Goal: Task Accomplishment & Management: Manage account settings

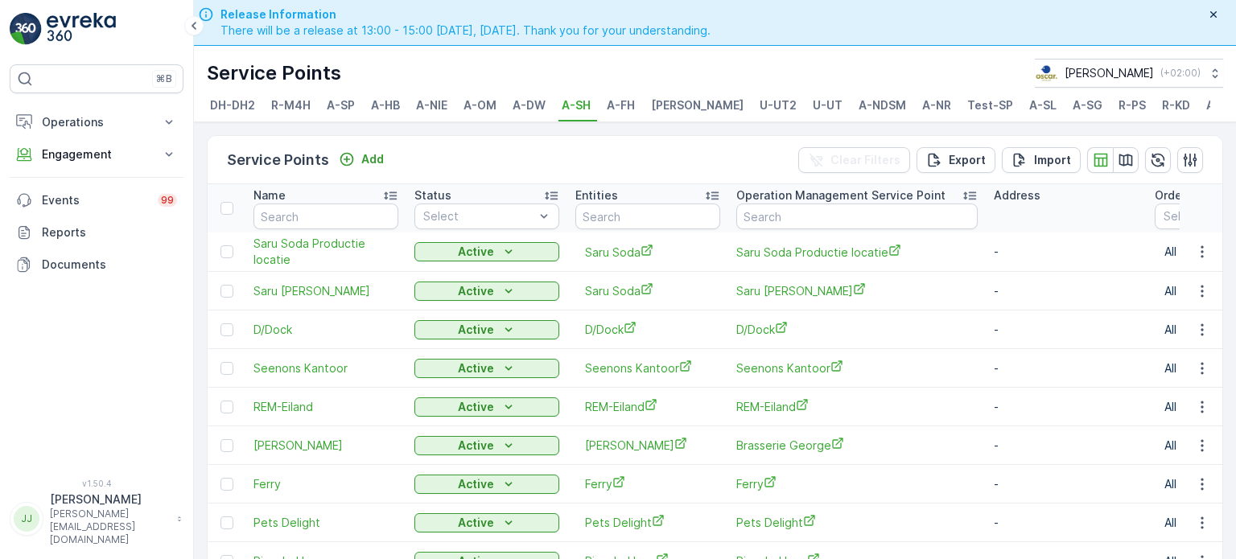
click at [640, 70] on div "Service Points [PERSON_NAME] ( +02:00 )" at bounding box center [715, 73] width 1017 height 29
click at [493, 109] on span "A-OM" at bounding box center [480, 105] width 33 height 16
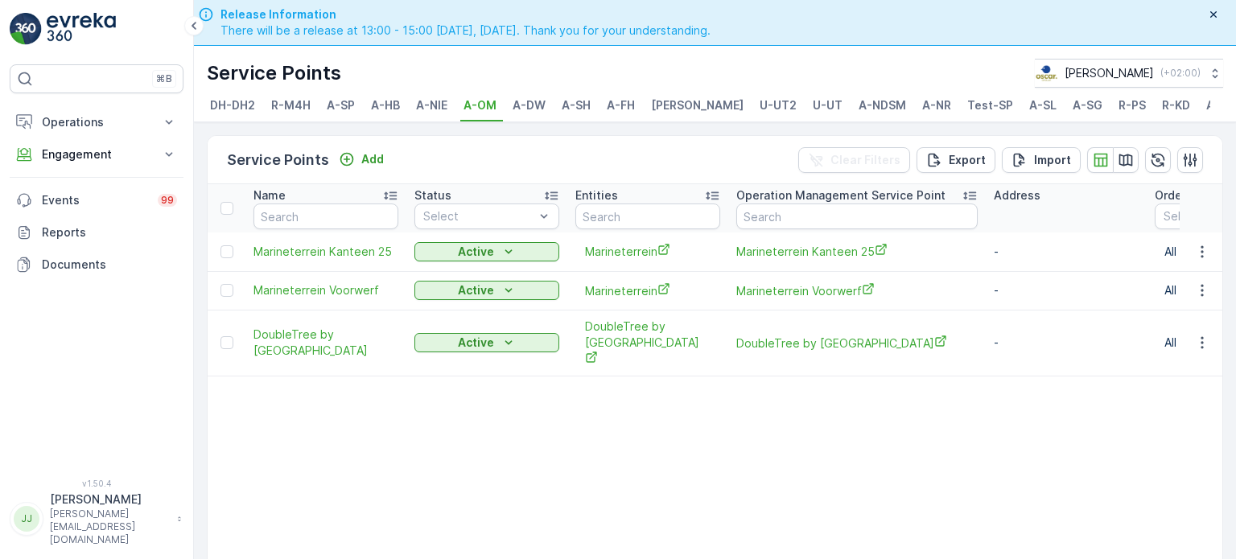
click at [522, 104] on span "A-DW" at bounding box center [529, 105] width 33 height 16
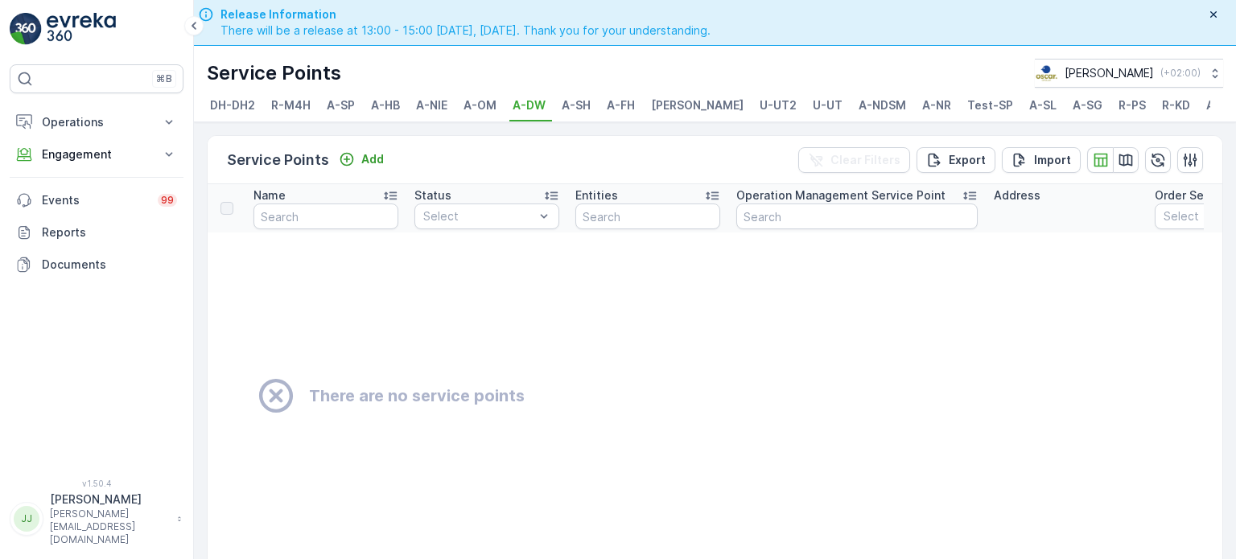
click at [226, 109] on span "DH-DH2" at bounding box center [232, 105] width 45 height 16
click at [291, 105] on span "R-M4H" at bounding box center [290, 105] width 39 height 16
click at [342, 104] on span "A-SP" at bounding box center [341, 105] width 28 height 16
click at [394, 102] on span "A-HB" at bounding box center [385, 105] width 29 height 16
click at [431, 105] on span "A-NIE" at bounding box center [431, 105] width 31 height 16
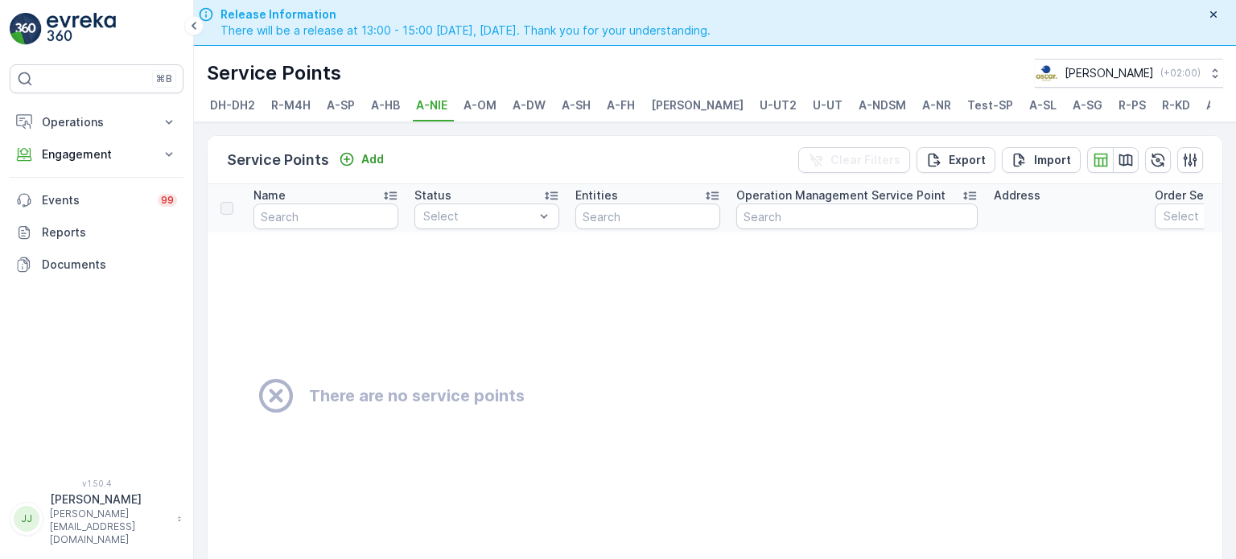
click at [473, 105] on span "A-OM" at bounding box center [480, 105] width 33 height 16
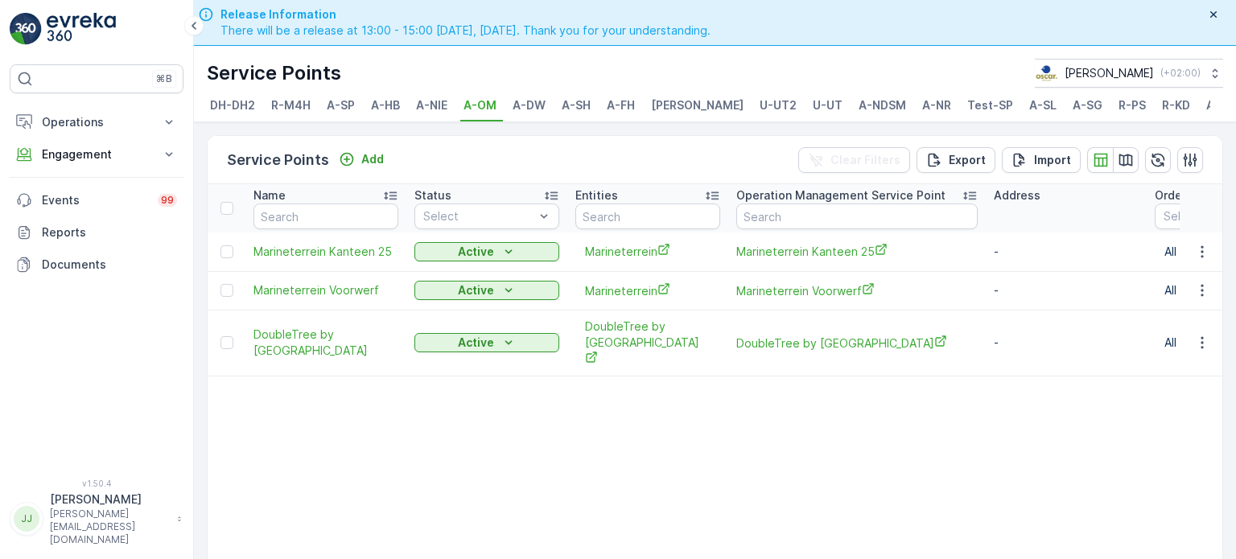
click at [522, 104] on span "A-DW" at bounding box center [529, 105] width 33 height 16
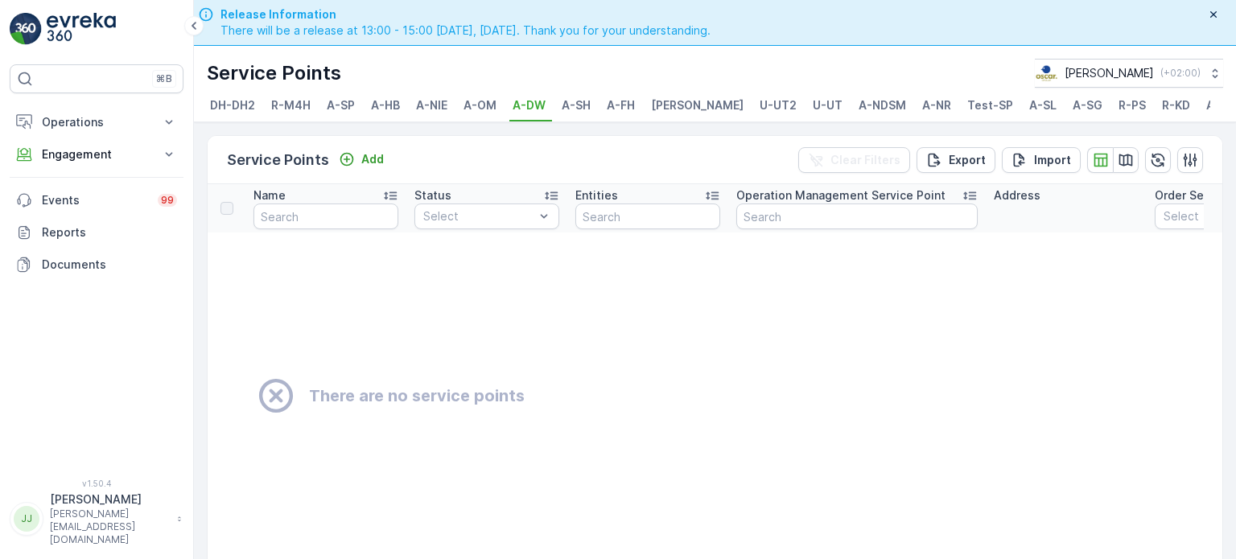
click at [569, 103] on span "A-SH" at bounding box center [576, 105] width 29 height 16
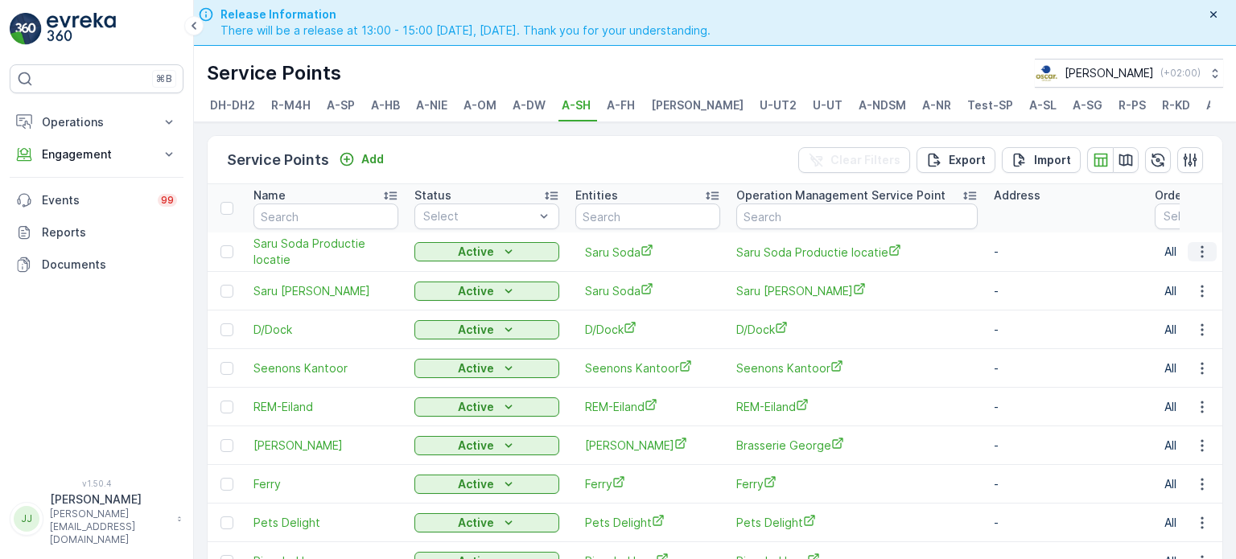
click at [640, 258] on icon "button" at bounding box center [1202, 252] width 2 height 12
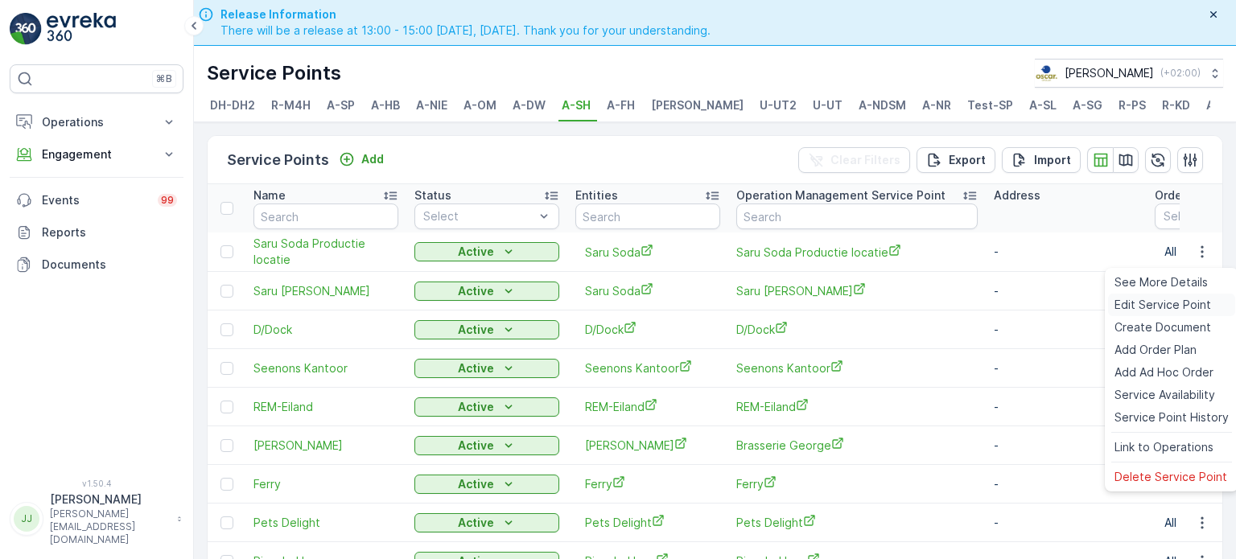
click at [640, 303] on span "Edit Service Point" at bounding box center [1163, 305] width 97 height 16
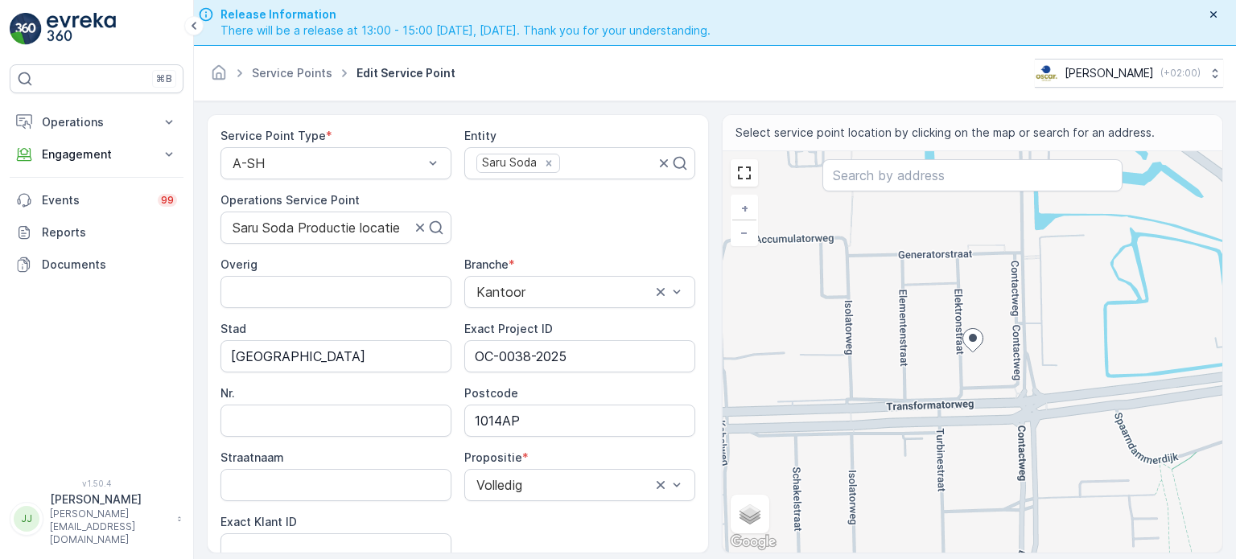
scroll to position [161, 0]
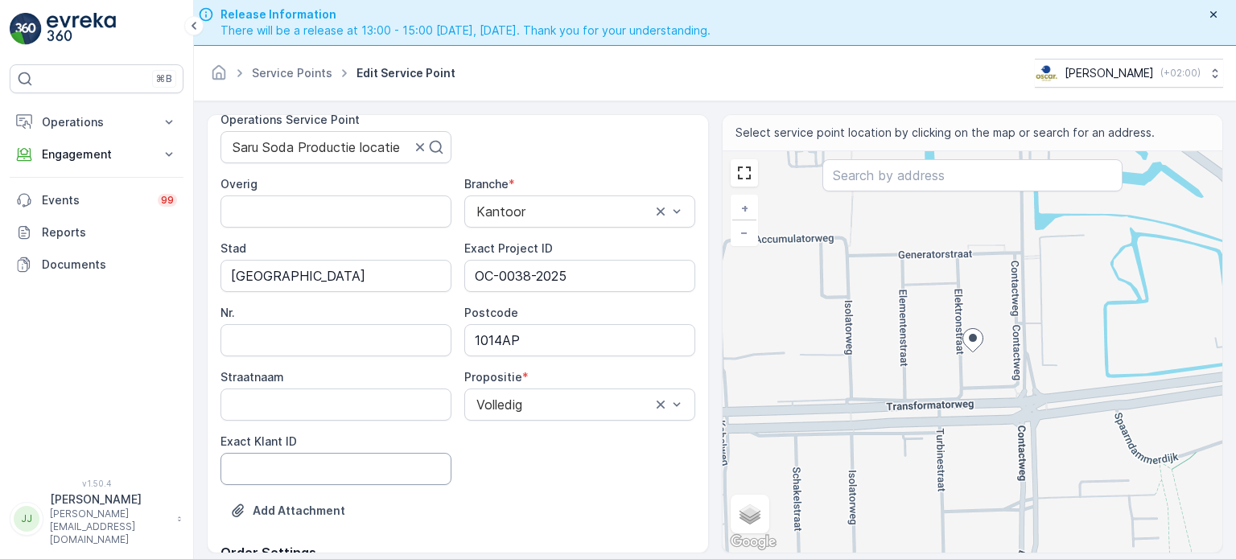
click at [306, 473] on ID "Exact Klant ID" at bounding box center [336, 469] width 231 height 32
paste ID "1392"
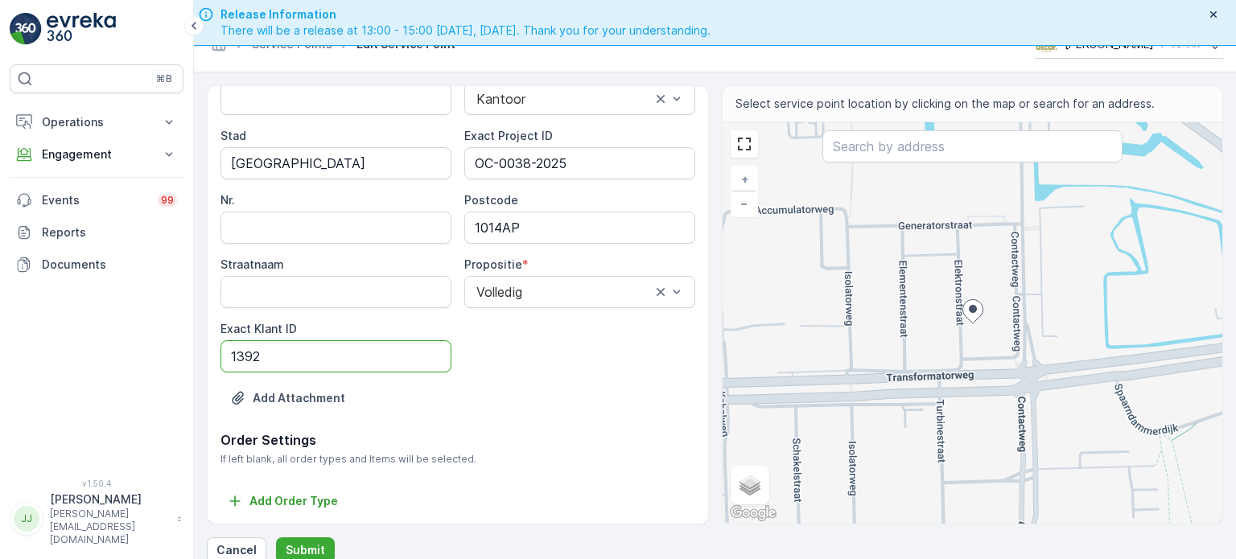
scroll to position [45, 0]
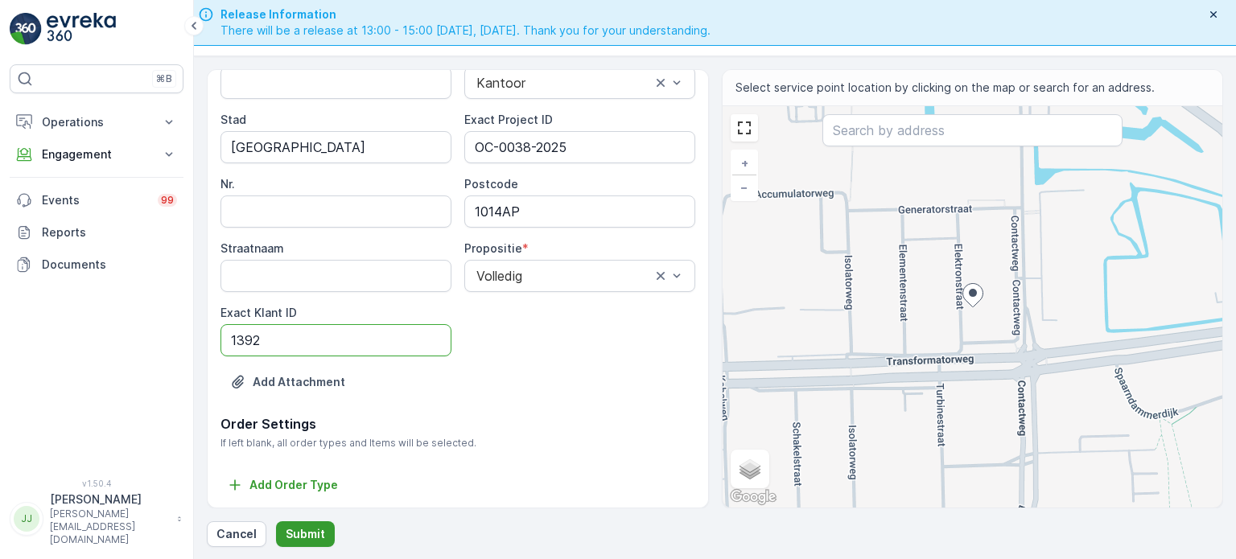
type ID "1392"
click at [318, 518] on p "Submit" at bounding box center [305, 534] width 39 height 16
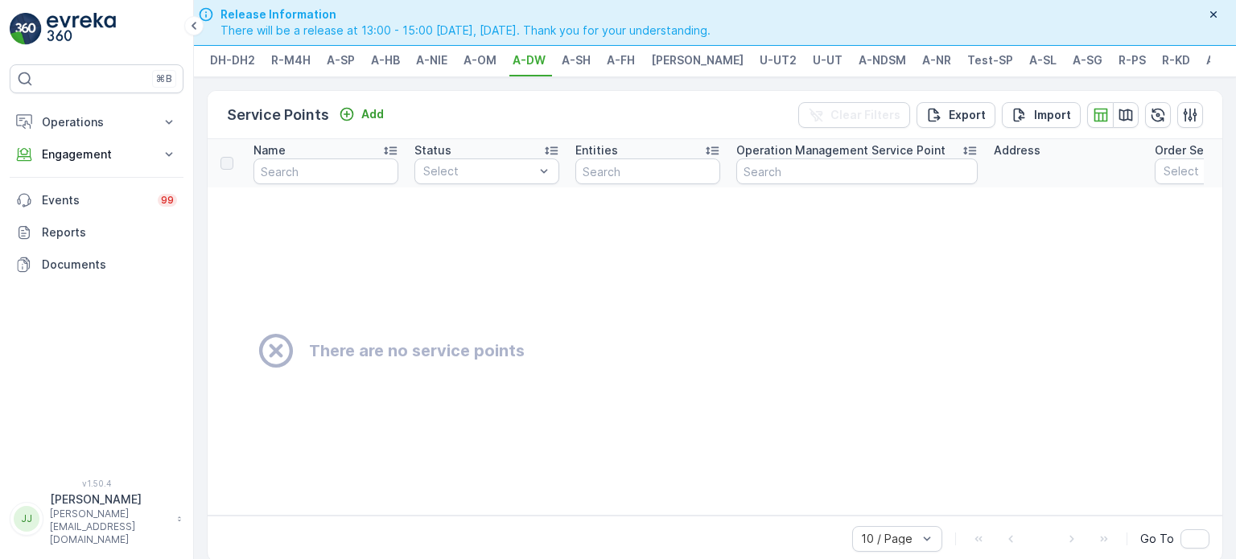
click at [584, 68] on li "A-SH" at bounding box center [578, 62] width 39 height 27
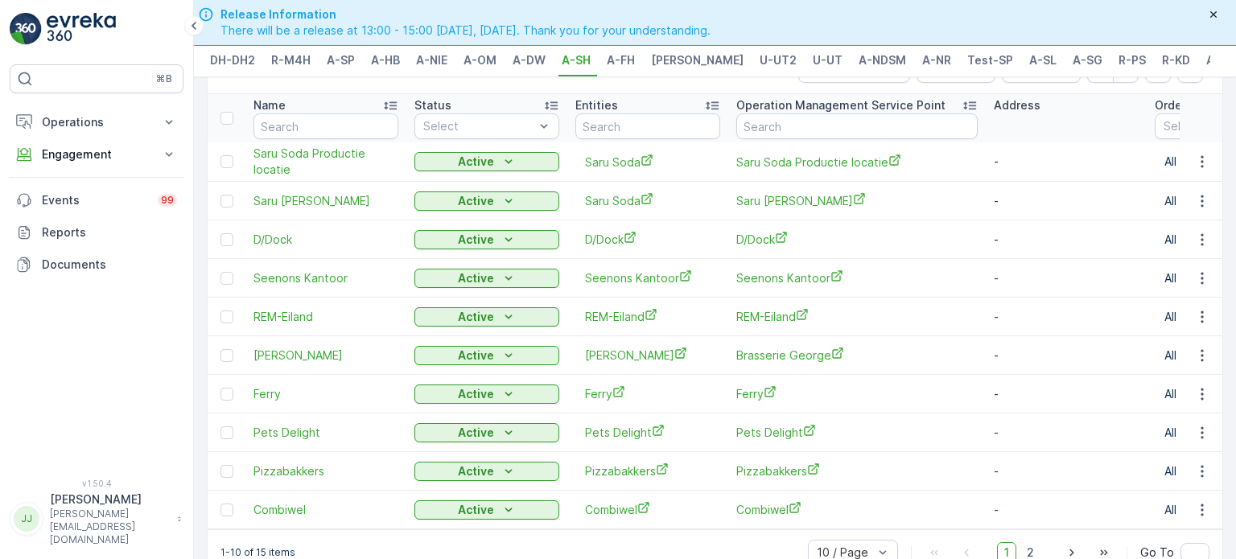
scroll to position [87, 0]
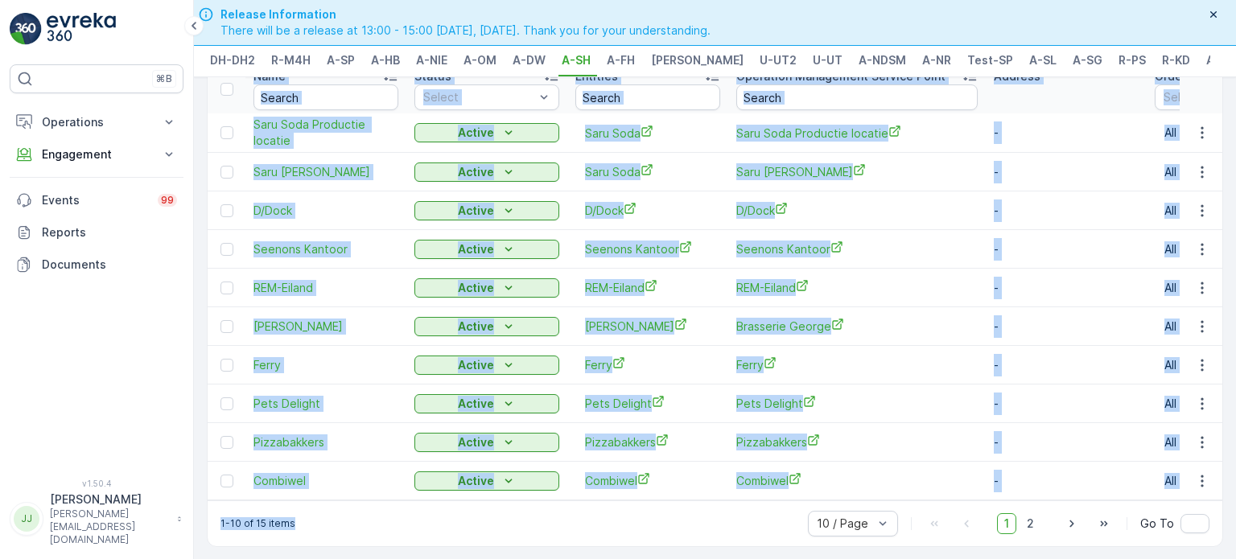
drag, startPoint x: 457, startPoint y: 501, endPoint x: 673, endPoint y: 497, distance: 215.8
click at [640, 497] on div "Service Points Add Clear Filters Export Import Name Status Select Entities Oper…" at bounding box center [715, 281] width 1017 height 531
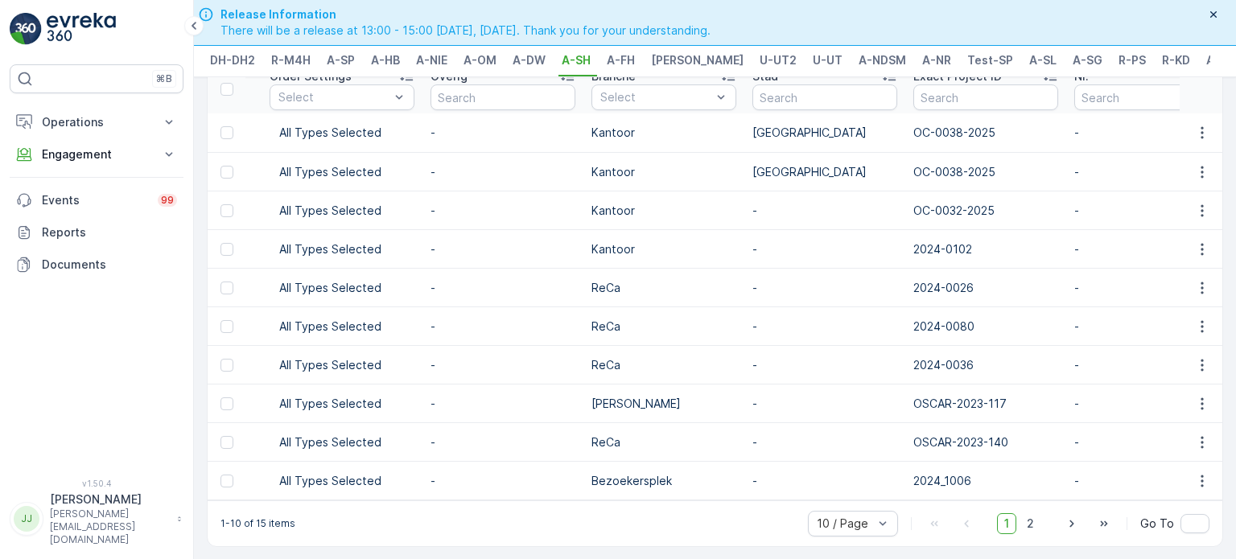
click at [640, 518] on div "1-10 of 15 items 10 / Page 1 2 Go To" at bounding box center [715, 524] width 1015 height 46
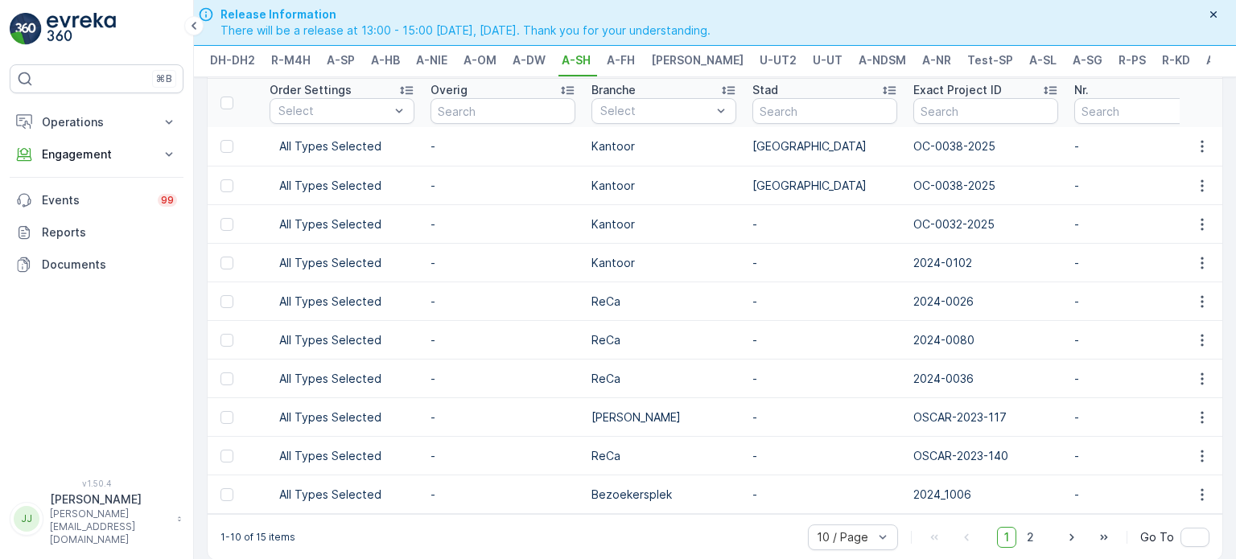
scroll to position [87, 0]
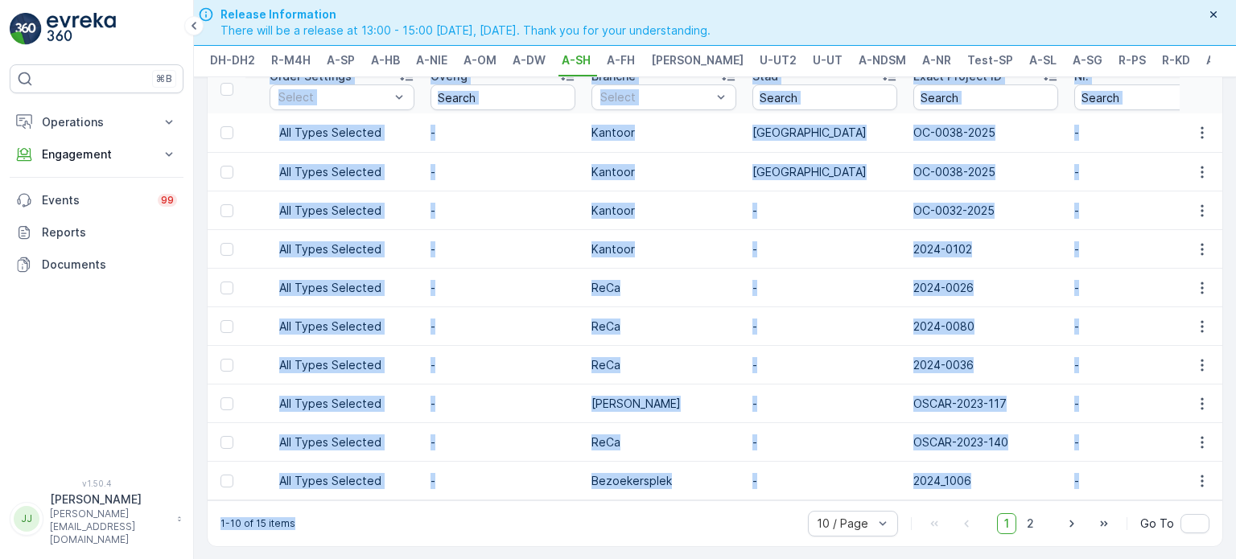
drag, startPoint x: 632, startPoint y: 502, endPoint x: 693, endPoint y: 499, distance: 61.2
click at [640, 499] on div "Service Points Add Clear Filters Export Import Name Status Select Entities Oper…" at bounding box center [715, 281] width 1017 height 531
click at [640, 518] on div "1-10 of 15 items 10 / Page 1 2 Go To" at bounding box center [715, 524] width 1015 height 46
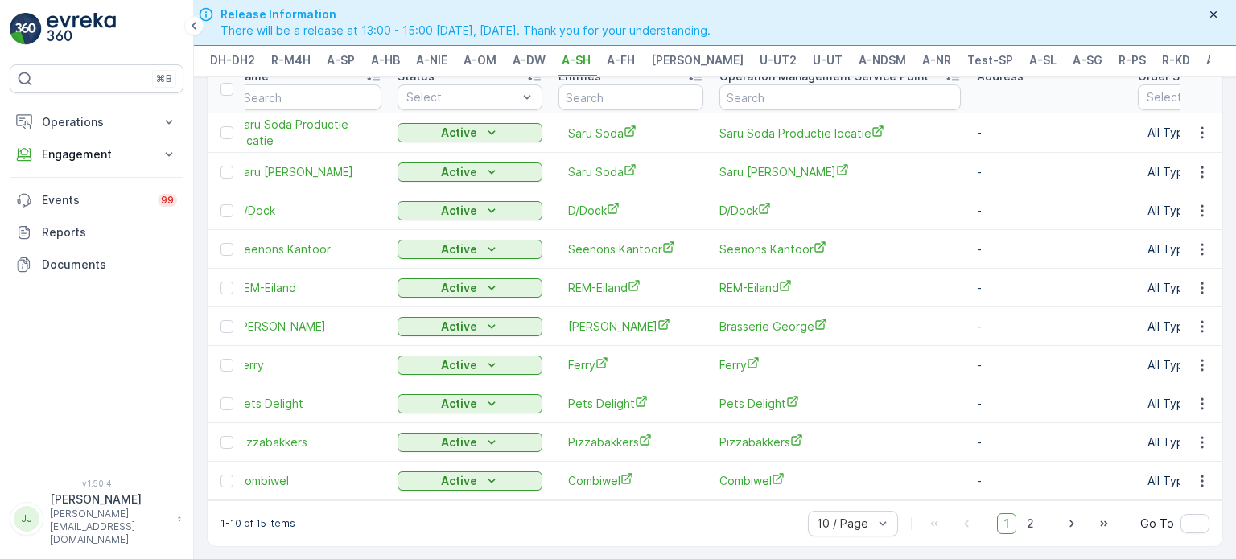
scroll to position [0, 0]
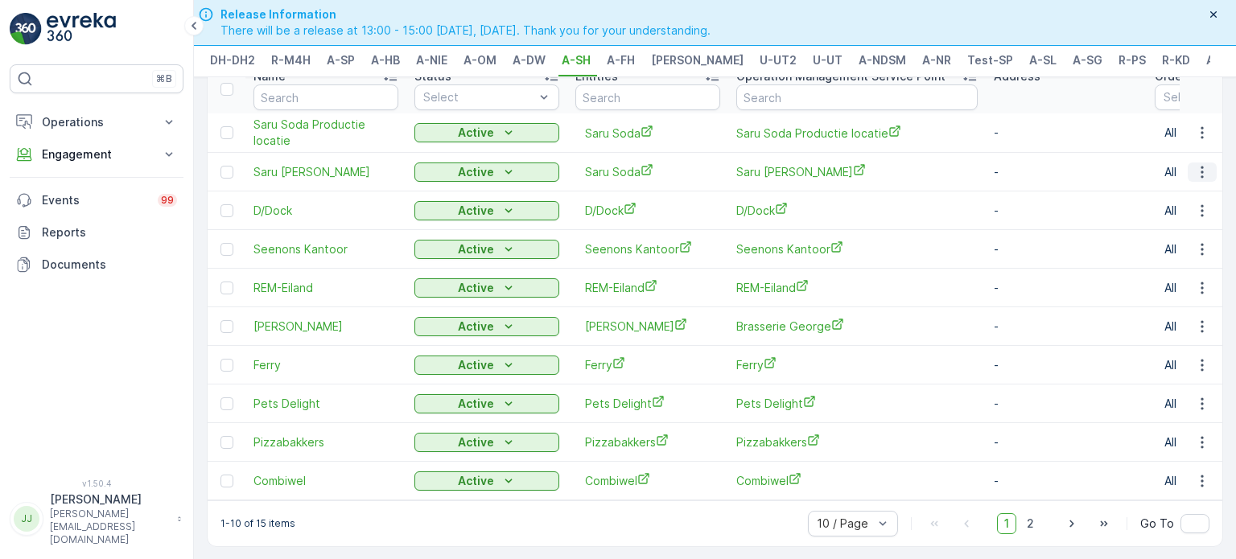
click at [640, 164] on icon "button" at bounding box center [1203, 172] width 16 height 16
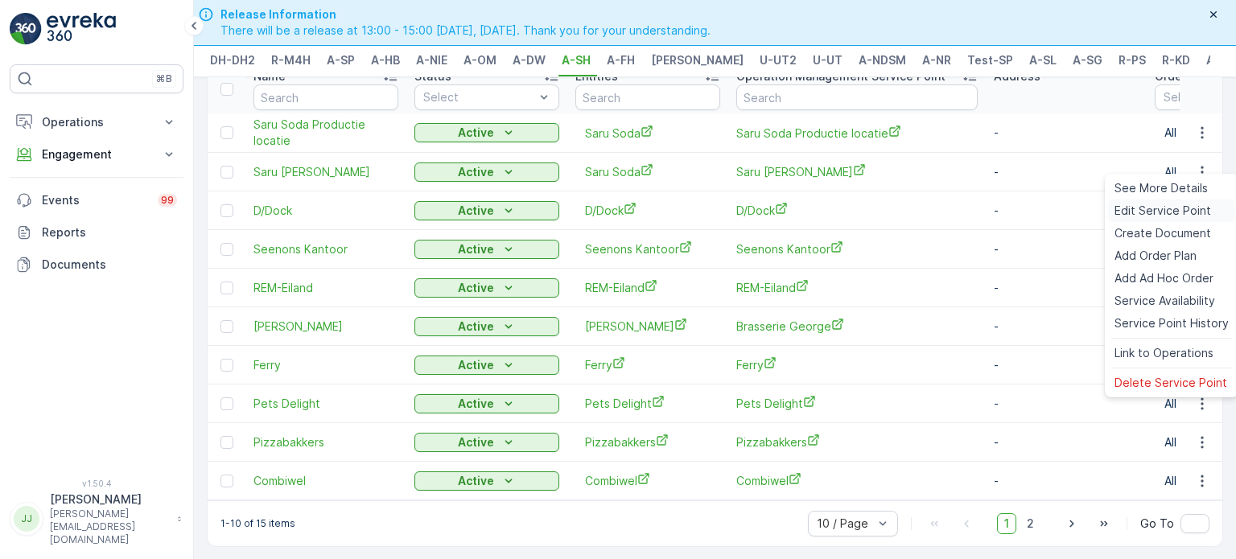
click at [640, 217] on span "Edit Service Point" at bounding box center [1163, 211] width 97 height 16
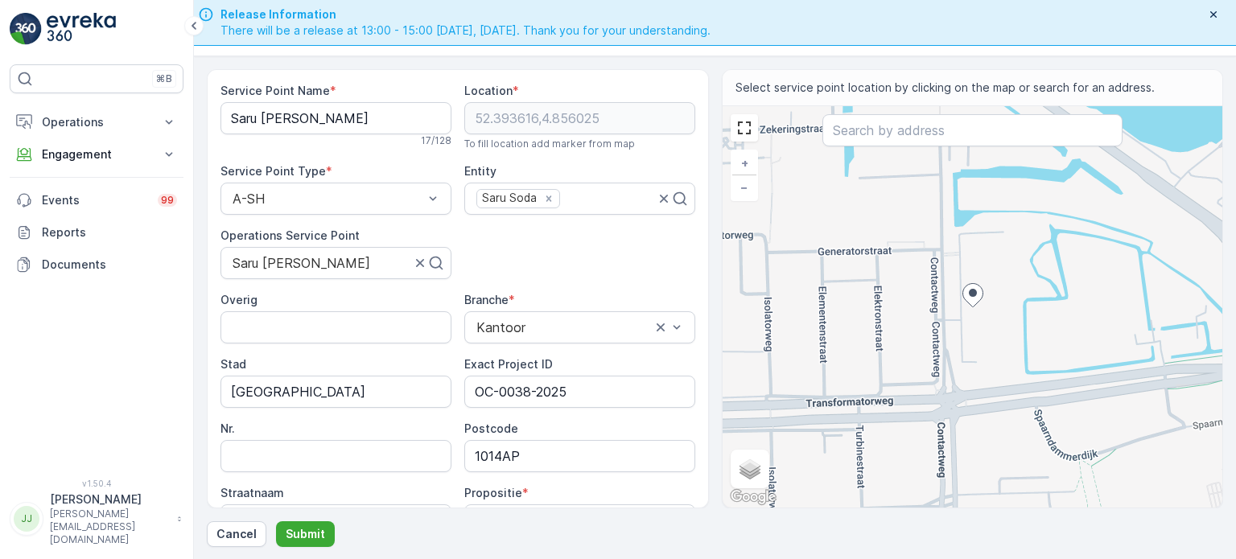
scroll to position [161, 0]
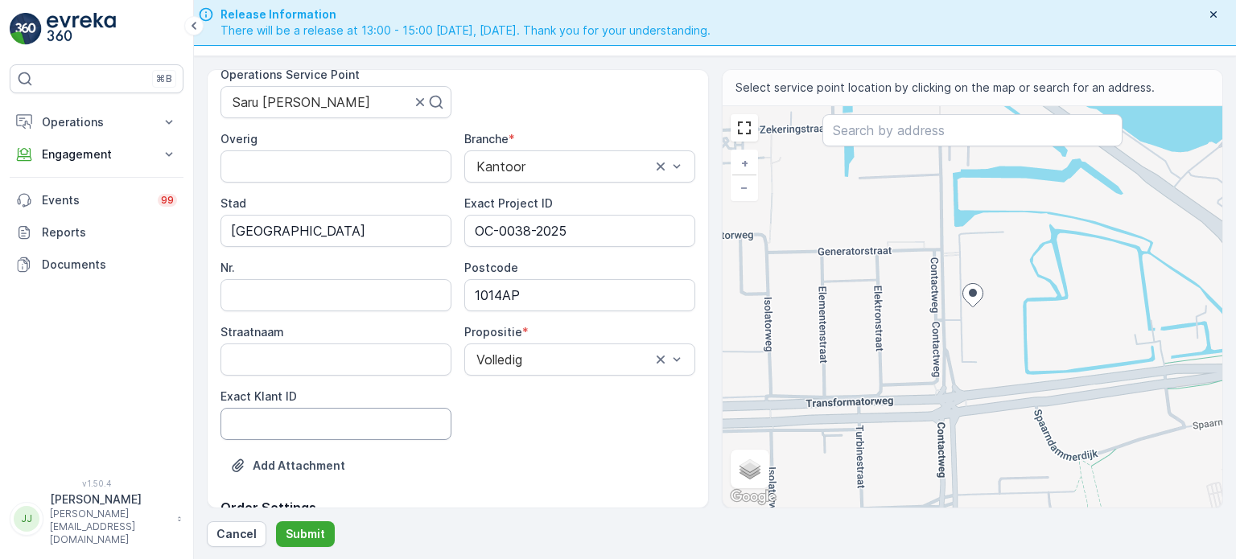
click at [266, 422] on ID "Exact Klant ID" at bounding box center [336, 424] width 231 height 32
type ID "1392"
click at [508, 427] on div "Overig Branche * [GEOGRAPHIC_DATA] [GEOGRAPHIC_DATA] Exact Project ID OC-0038-2…" at bounding box center [458, 285] width 475 height 309
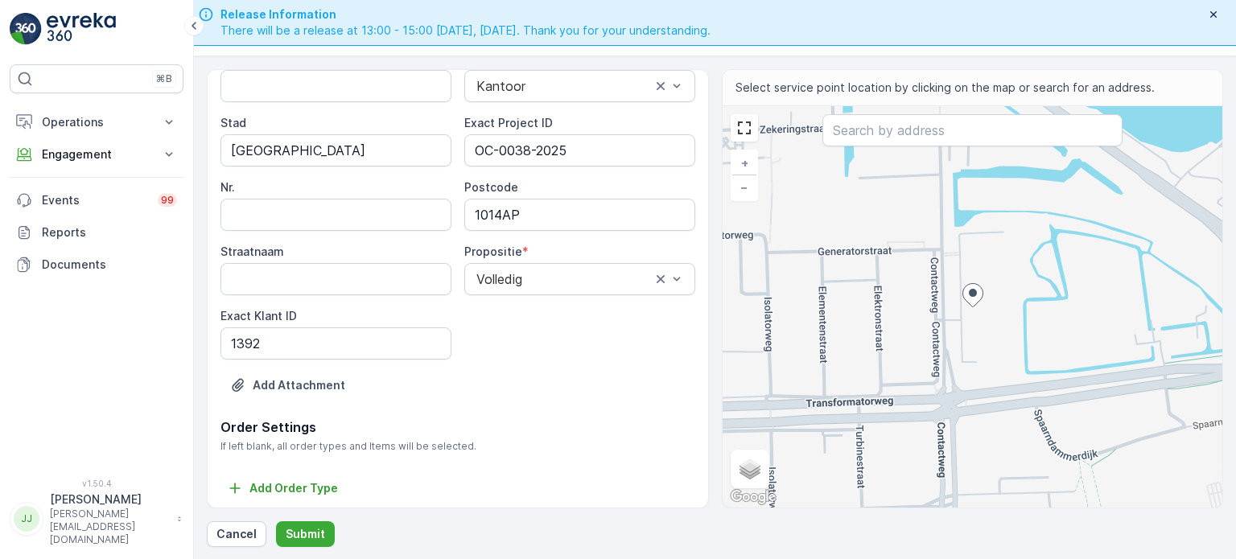
scroll to position [245, 0]
click at [312, 518] on p "Submit" at bounding box center [305, 534] width 39 height 16
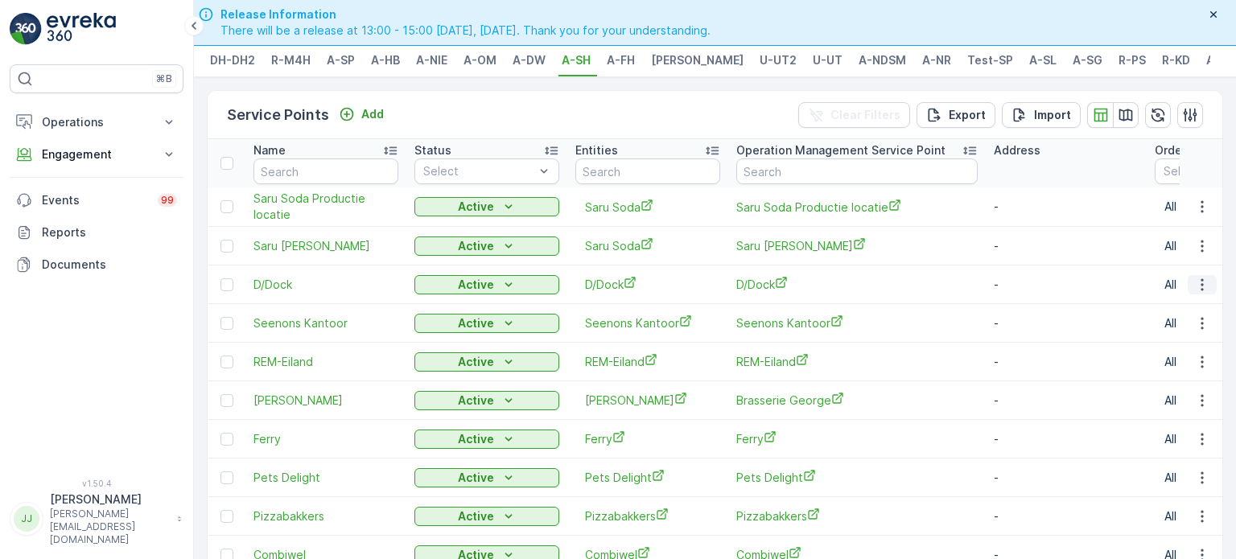
click at [640, 291] on icon "button" at bounding box center [1203, 285] width 16 height 16
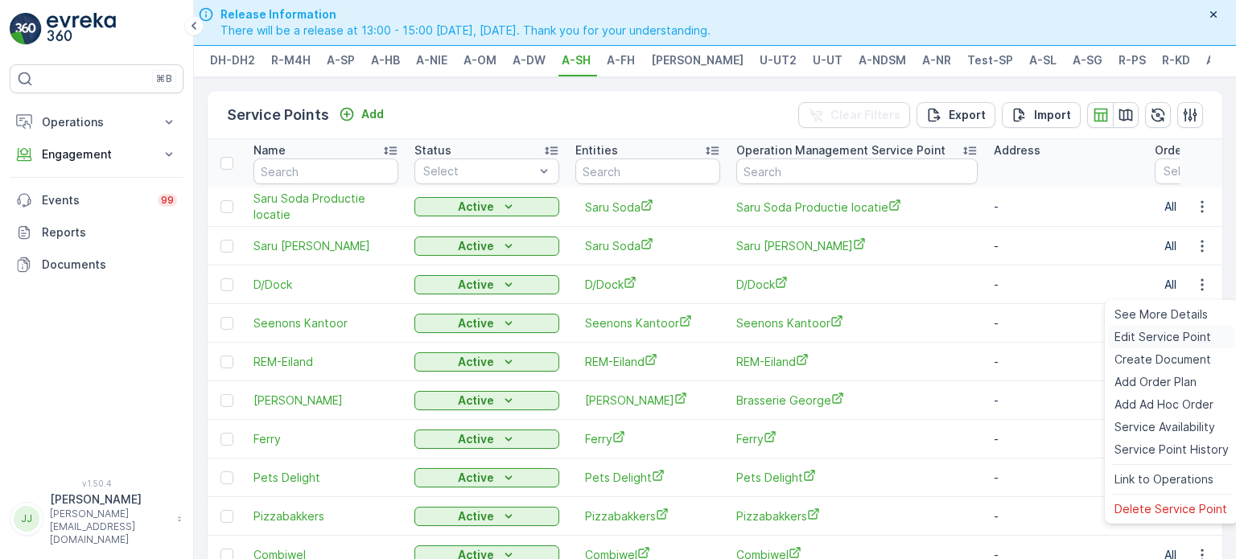
click at [640, 341] on span "Edit Service Point" at bounding box center [1163, 337] width 97 height 16
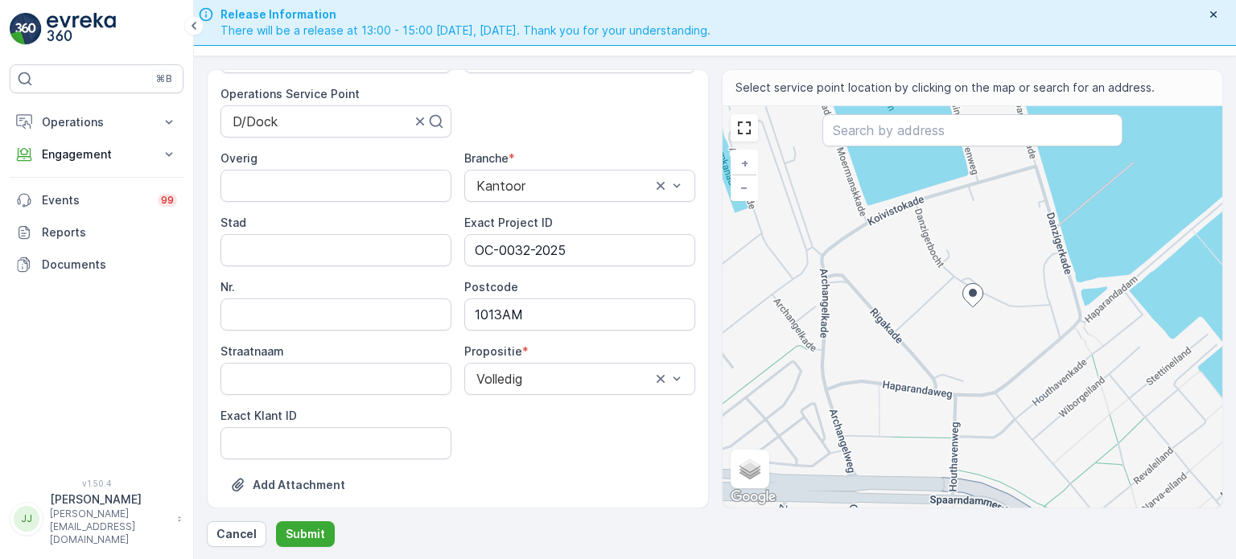
scroll to position [161, 0]
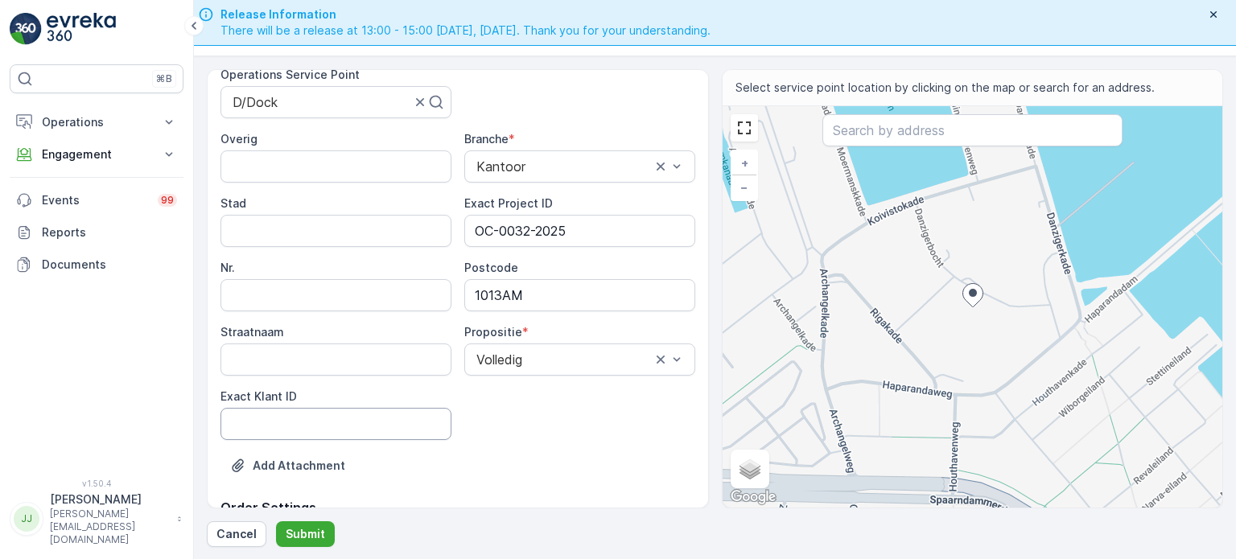
click at [292, 409] on ID "Exact Klant ID" at bounding box center [336, 424] width 231 height 32
click at [332, 392] on div "Exact Klant ID" at bounding box center [336, 415] width 231 height 52
click at [322, 424] on ID "Exact Klant ID" at bounding box center [336, 424] width 231 height 32
paste ID "1386"
type ID "1386"
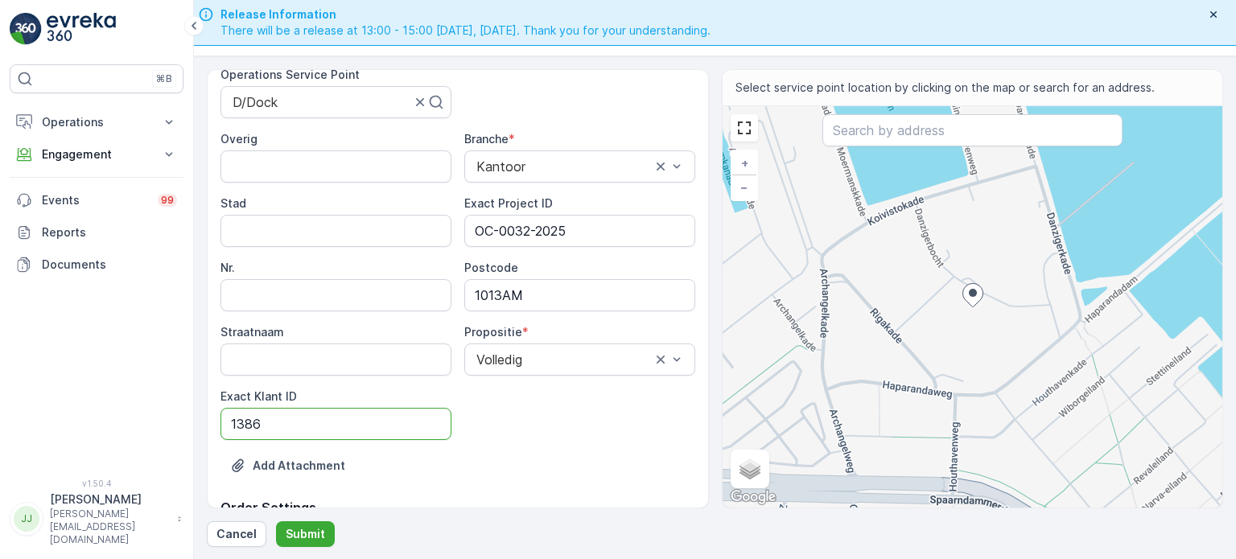
click at [510, 411] on div "Overig Branche * [GEOGRAPHIC_DATA] Exact Project ID OC-0032-2025 Nr. Postcode 1…" at bounding box center [458, 285] width 475 height 309
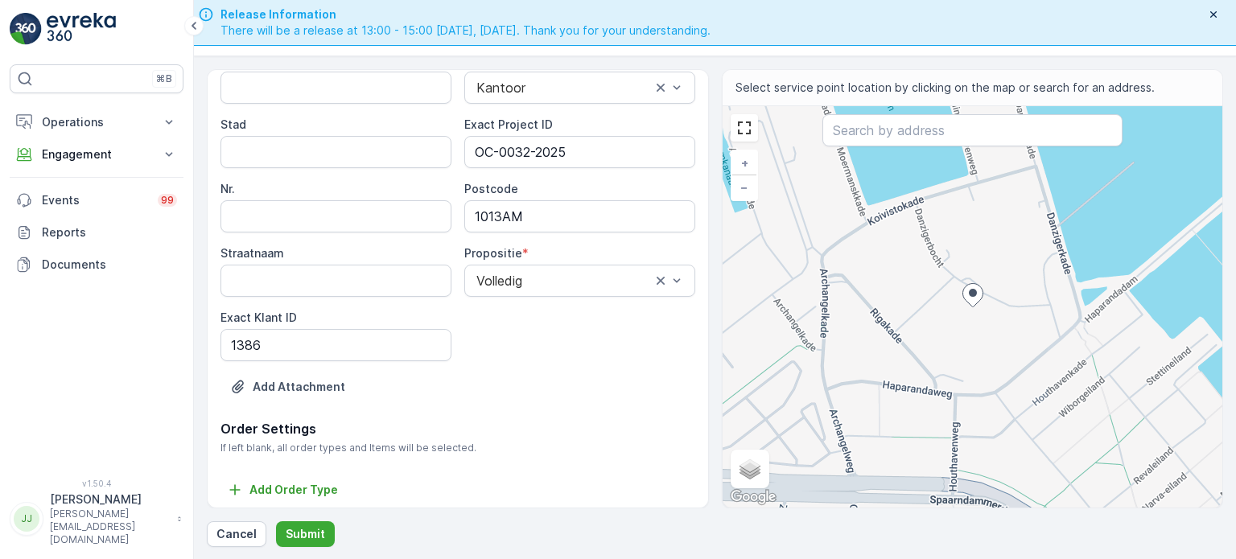
scroll to position [245, 0]
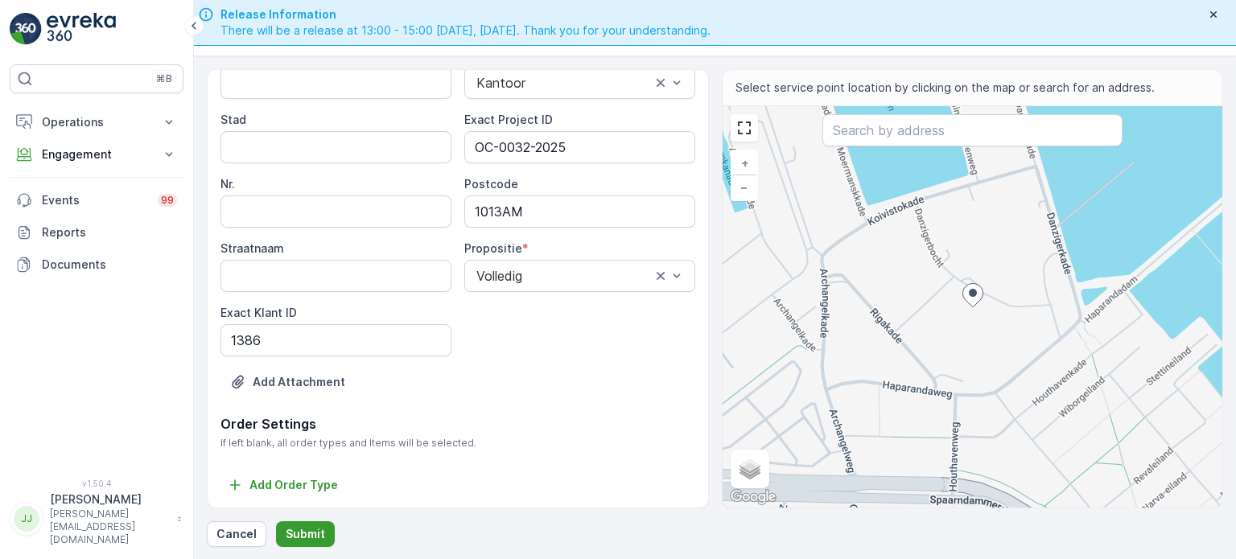
click at [316, 518] on p "Submit" at bounding box center [305, 534] width 39 height 16
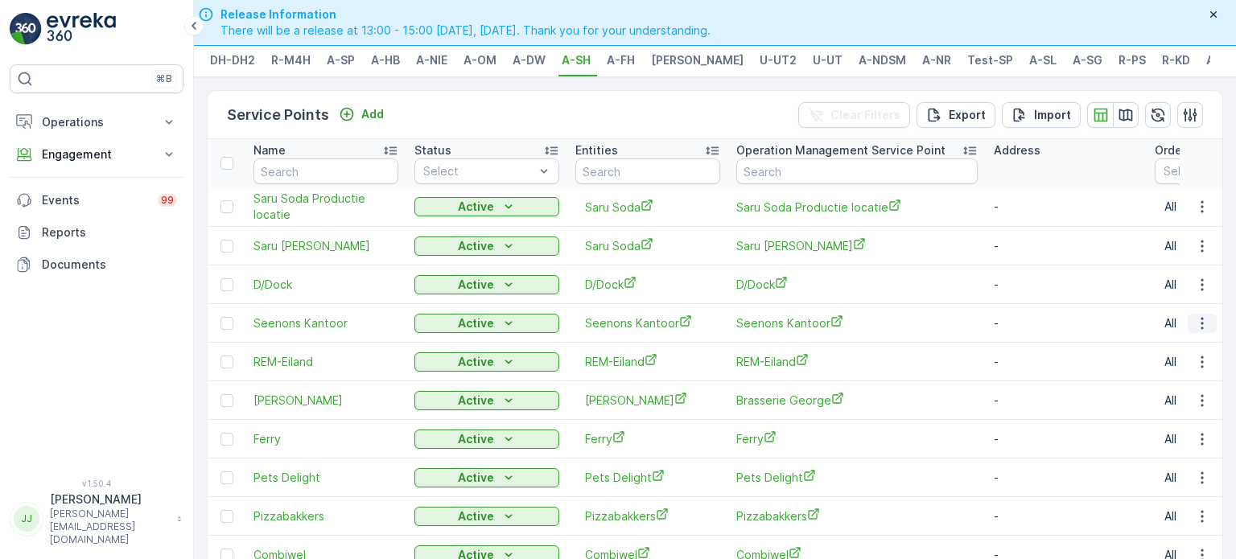
click at [640, 331] on icon "button" at bounding box center [1203, 324] width 16 height 16
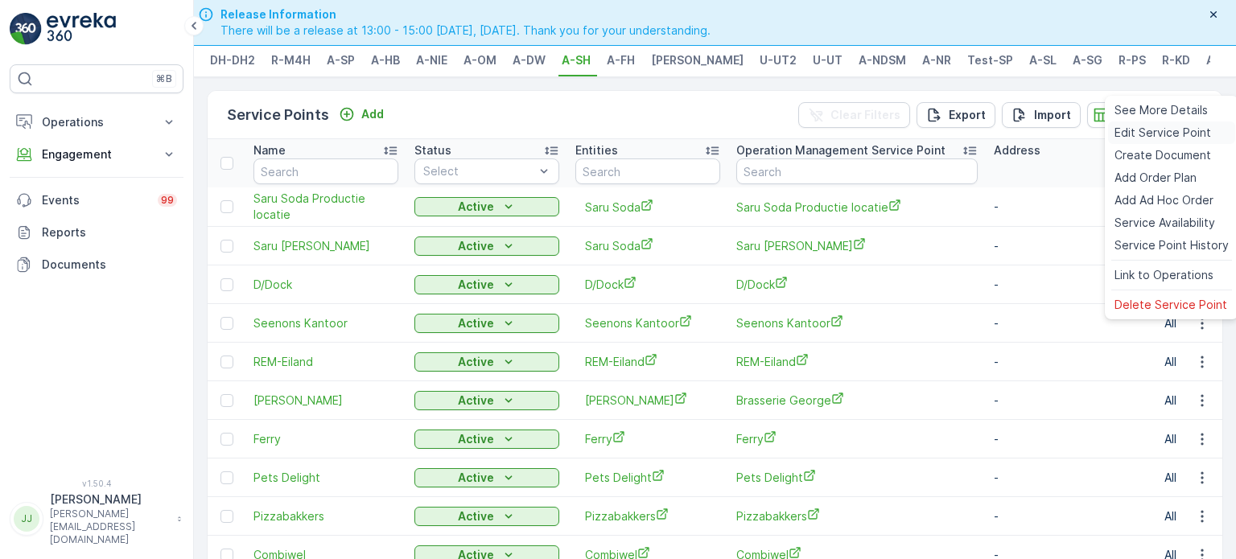
click at [640, 134] on span "Edit Service Point" at bounding box center [1163, 133] width 97 height 16
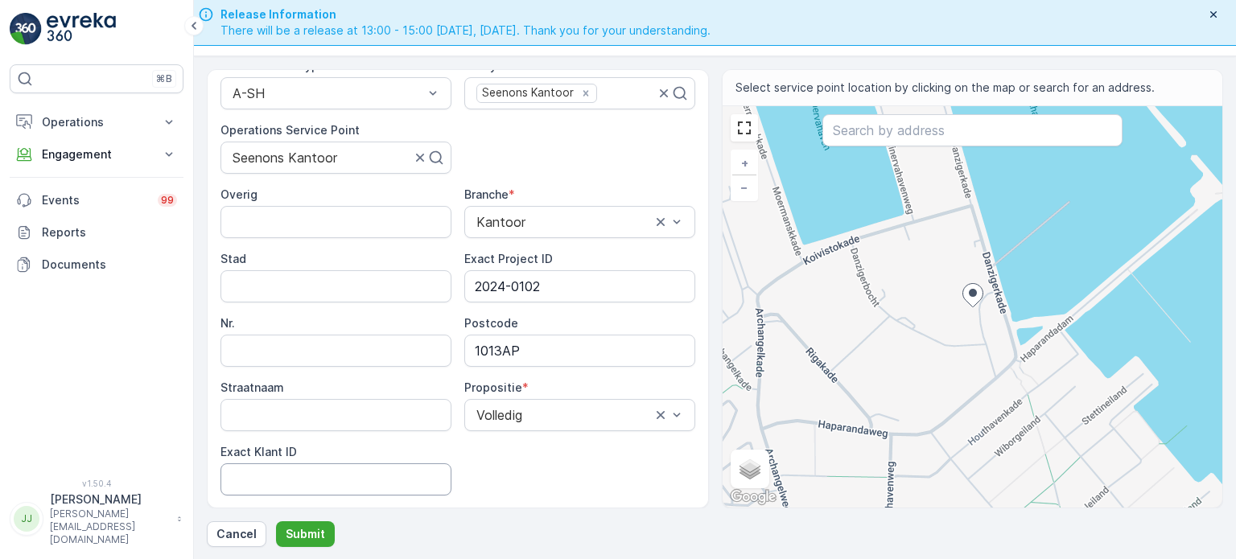
scroll to position [245, 0]
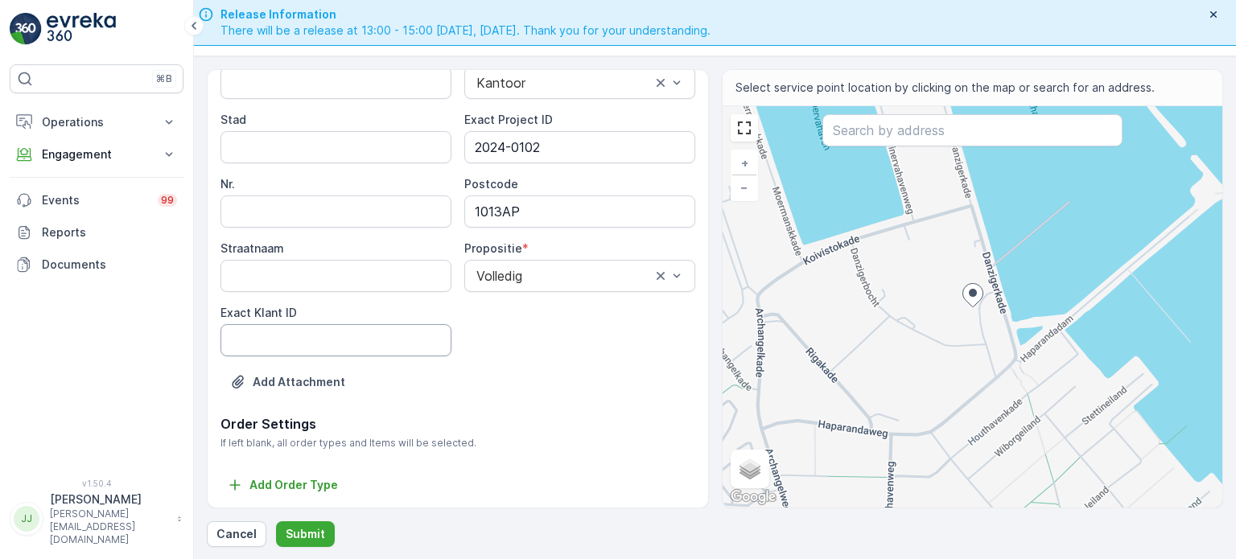
click at [312, 347] on ID "Exact Klant ID" at bounding box center [336, 340] width 231 height 32
paste ID "1197"
type ID "1197"
click at [304, 518] on p "Submit" at bounding box center [305, 534] width 39 height 16
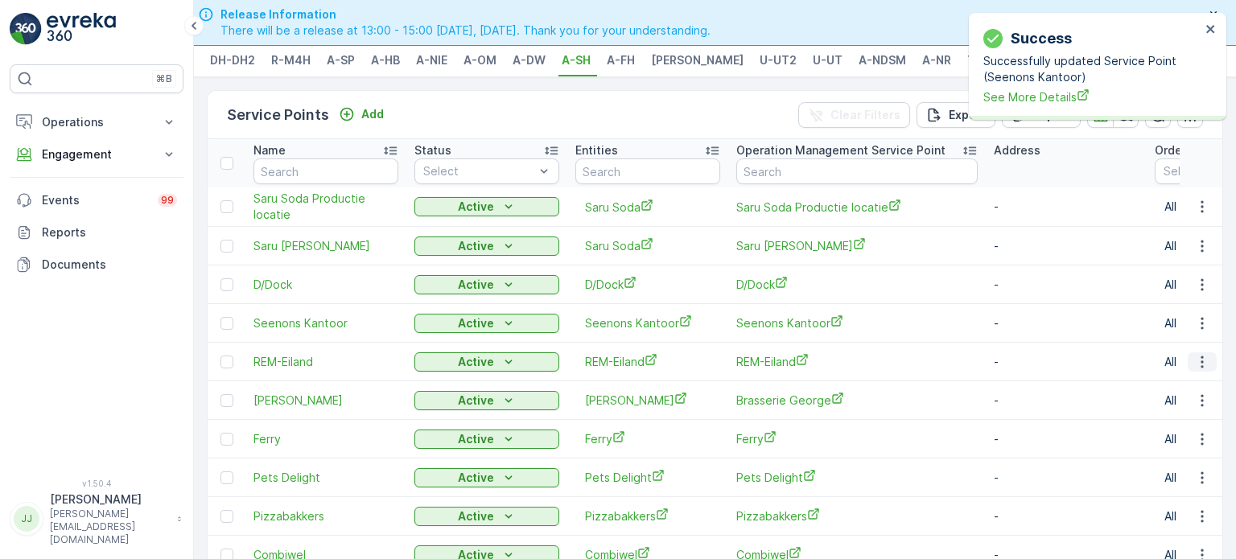
click at [640, 364] on icon "button" at bounding box center [1203, 362] width 16 height 16
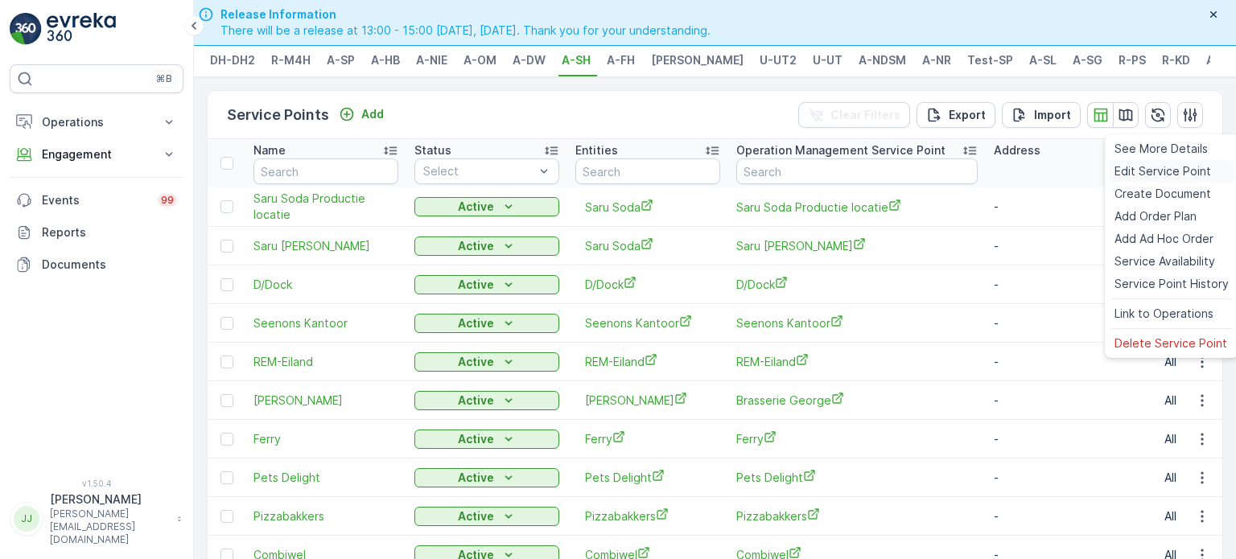
click at [640, 171] on span "Edit Service Point" at bounding box center [1163, 171] width 97 height 16
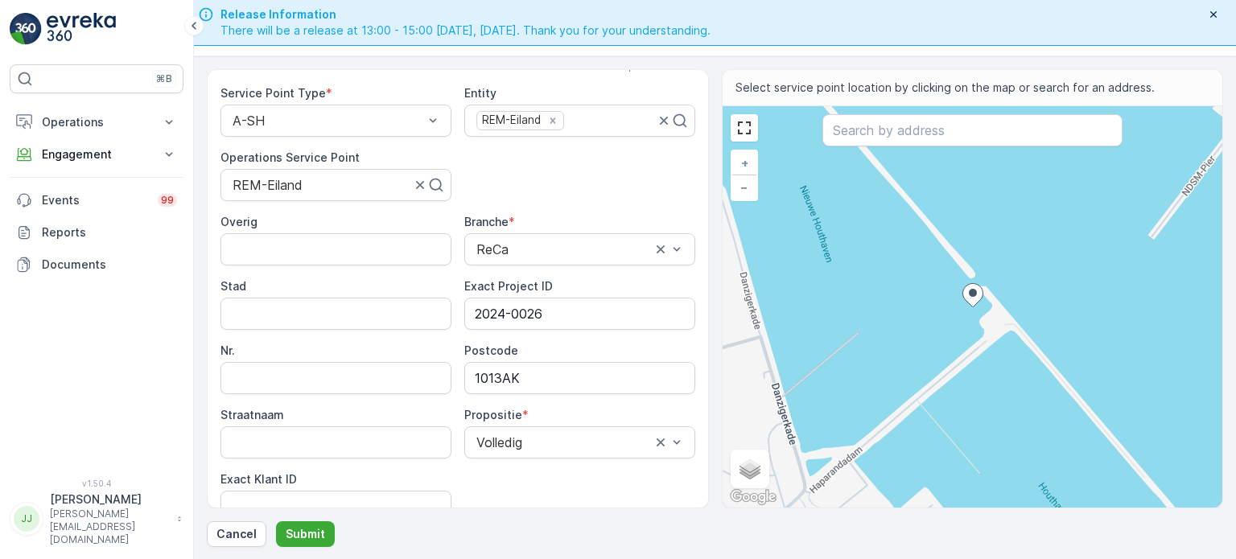
scroll to position [285, 0]
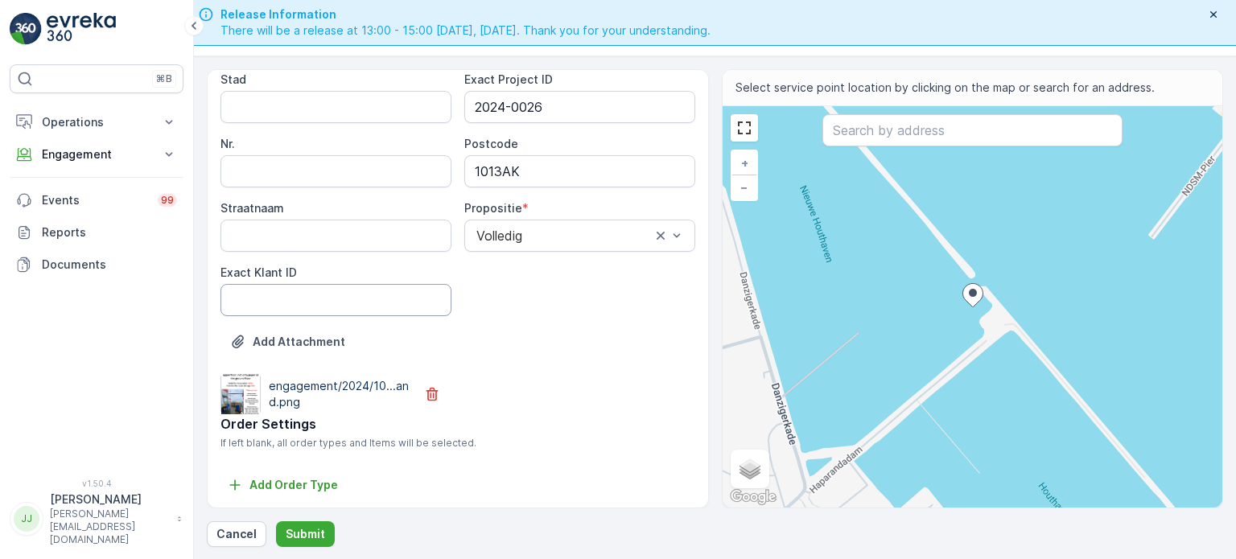
click at [354, 291] on ID "Exact Klant ID" at bounding box center [336, 300] width 231 height 32
paste ID "583"
type ID "583"
click at [551, 350] on div "Add Attachment engagement/2024/10...and.png" at bounding box center [458, 371] width 475 height 85
click at [299, 518] on p "Submit" at bounding box center [305, 534] width 39 height 16
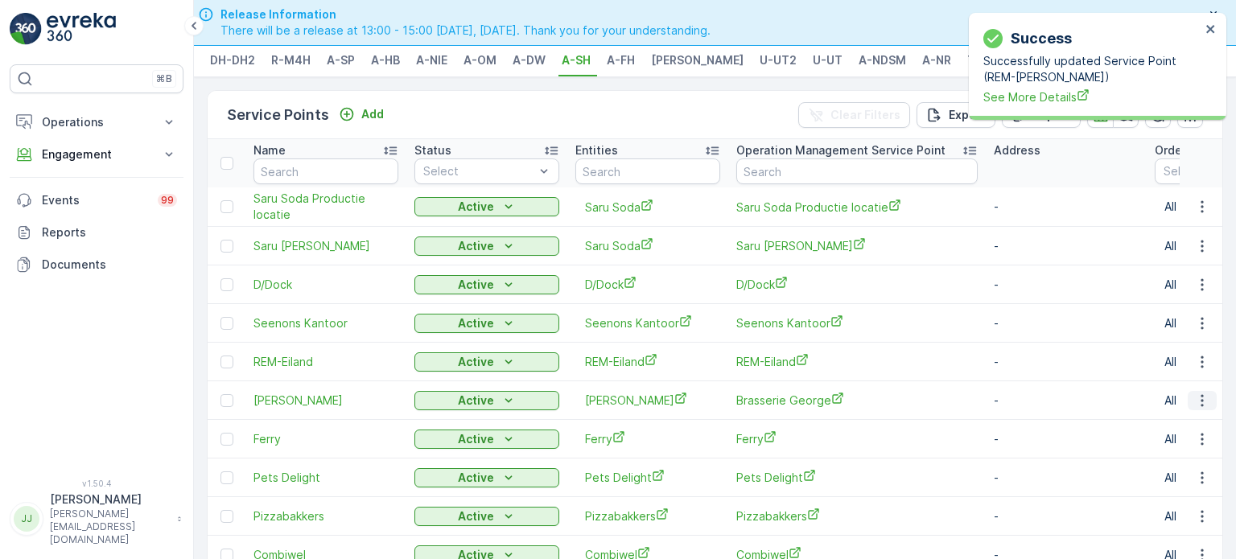
click at [640, 407] on icon "button" at bounding box center [1203, 401] width 16 height 16
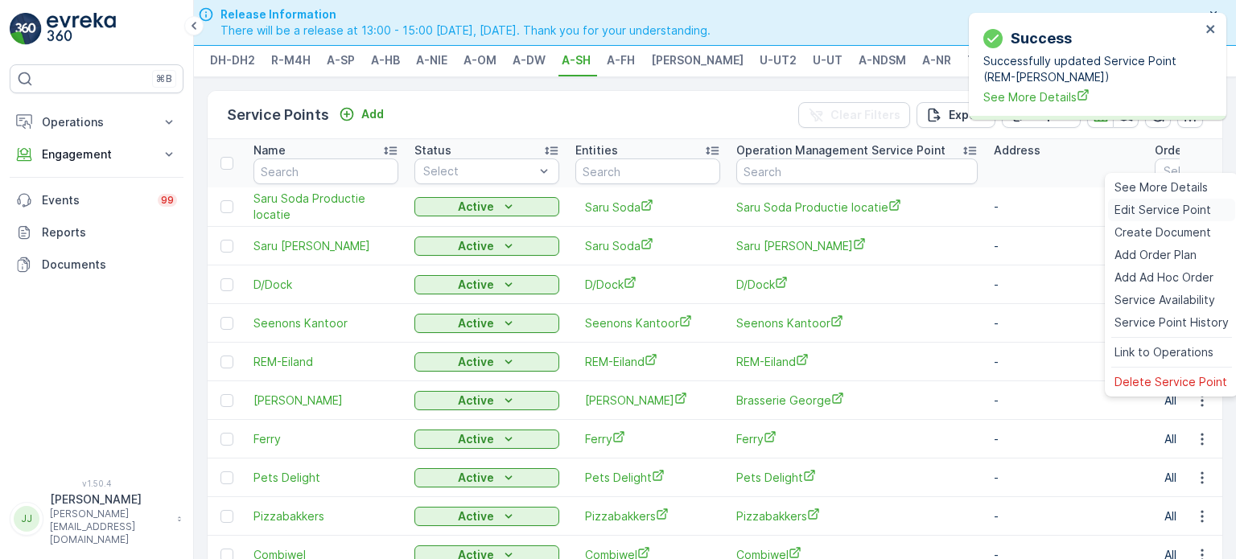
click at [640, 217] on span "Edit Service Point" at bounding box center [1163, 210] width 97 height 16
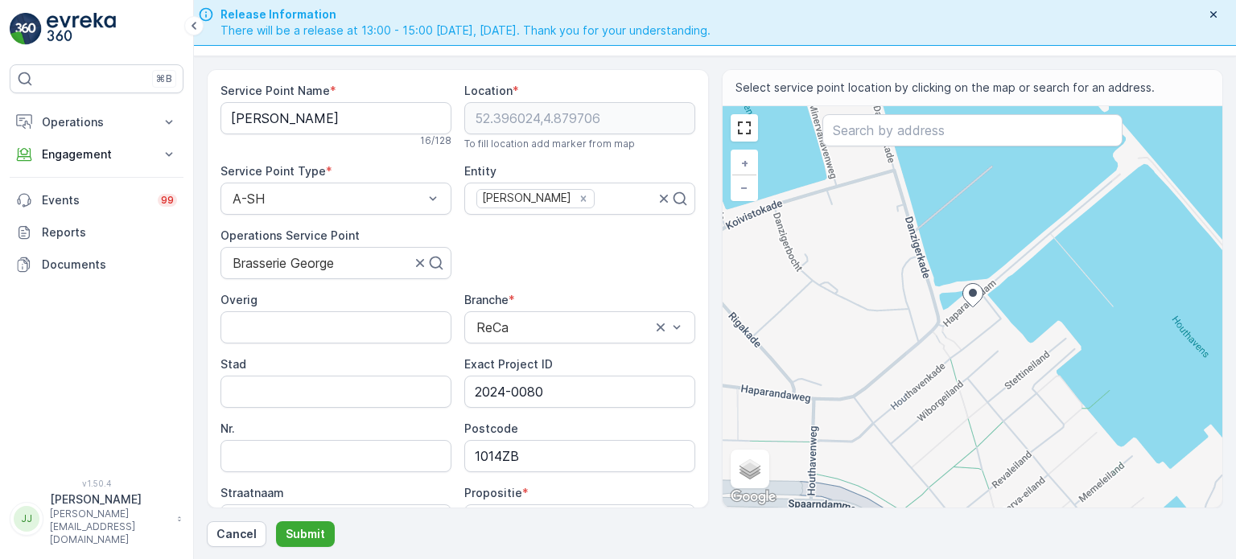
scroll to position [241, 0]
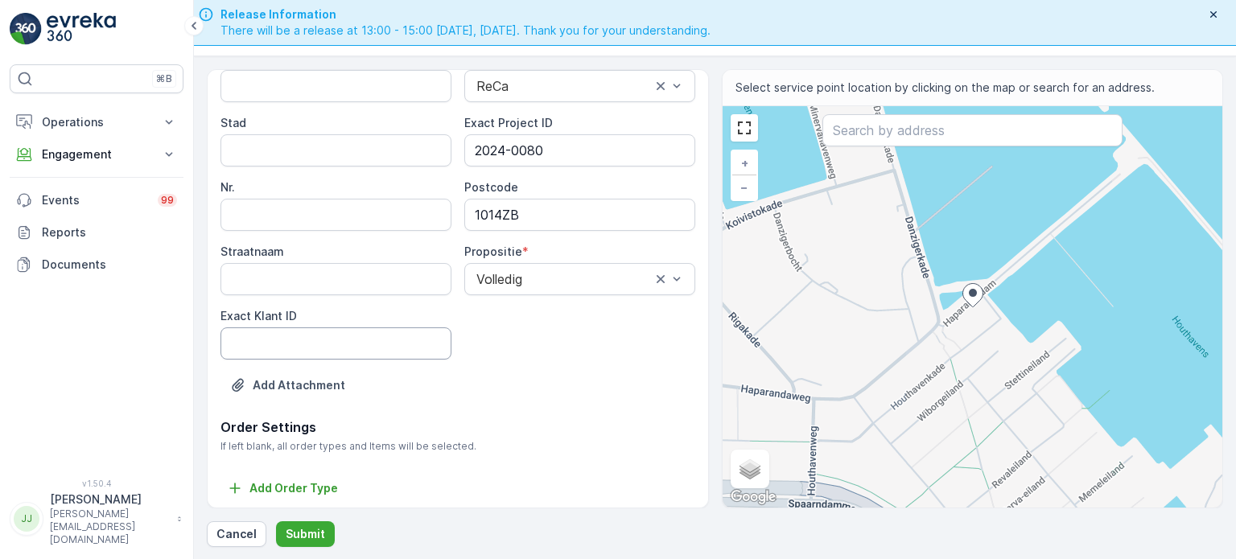
click at [297, 355] on ID "Exact Klant ID" at bounding box center [336, 344] width 231 height 32
paste ID "247"
type ID "247"
click at [522, 360] on div "Service Point Name * [PERSON_NAME][GEOGRAPHIC_DATA] 16 / 128 Location * [GEOGRA…" at bounding box center [458, 129] width 475 height 576
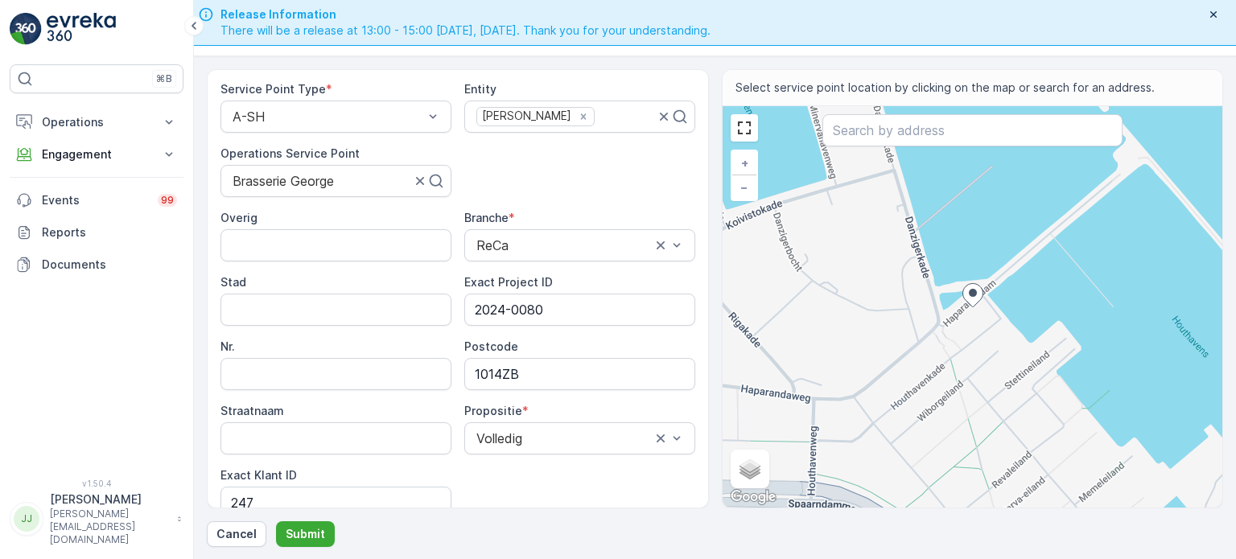
scroll to position [245, 0]
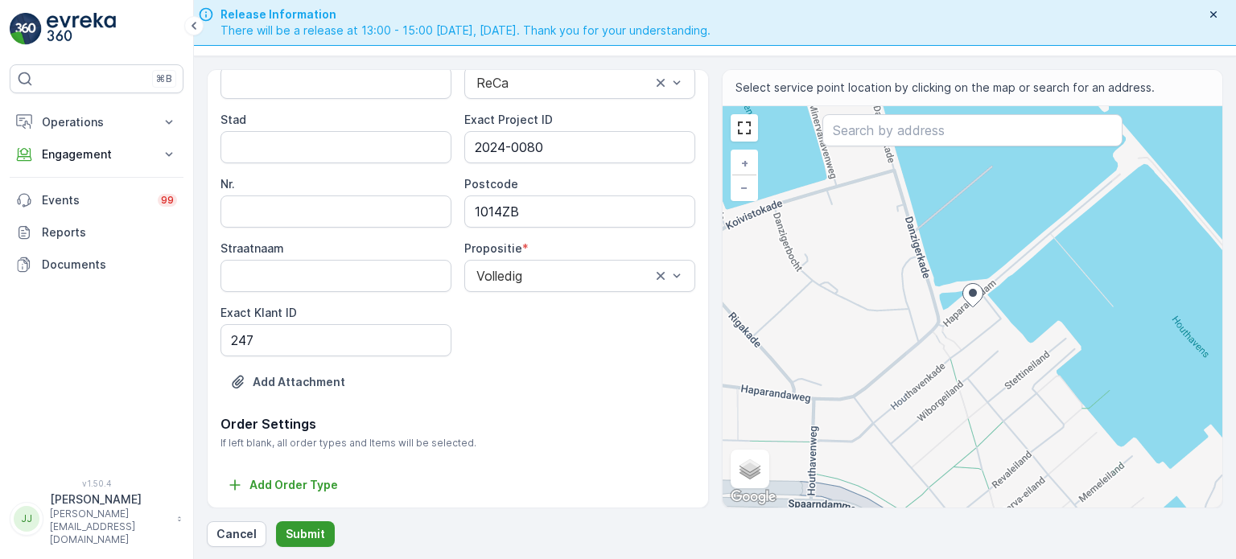
click at [299, 518] on p "Submit" at bounding box center [305, 534] width 39 height 16
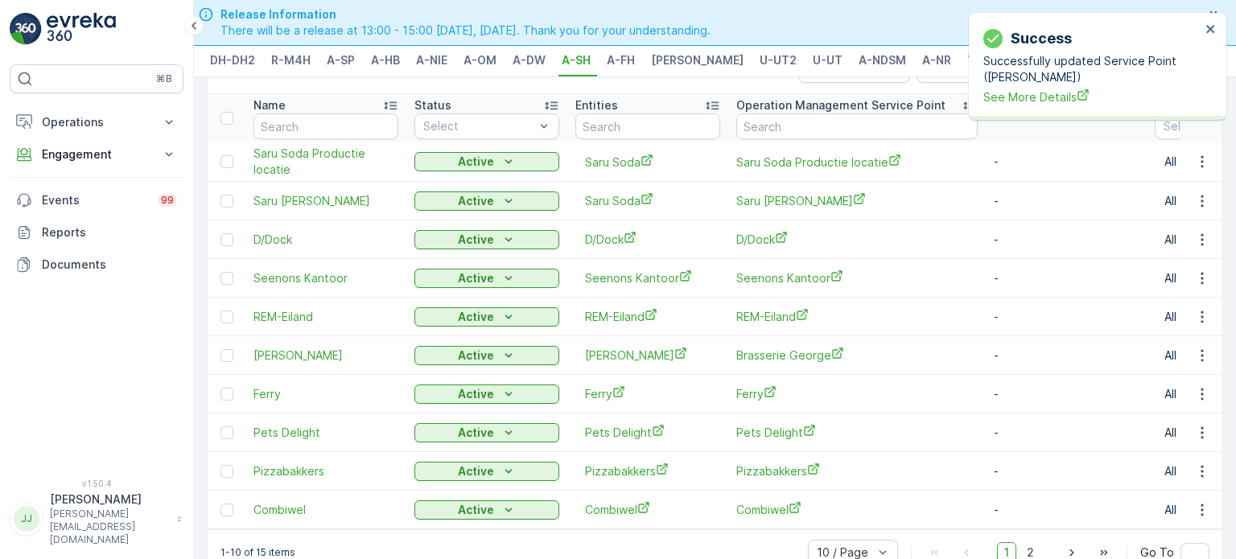
scroll to position [87, 0]
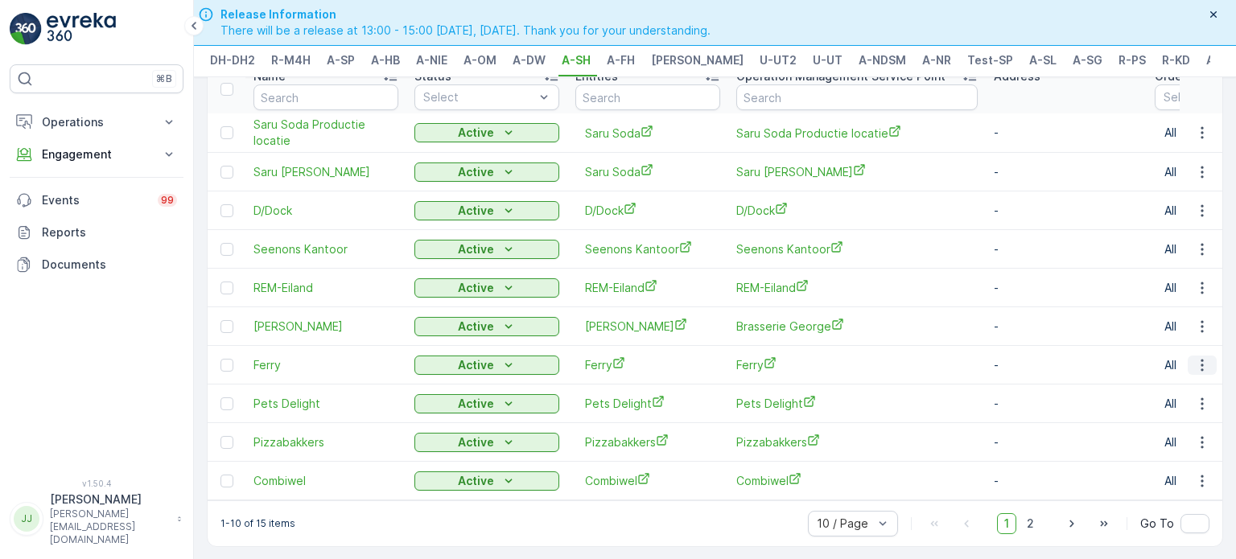
click at [640, 357] on icon "button" at bounding box center [1203, 365] width 16 height 16
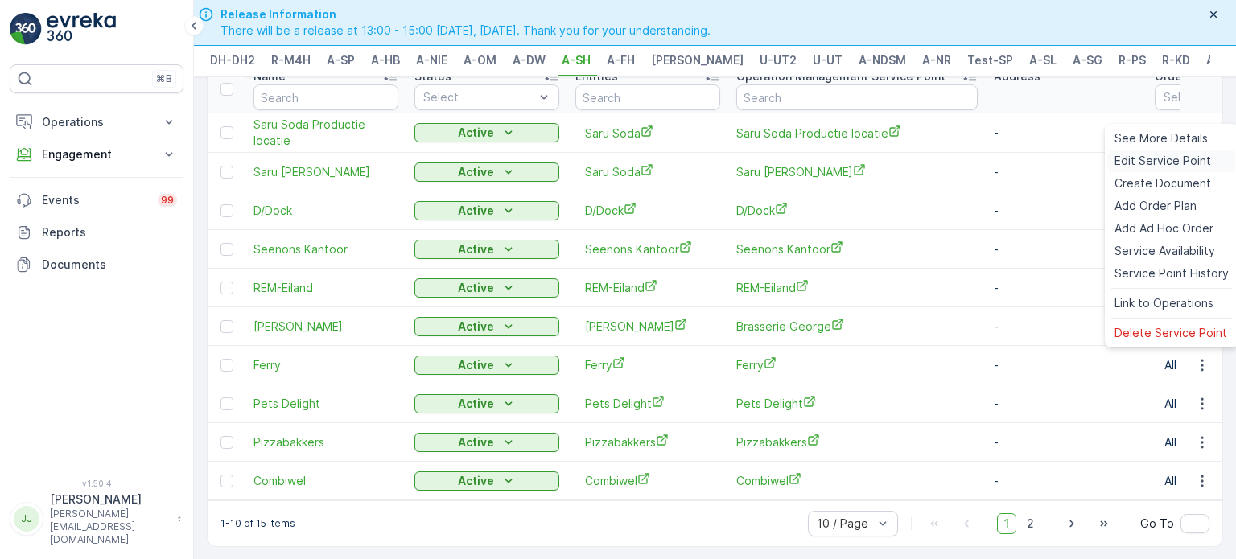
click at [640, 167] on span "Edit Service Point" at bounding box center [1163, 161] width 97 height 16
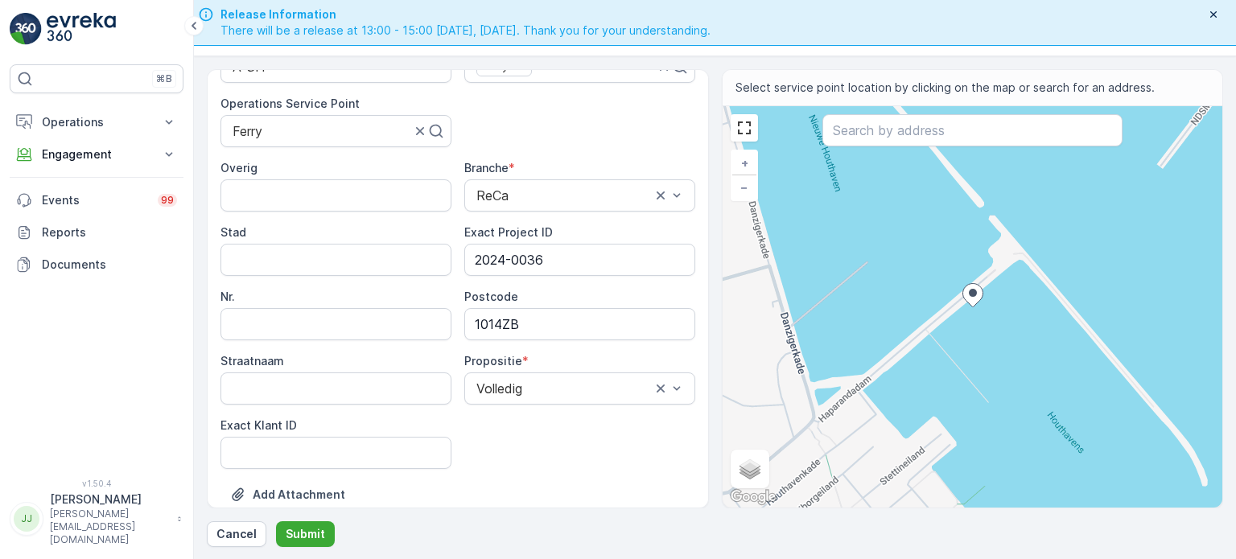
scroll to position [322, 0]
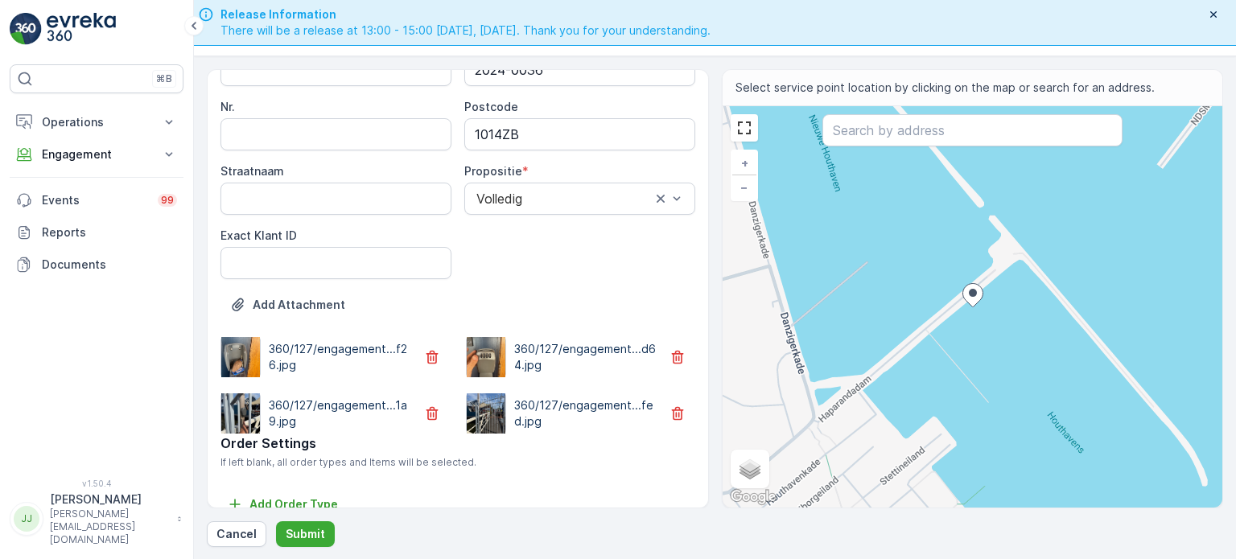
click at [315, 240] on div "Exact Klant ID" at bounding box center [336, 236] width 231 height 16
click at [312, 252] on ID "Exact Klant ID" at bounding box center [336, 263] width 231 height 32
paste ID "75"
type ID "75"
click at [464, 265] on div "Overig Branche * ReCa Stad Exact Project ID 2024-0036 Nr. Postcode 1014ZB Straa…" at bounding box center [458, 124] width 475 height 309
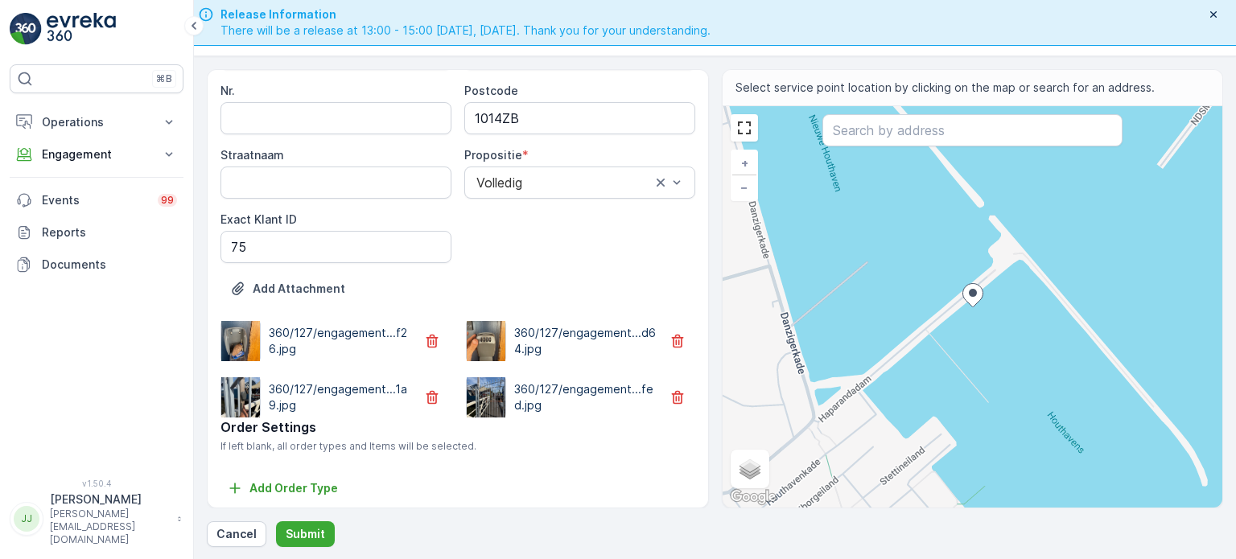
scroll to position [341, 0]
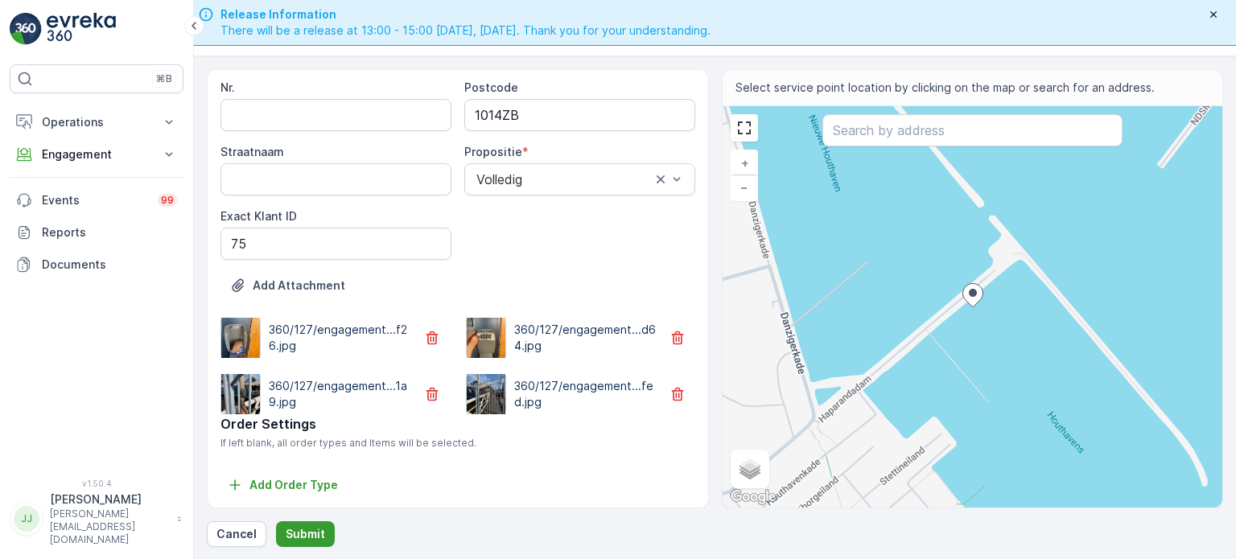
click at [319, 518] on p "Submit" at bounding box center [305, 534] width 39 height 16
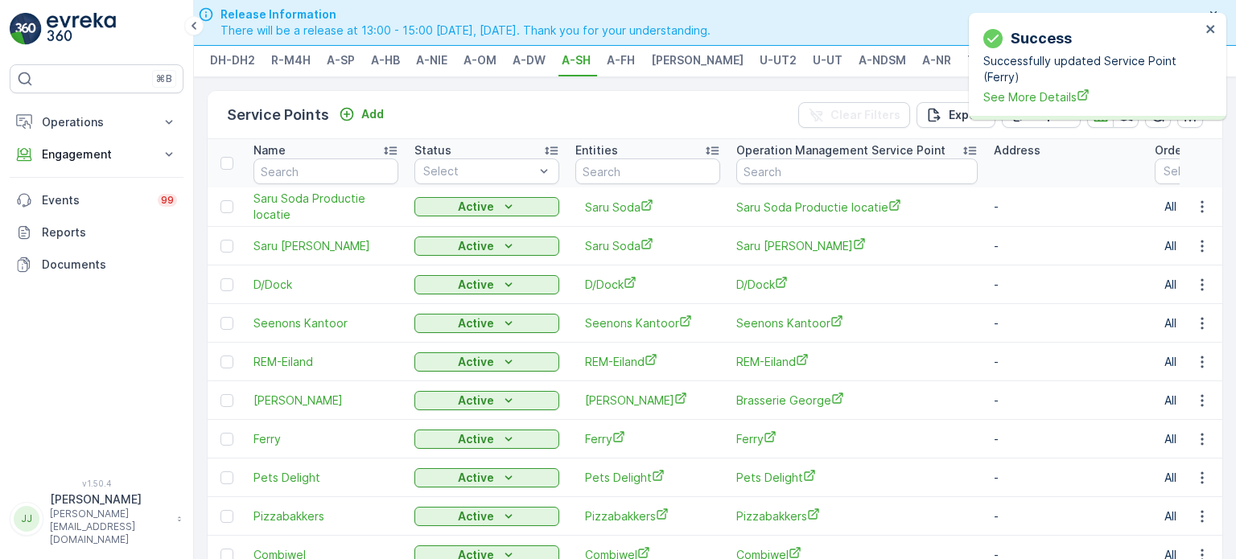
scroll to position [80, 0]
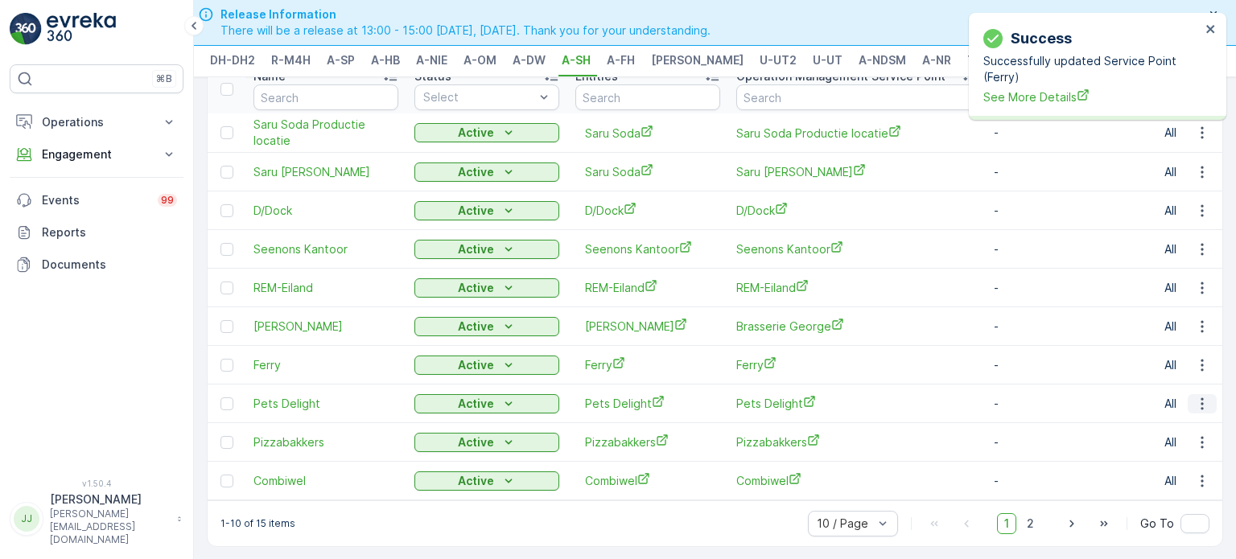
click at [640, 405] on icon "button" at bounding box center [1203, 404] width 16 height 16
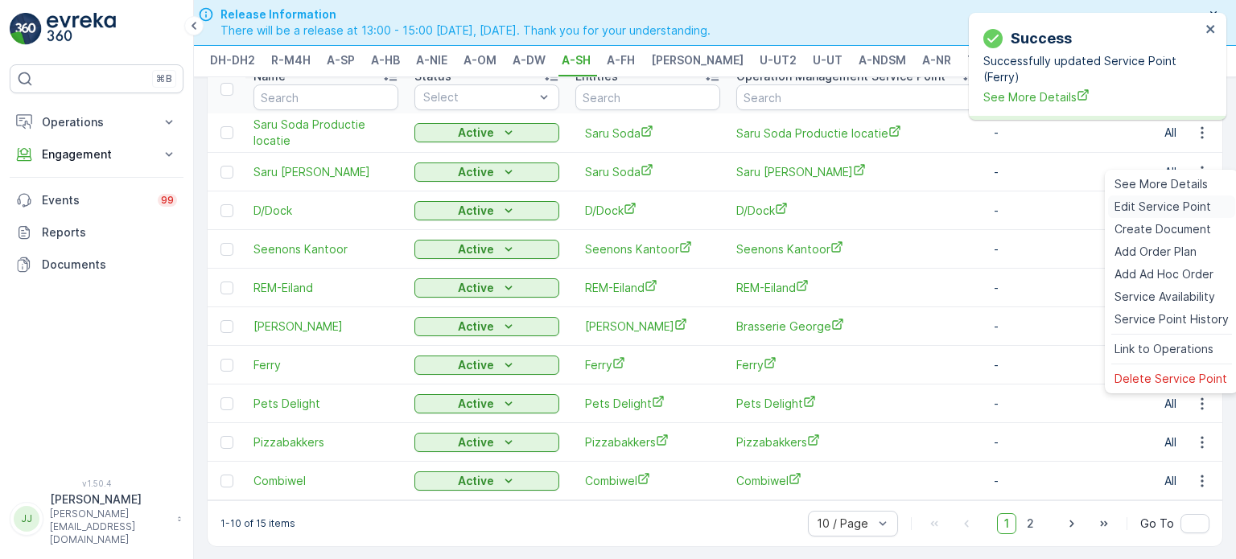
click at [640, 213] on span "Edit Service Point" at bounding box center [1163, 207] width 97 height 16
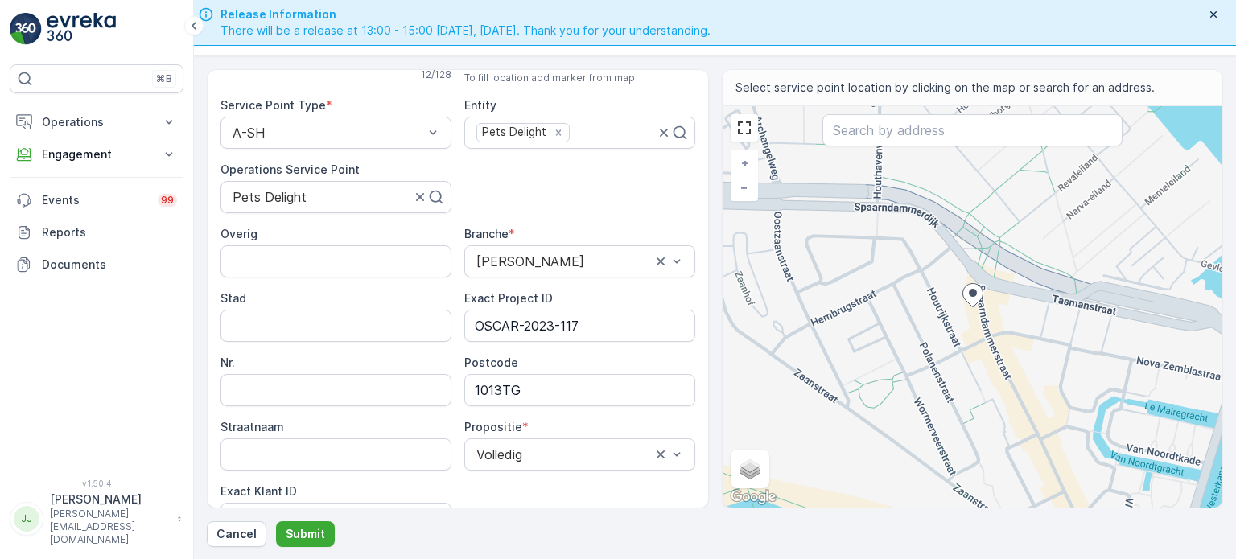
scroll to position [161, 0]
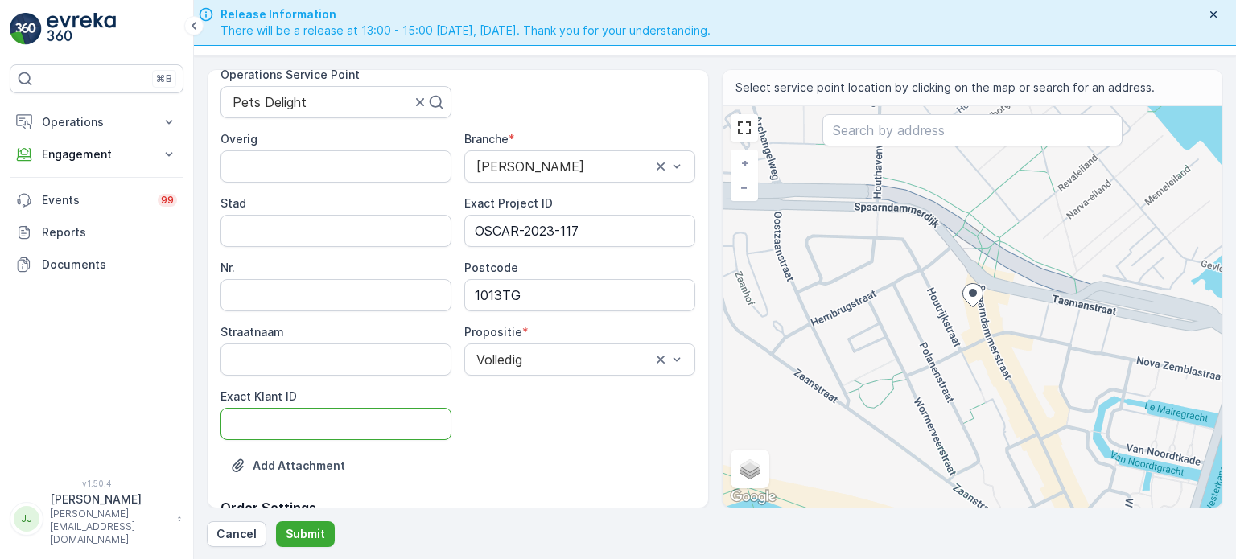
click at [354, 427] on ID "Exact Klant ID" at bounding box center [336, 424] width 231 height 32
paste ID "106"
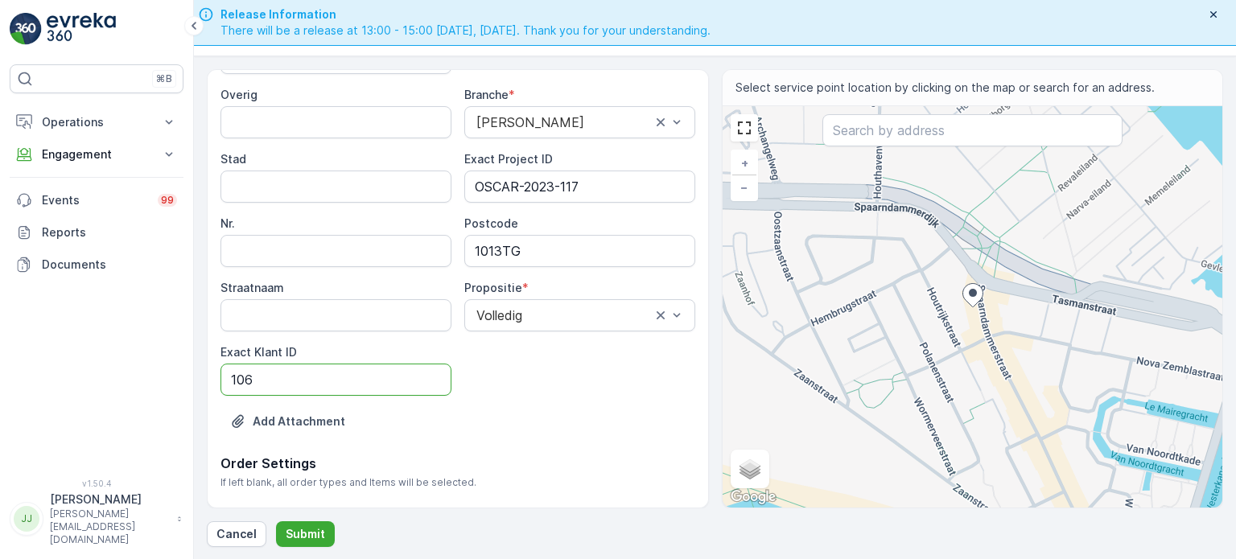
scroll to position [245, 0]
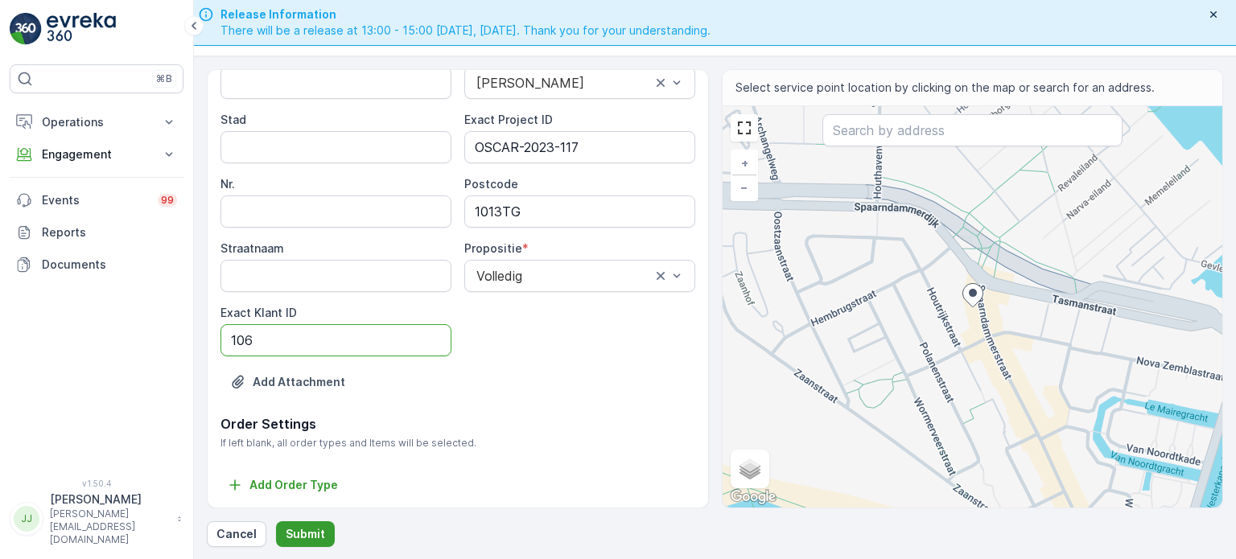
type ID "106"
click at [313, 518] on button "Submit" at bounding box center [305, 535] width 59 height 26
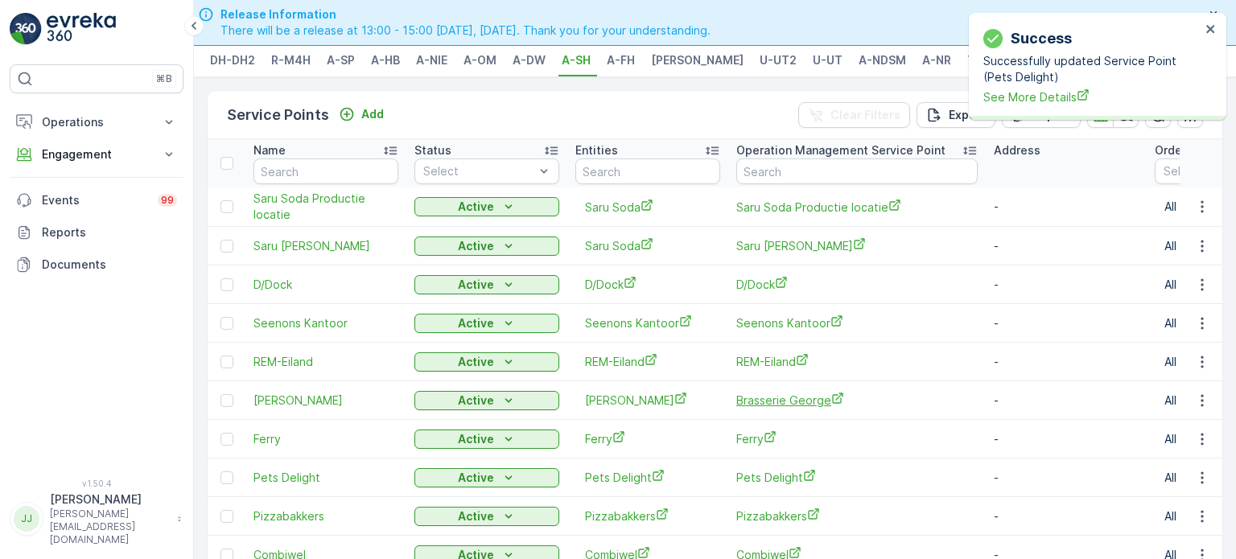
scroll to position [80, 0]
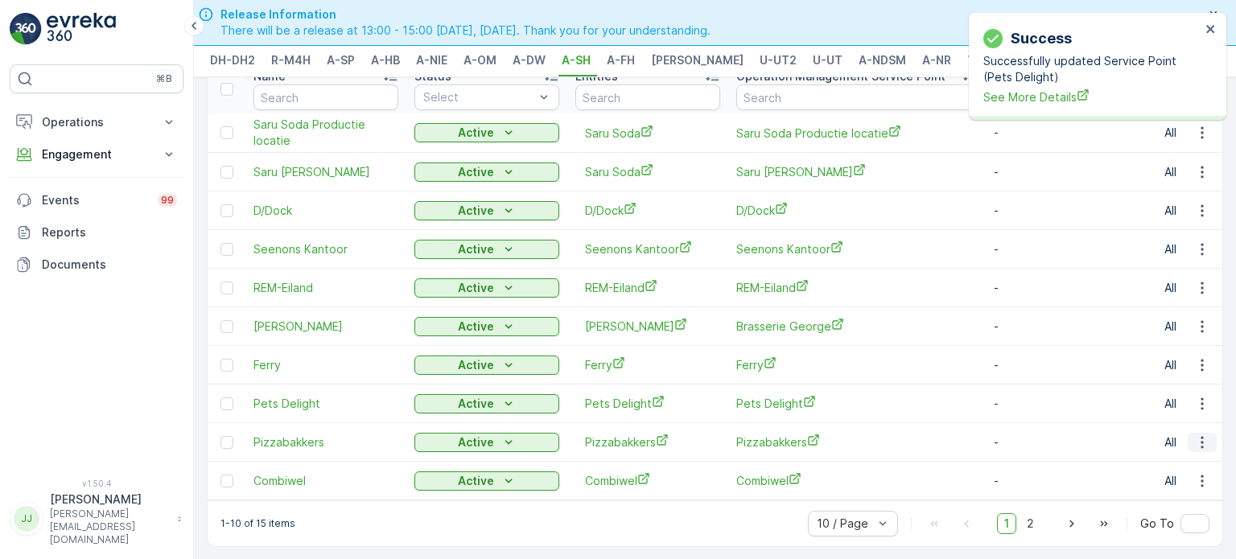
click at [640, 436] on icon "button" at bounding box center [1203, 443] width 16 height 16
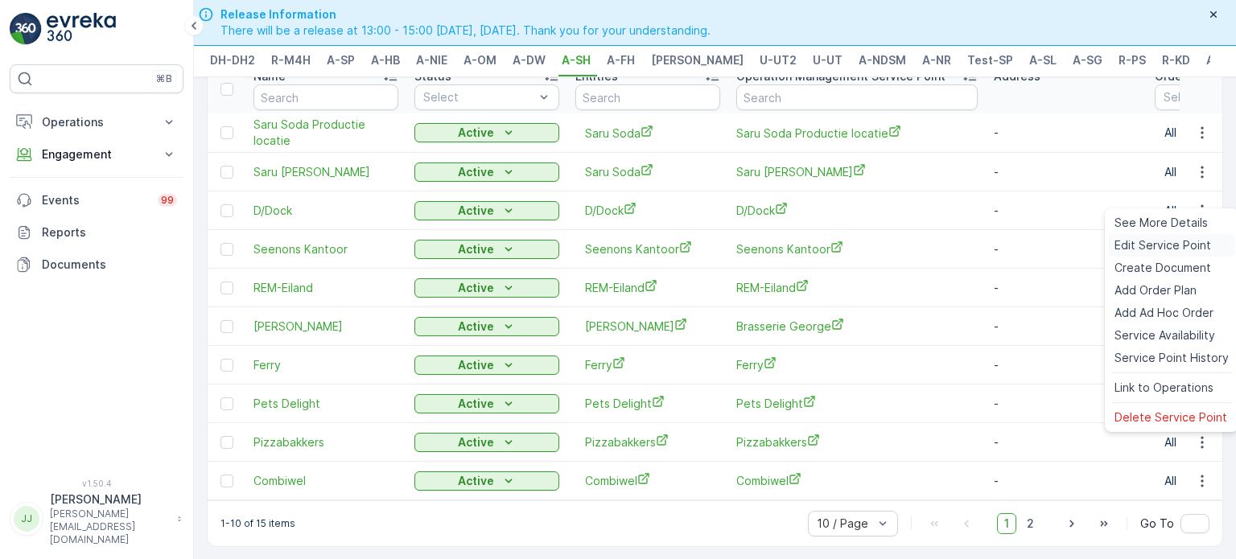
click at [640, 250] on span "Edit Service Point" at bounding box center [1163, 245] width 97 height 16
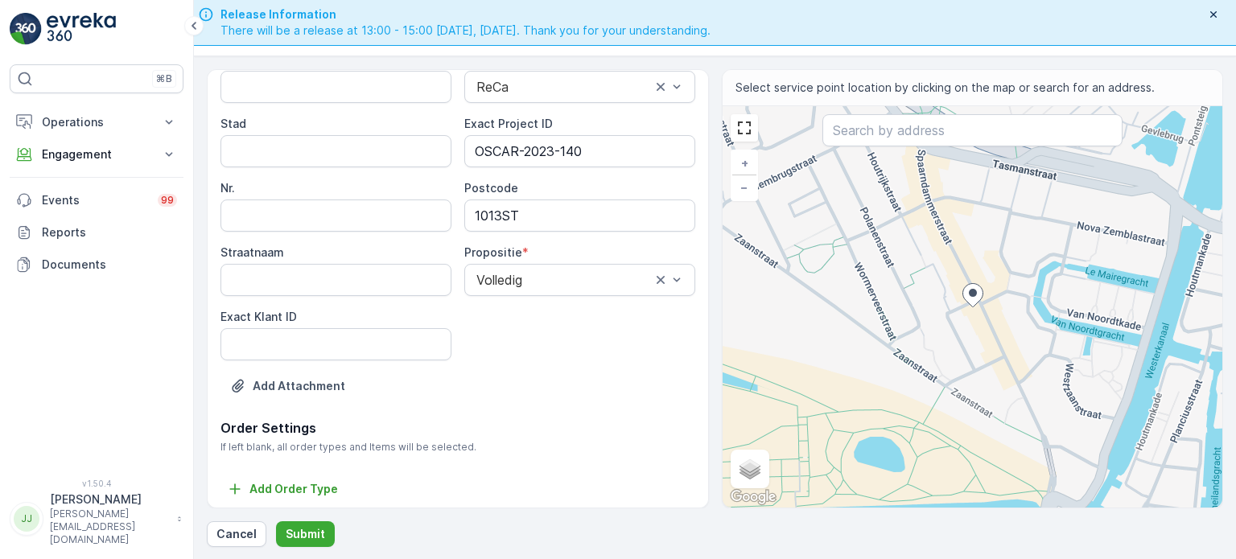
scroll to position [245, 0]
click at [316, 346] on ID "Exact Klant ID" at bounding box center [336, 340] width 231 height 32
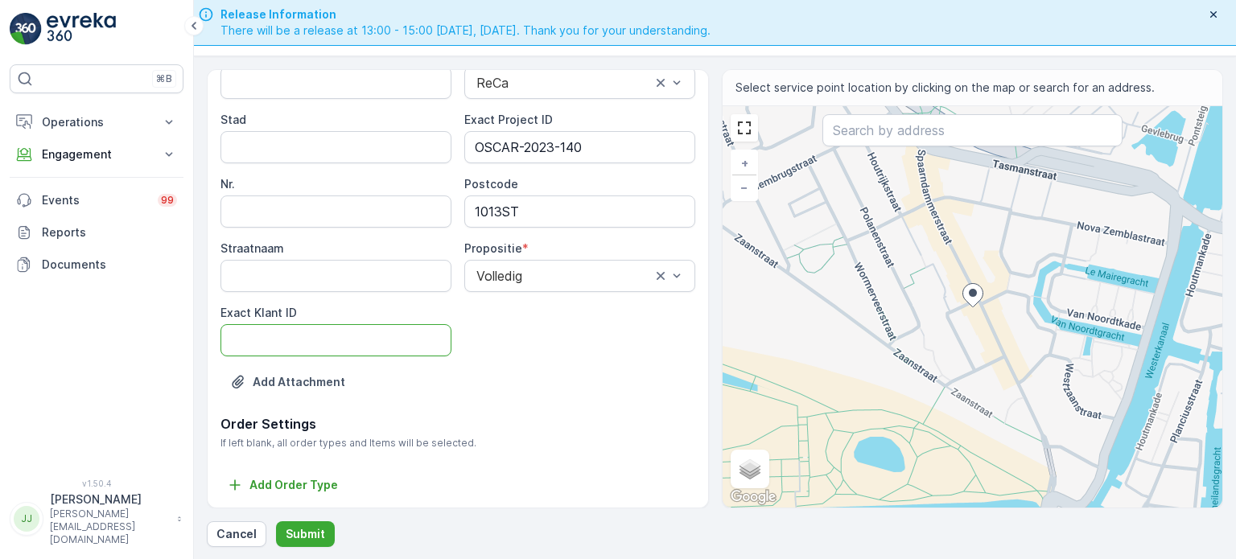
paste ID "364"
type ID "364"
click at [295, 518] on p "Submit" at bounding box center [305, 534] width 39 height 16
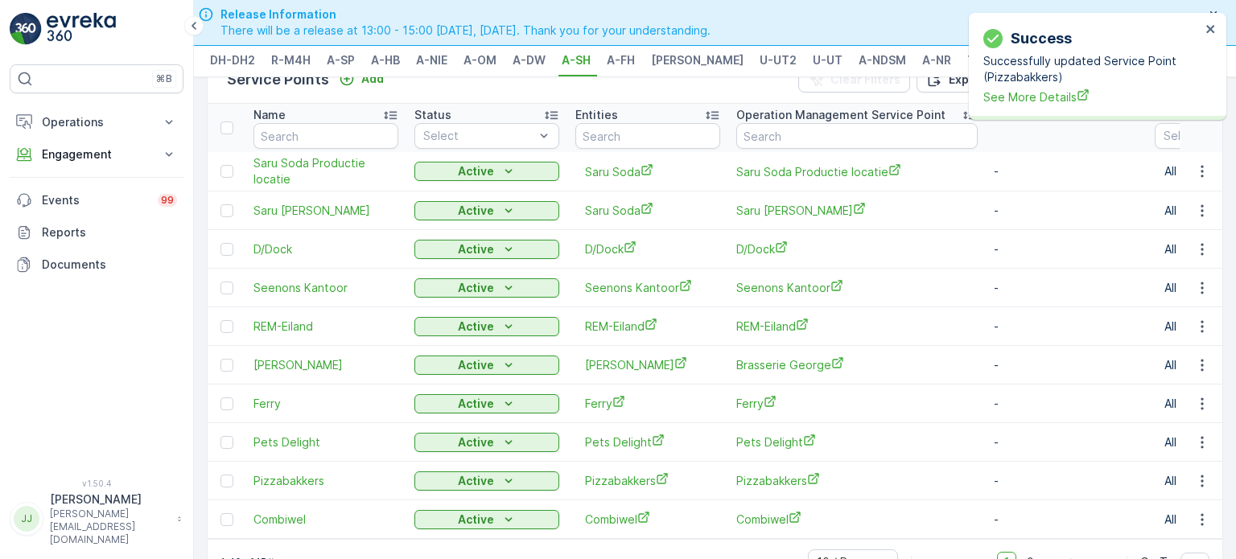
scroll to position [87, 0]
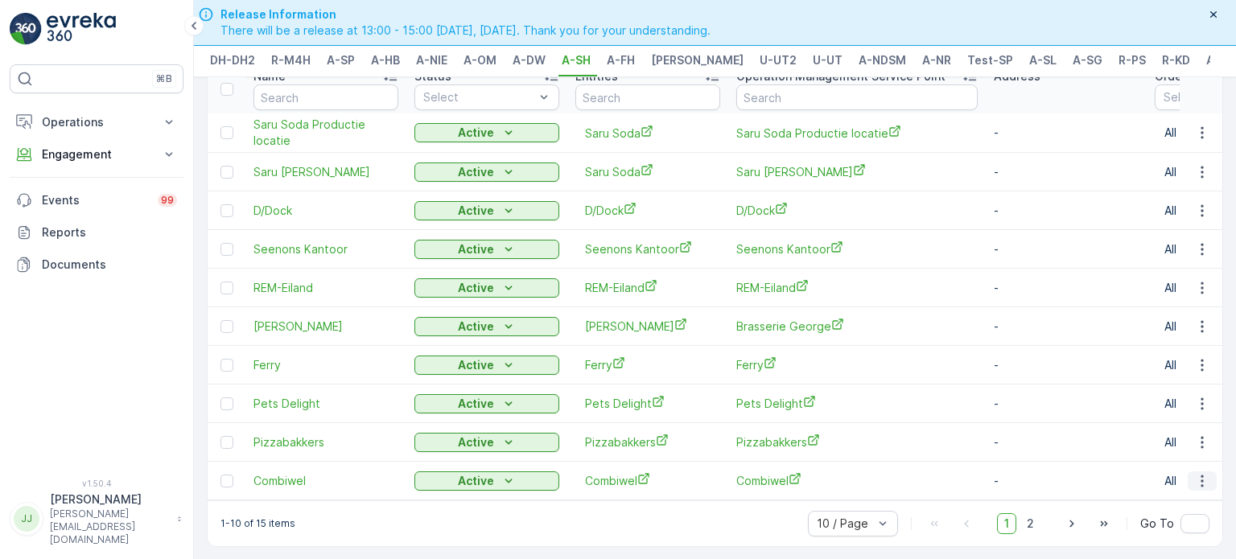
click at [640, 475] on icon "button" at bounding box center [1202, 481] width 2 height 12
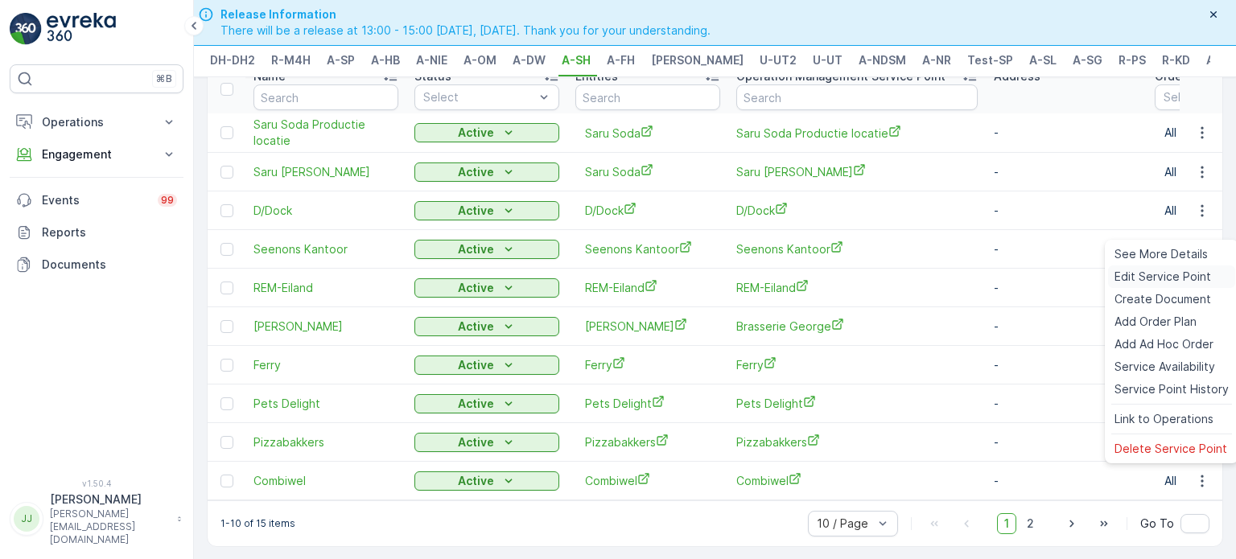
click at [640, 280] on span "Edit Service Point" at bounding box center [1163, 277] width 97 height 16
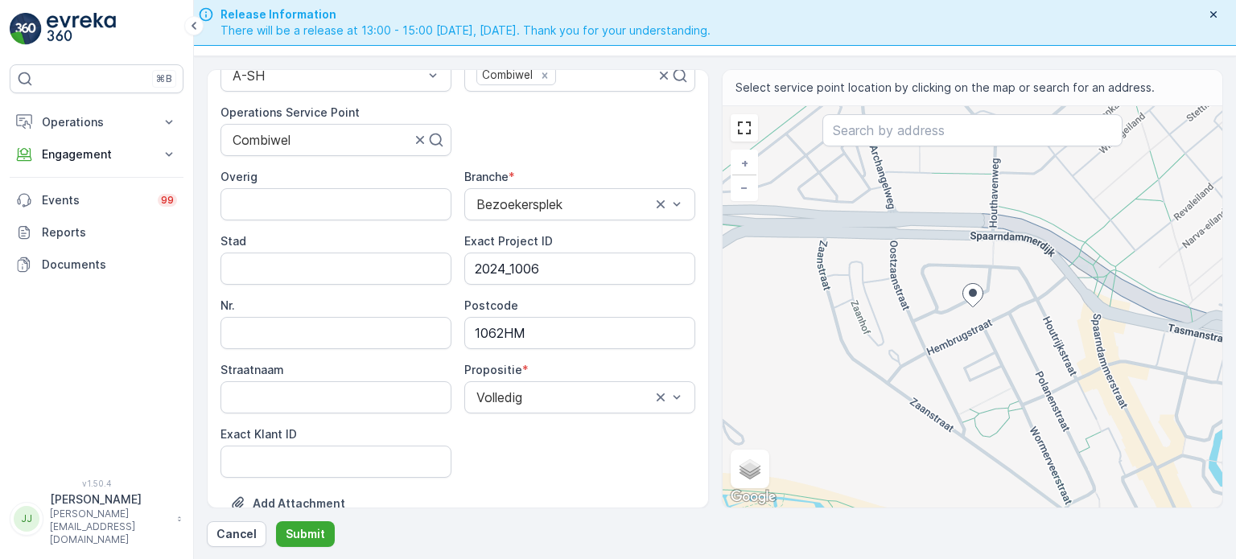
scroll to position [245, 0]
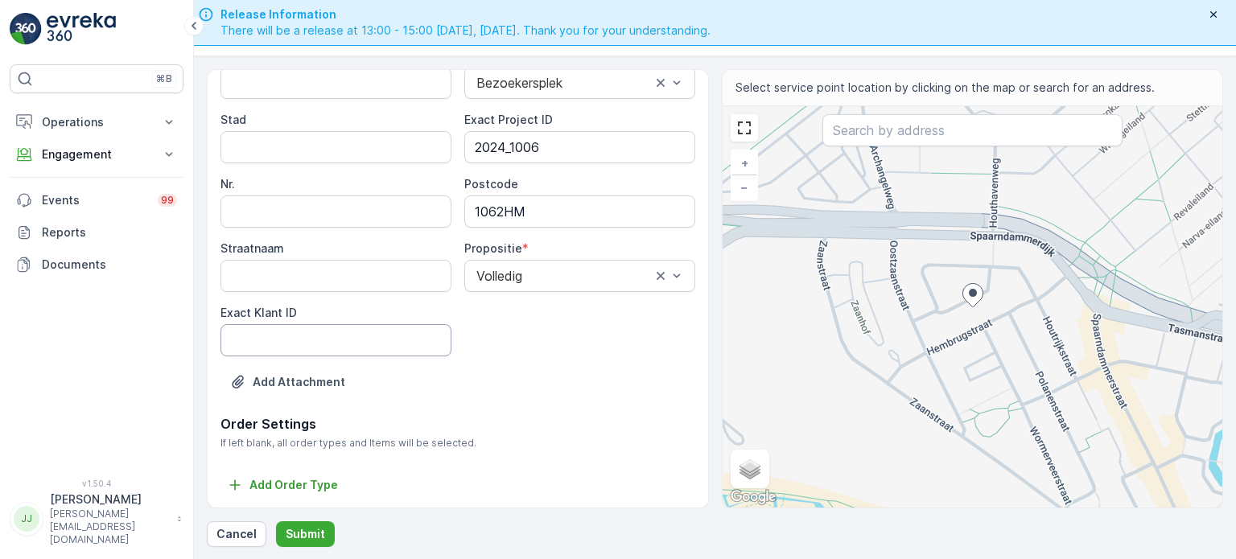
click at [364, 340] on ID "Exact Klant ID" at bounding box center [336, 340] width 231 height 32
paste ID "357"
type ID "357"
click at [293, 518] on p "Submit" at bounding box center [305, 534] width 39 height 16
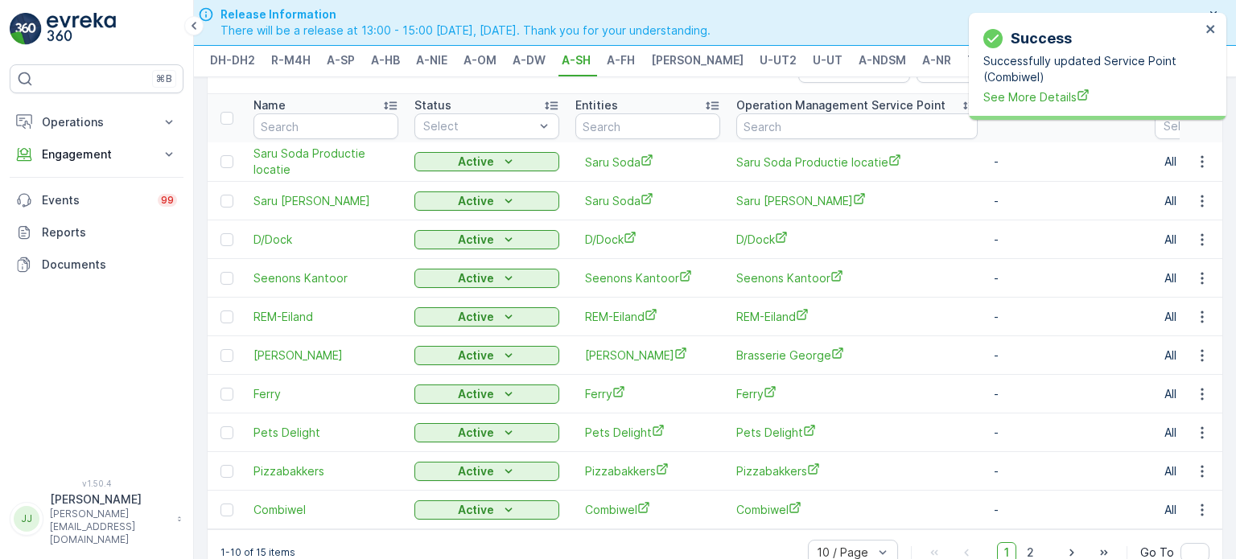
scroll to position [87, 0]
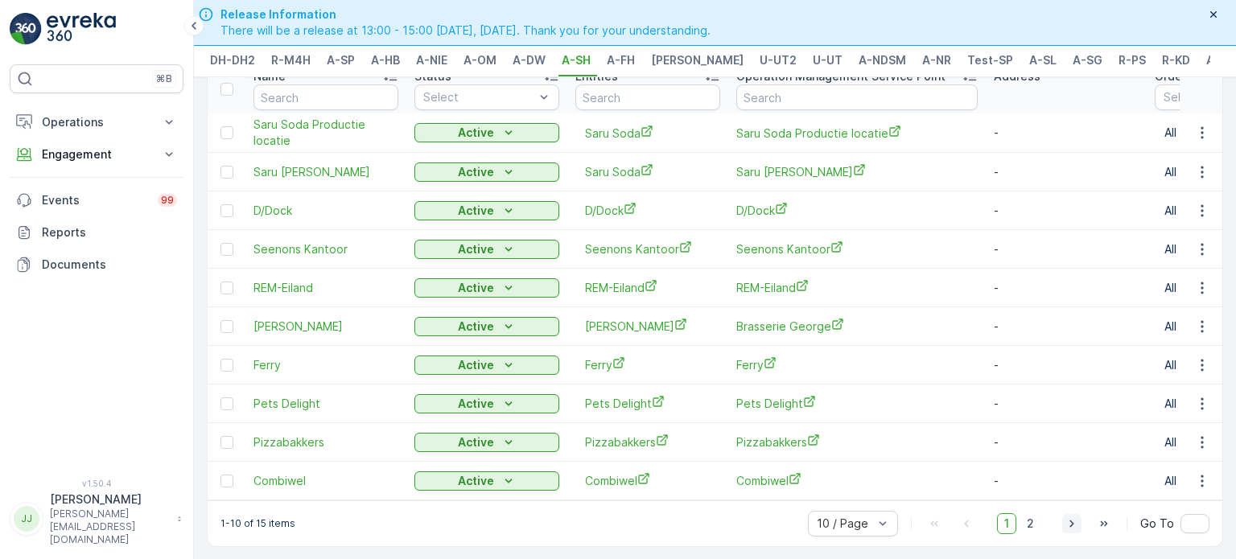
click at [640, 518] on button "button" at bounding box center [1072, 523] width 19 height 19
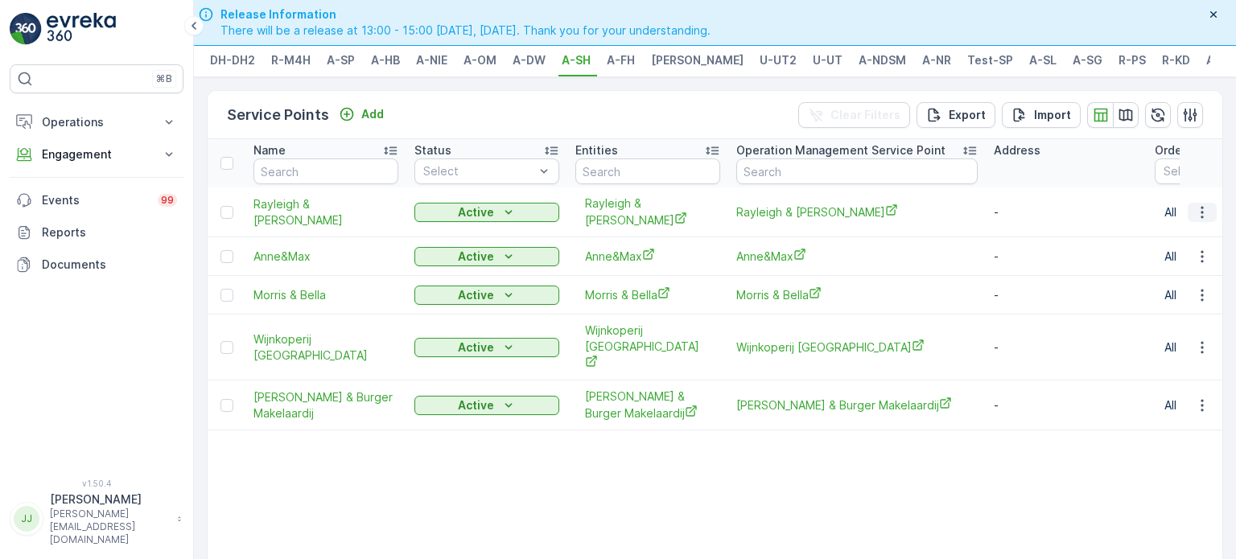
click at [640, 215] on icon "button" at bounding box center [1203, 212] width 16 height 16
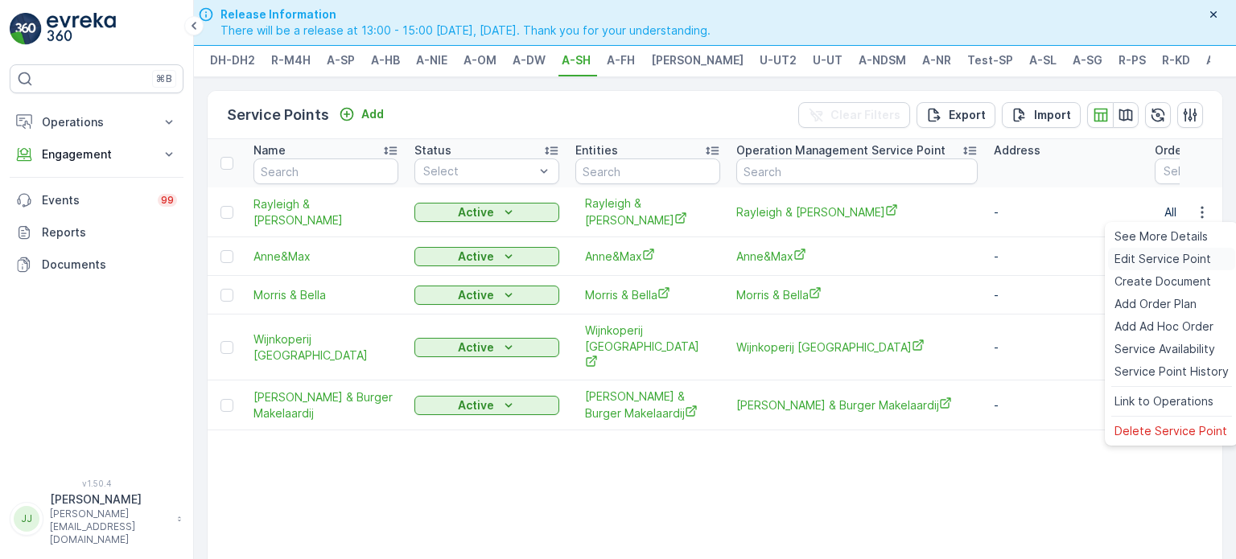
click at [640, 261] on span "Edit Service Point" at bounding box center [1163, 259] width 97 height 16
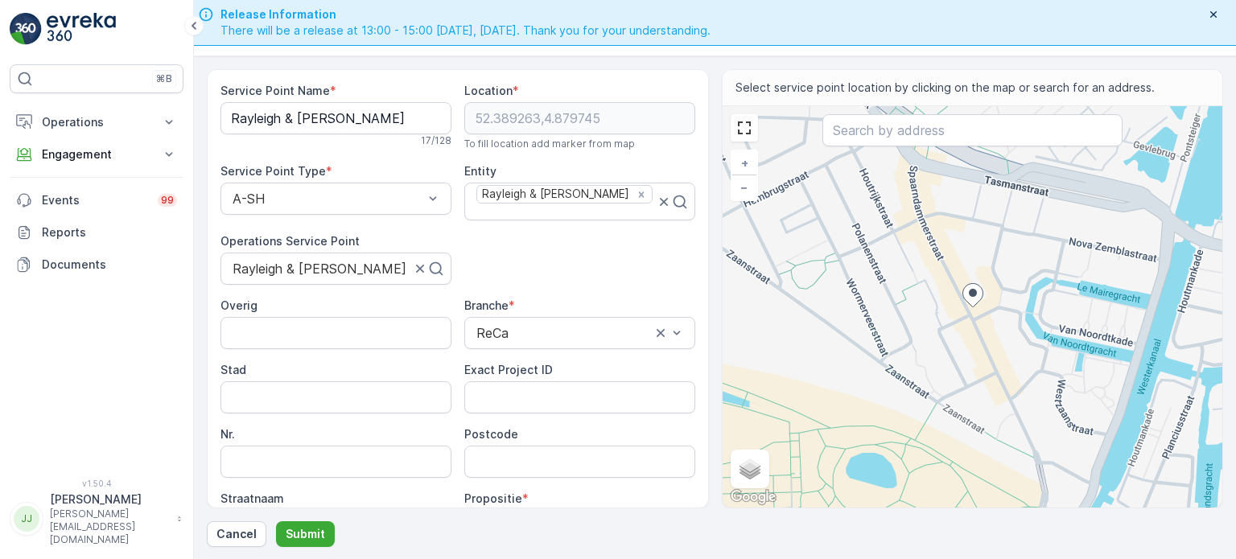
scroll to position [241, 0]
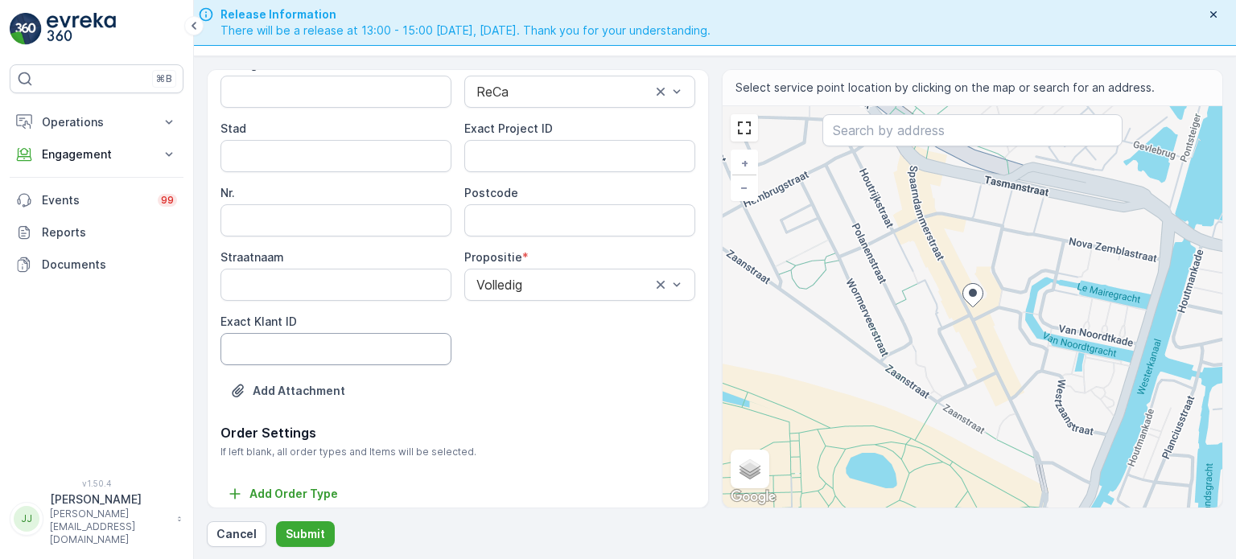
click at [361, 337] on ID "Exact Klant ID" at bounding box center [336, 349] width 231 height 32
paste ID "108"
type ID "108"
click at [508, 146] on ID "Exact Project ID" at bounding box center [579, 156] width 231 height 32
paste ID "OSCAR-2023-150"
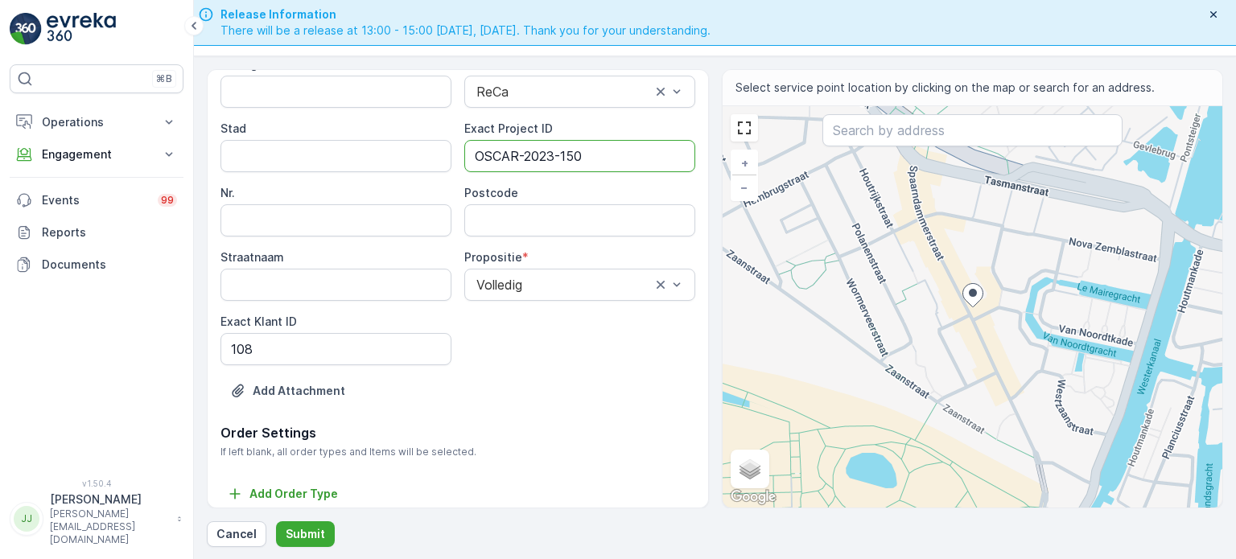
scroll to position [161, 0]
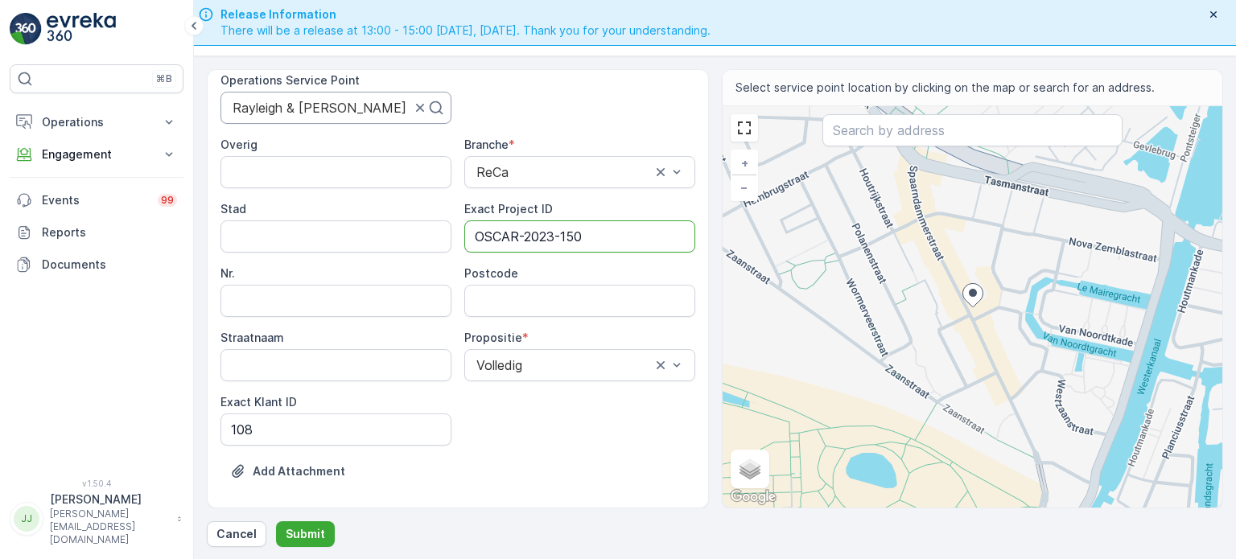
type ID "OSCAR-2023-150"
click at [274, 101] on div at bounding box center [321, 108] width 181 height 14
click at [273, 104] on div at bounding box center [321, 108] width 181 height 14
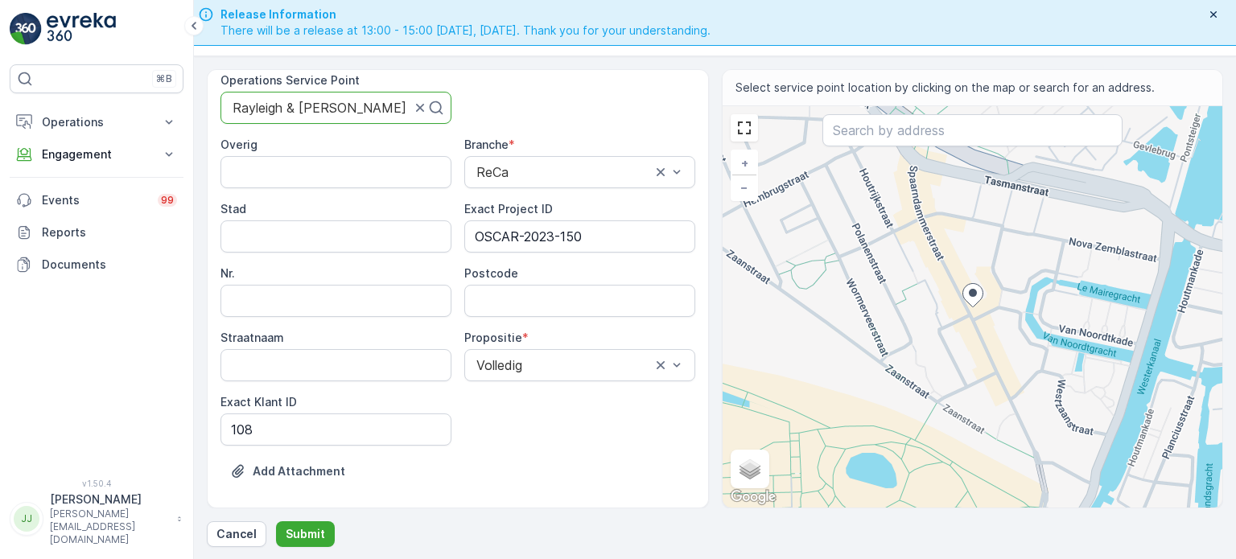
click at [273, 104] on div at bounding box center [321, 108] width 181 height 14
drag, startPoint x: 341, startPoint y: 102, endPoint x: 239, endPoint y: 102, distance: 102.2
click at [239, 102] on div at bounding box center [321, 108] width 181 height 14
drag, startPoint x: 240, startPoint y: 102, endPoint x: 376, endPoint y: 102, distance: 136.0
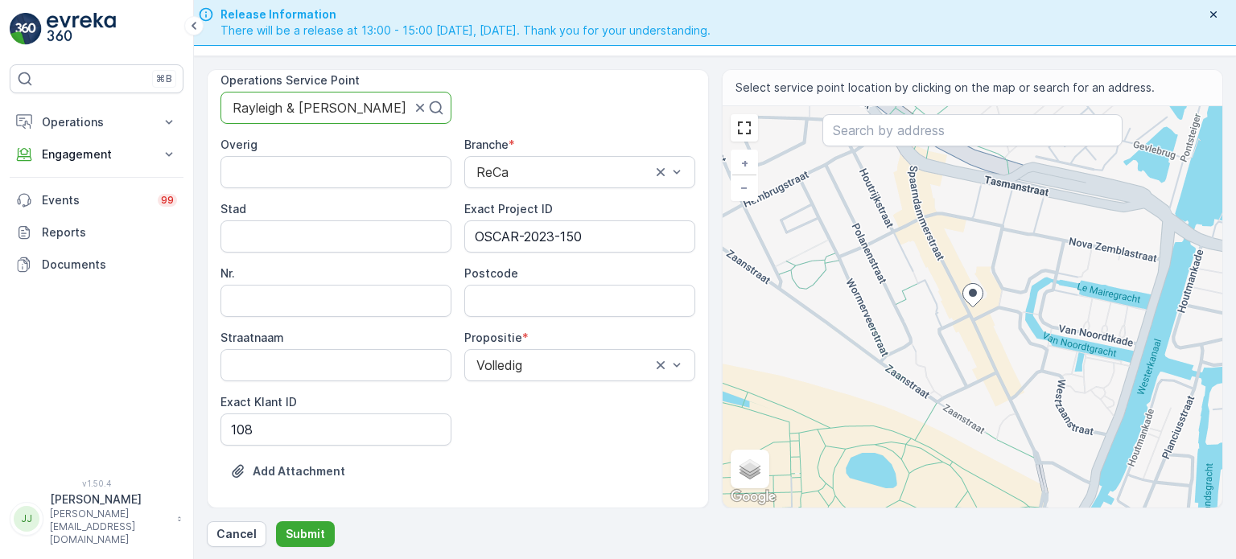
click at [376, 102] on div at bounding box center [321, 108] width 181 height 14
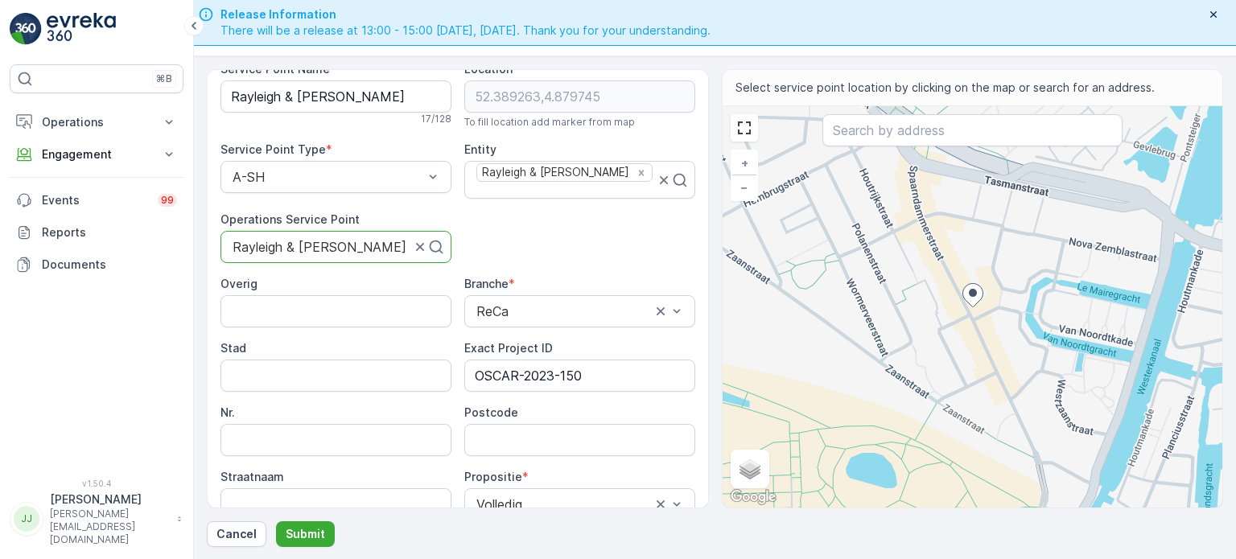
scroll to position [0, 0]
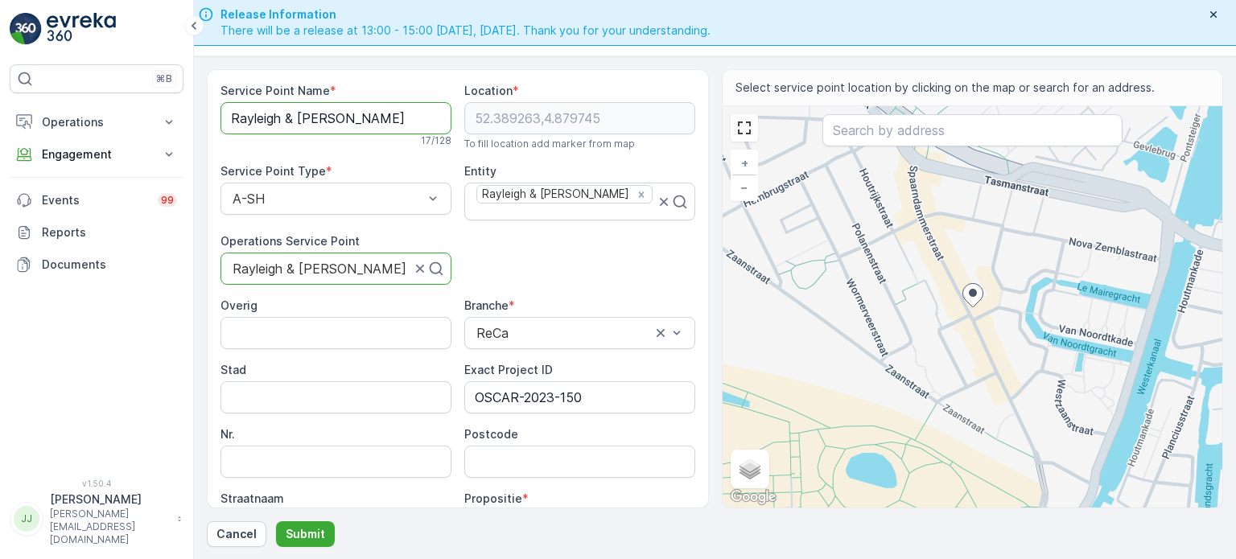
click at [274, 113] on Name "Rayleigh & [PERSON_NAME]" at bounding box center [336, 118] width 231 height 32
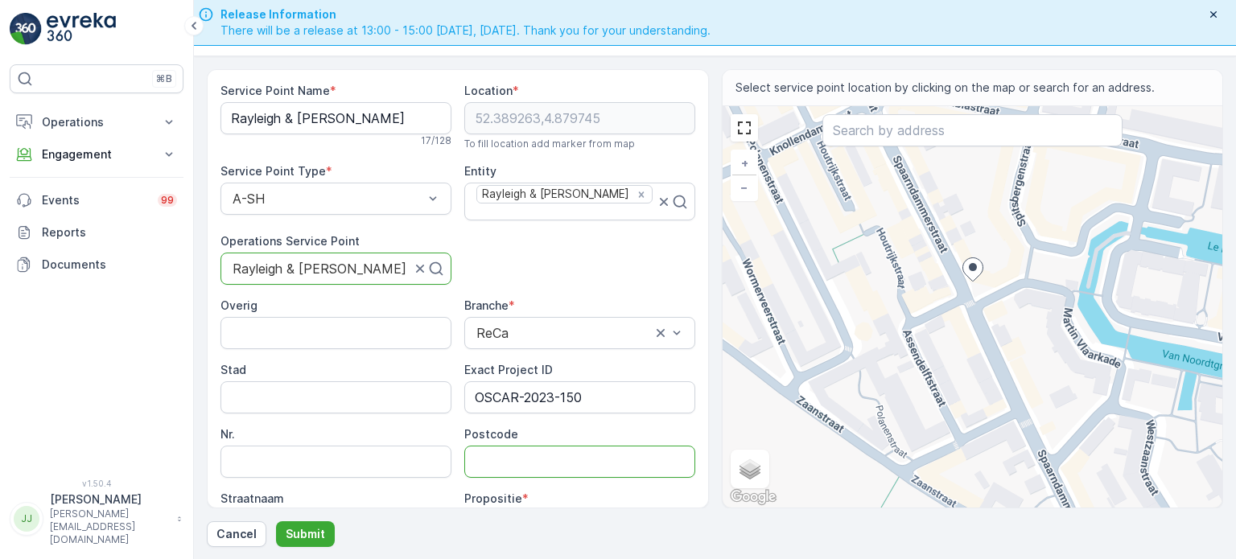
click at [505, 446] on input "Postcode" at bounding box center [579, 462] width 231 height 32
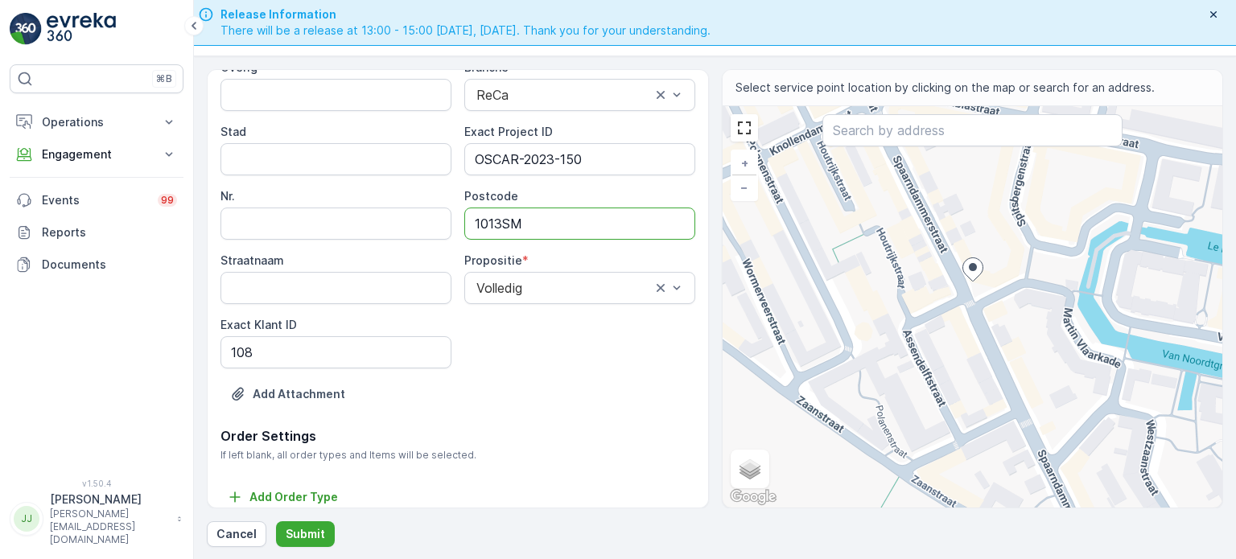
scroll to position [241, 0]
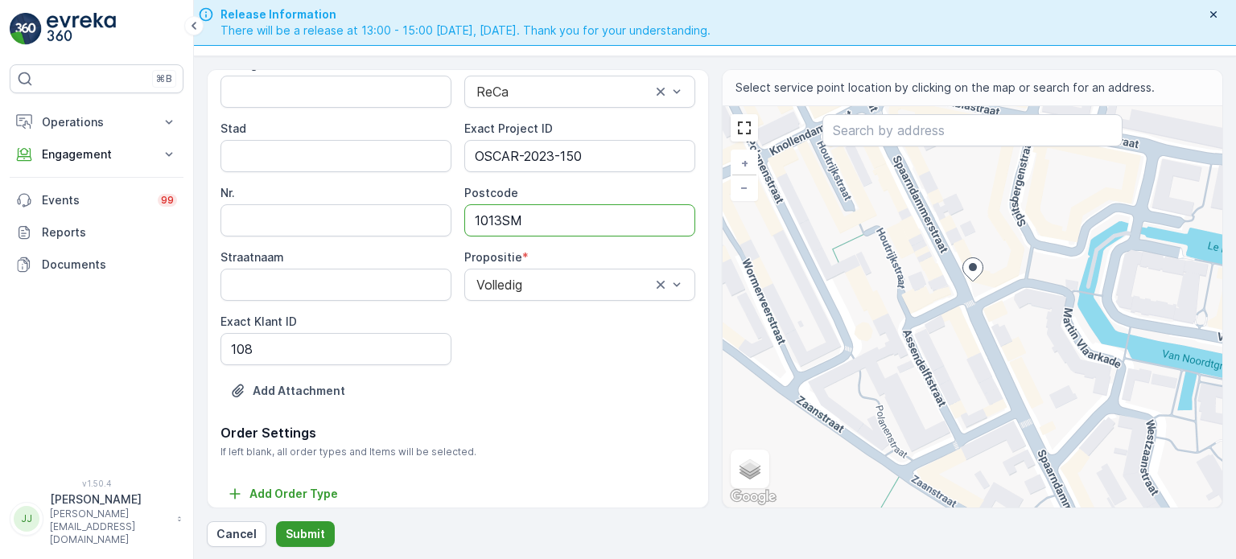
type input "1013SM"
click at [303, 518] on p "Submit" at bounding box center [305, 534] width 39 height 16
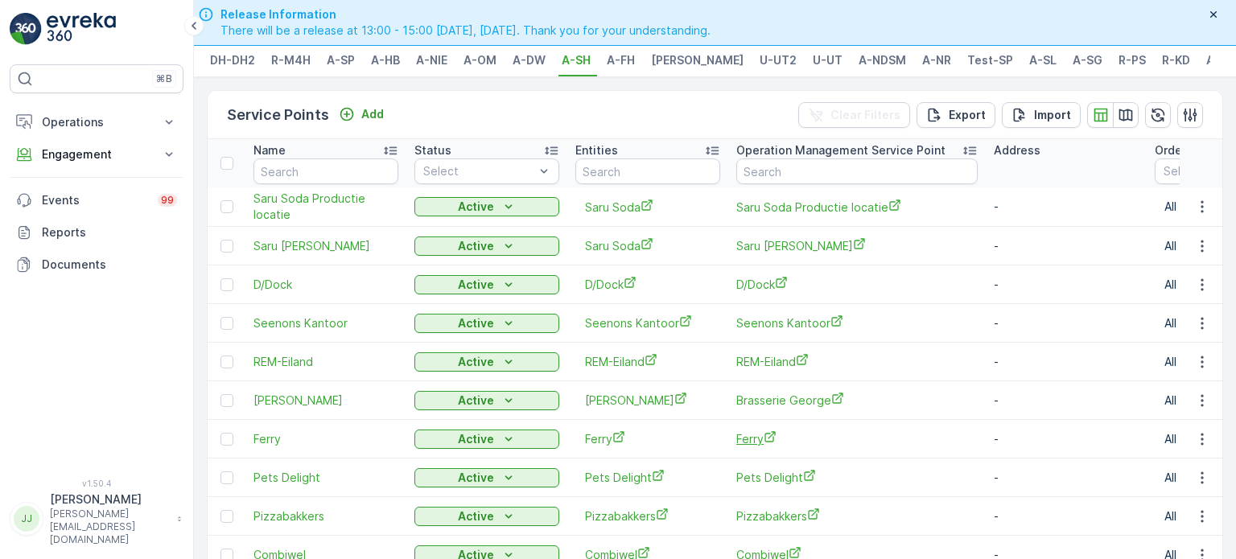
scroll to position [87, 0]
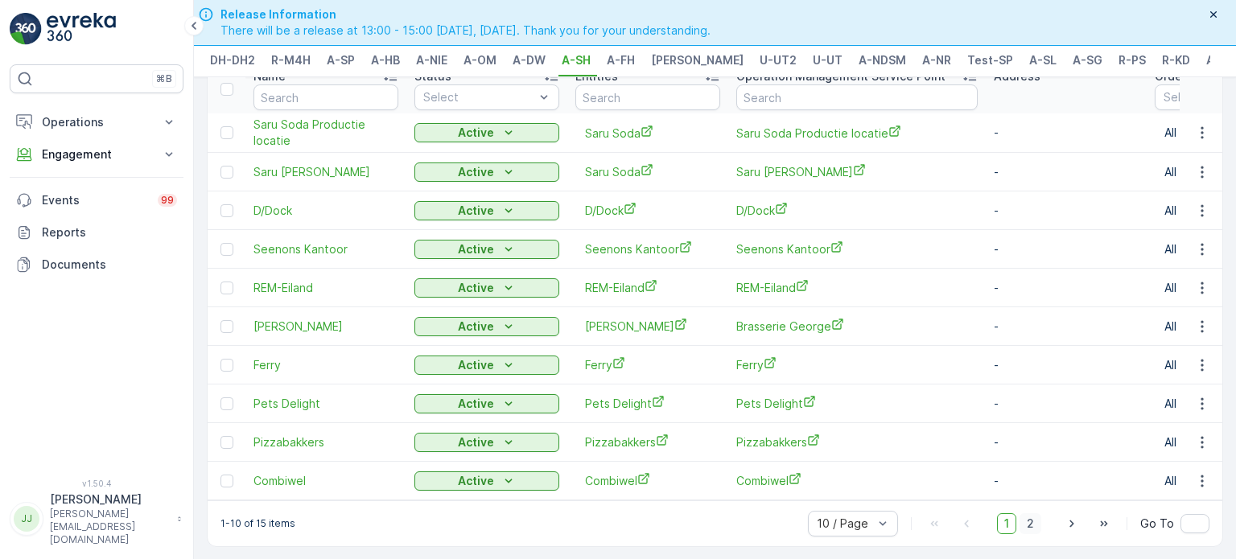
click at [640, 518] on span "2" at bounding box center [1031, 524] width 22 height 21
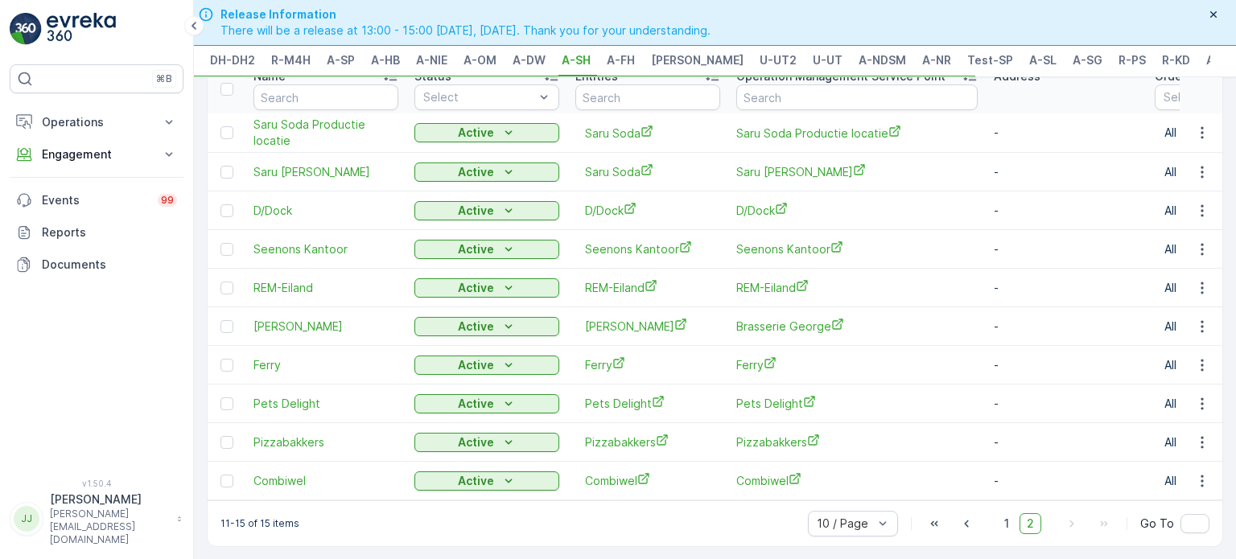
scroll to position [74, 0]
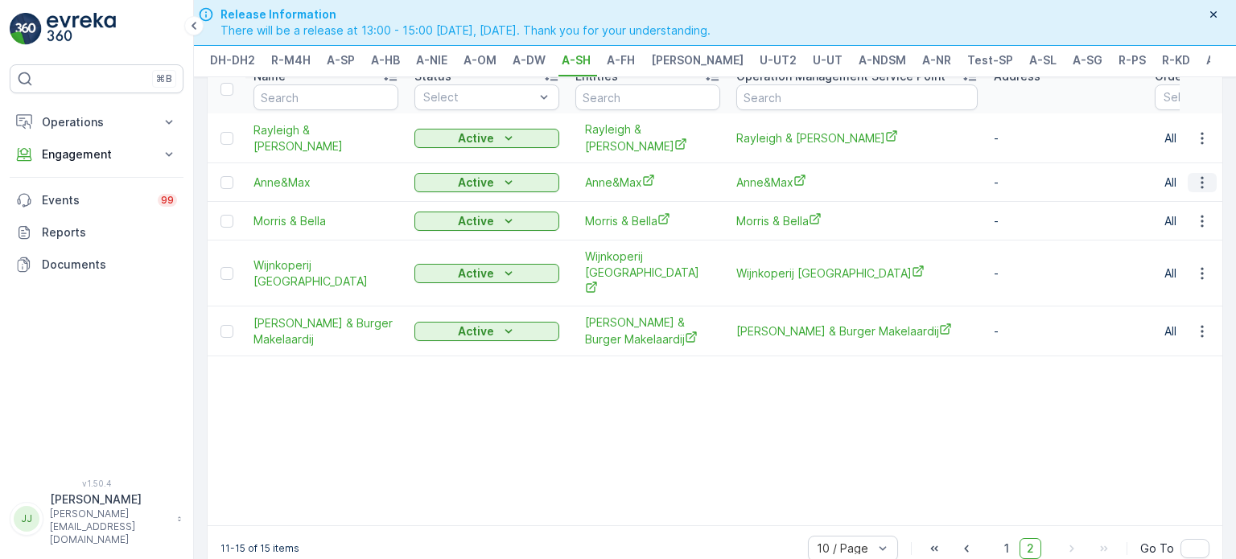
click at [640, 175] on icon "button" at bounding box center [1203, 183] width 16 height 16
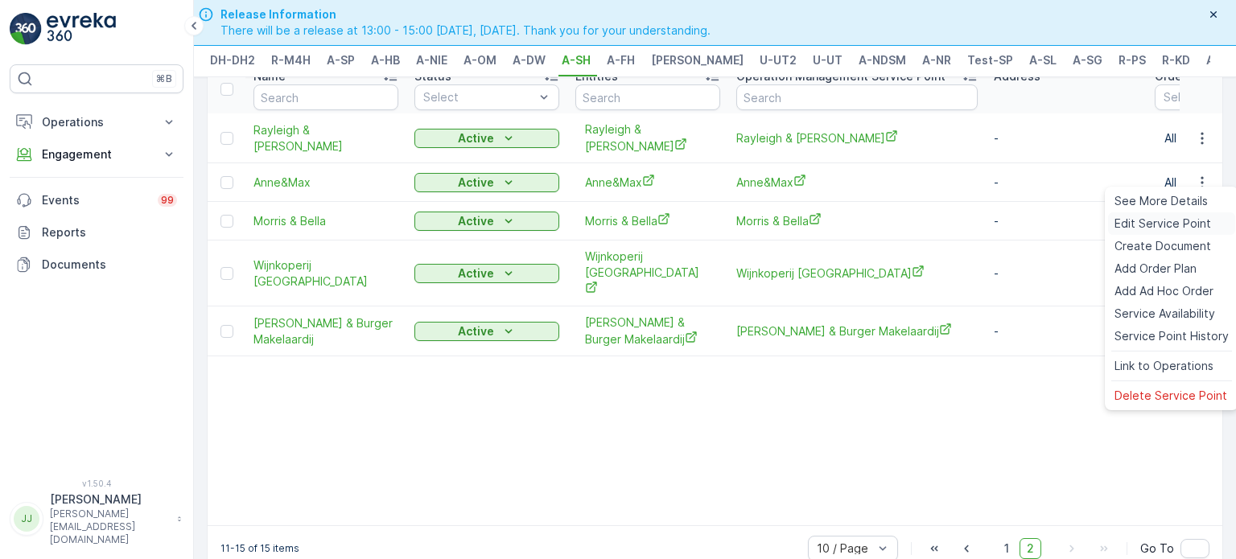
click at [640, 221] on span "Edit Service Point" at bounding box center [1163, 224] width 97 height 16
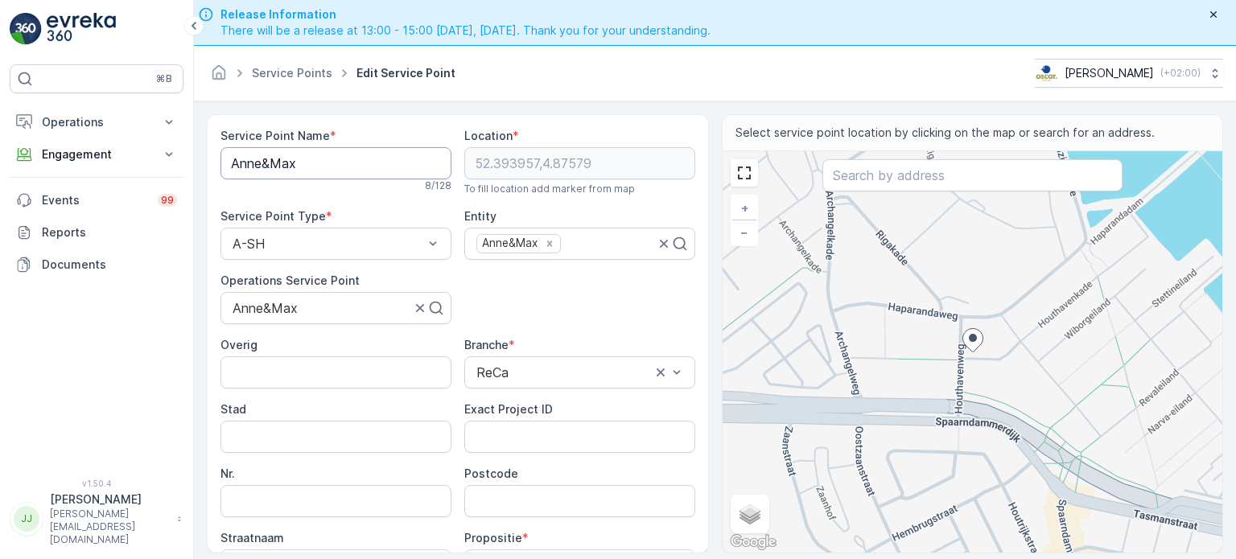
click at [312, 175] on Name "Anne&Max" at bounding box center [336, 163] width 231 height 32
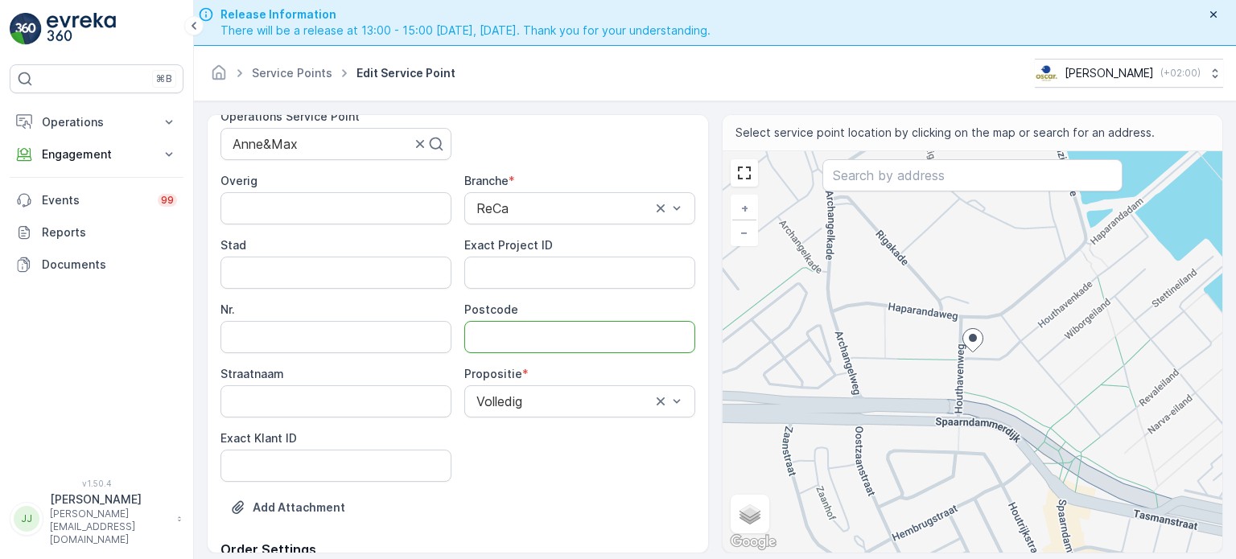
click at [492, 340] on input "Postcode" at bounding box center [579, 337] width 231 height 32
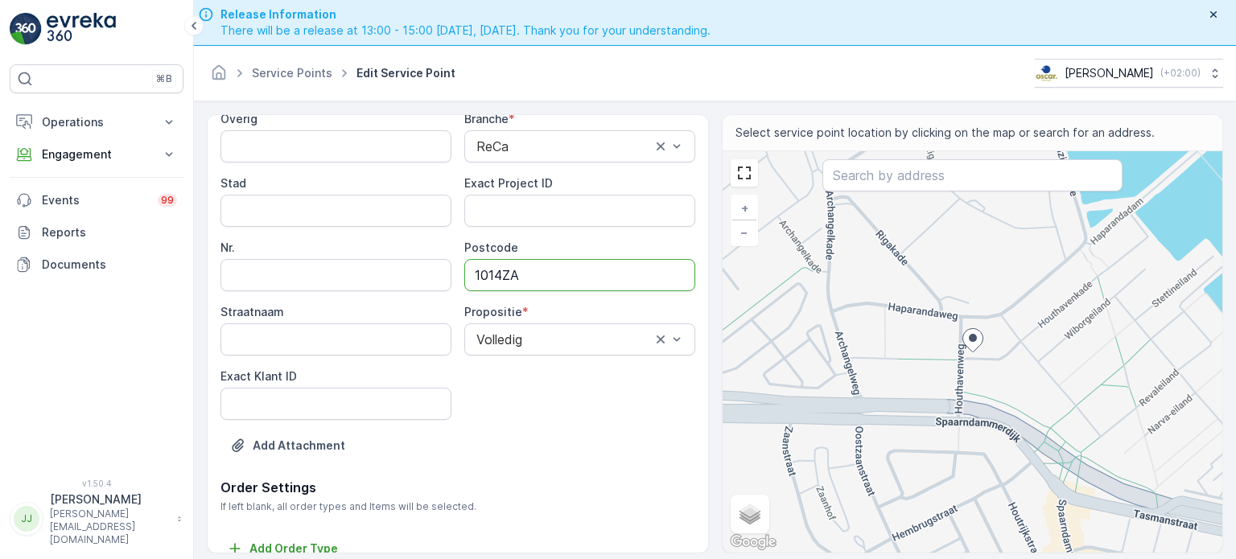
scroll to position [245, 0]
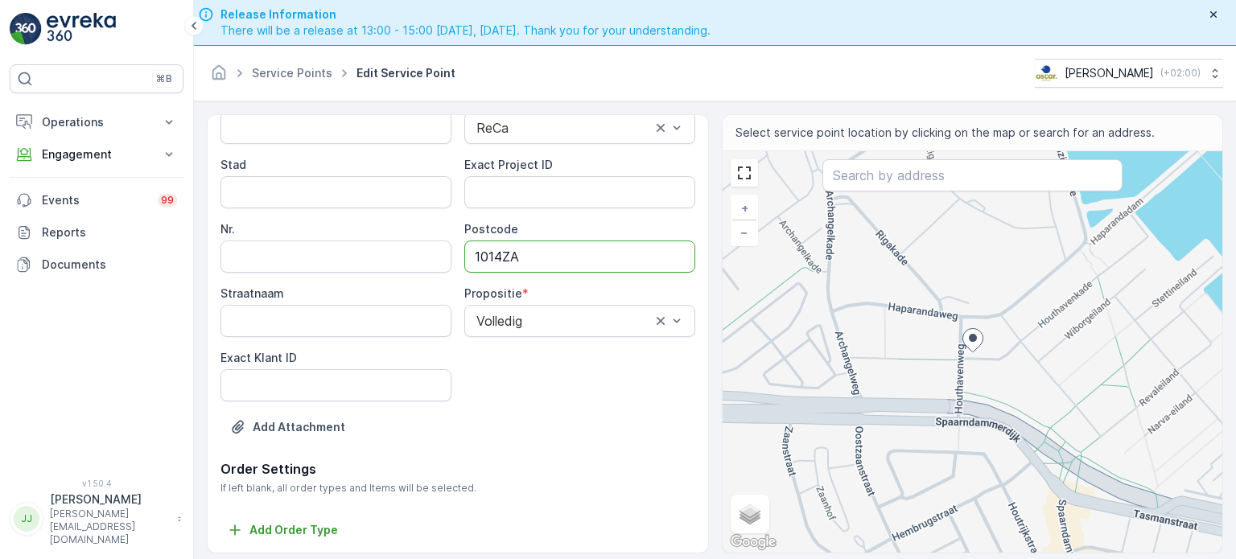
type input "1014ZA"
click at [506, 203] on ID "Exact Project ID" at bounding box center [579, 192] width 231 height 32
paste ID "OC-0013-2025"
type ID "OC-0013-2025"
click at [308, 391] on ID "Exact Klant ID" at bounding box center [336, 385] width 231 height 32
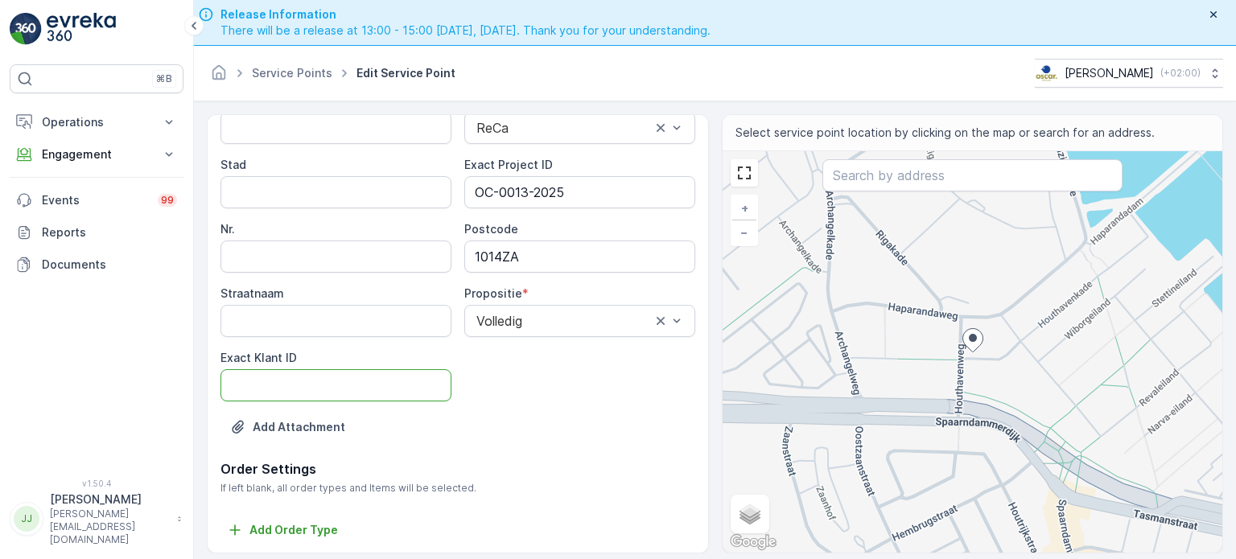
paste ID "1340"
type ID "1340"
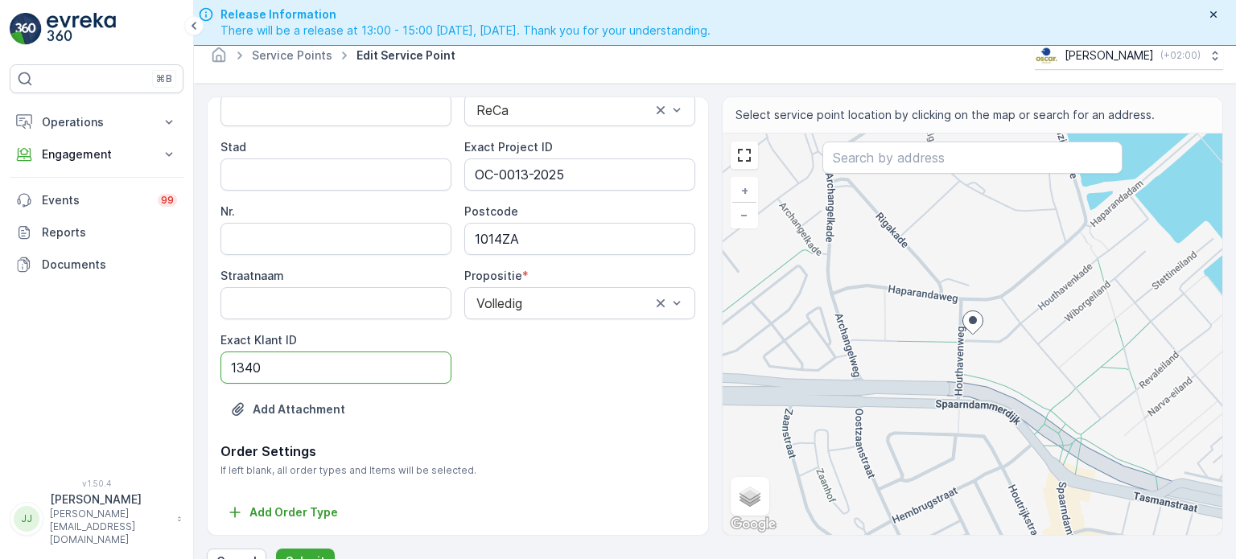
scroll to position [45, 0]
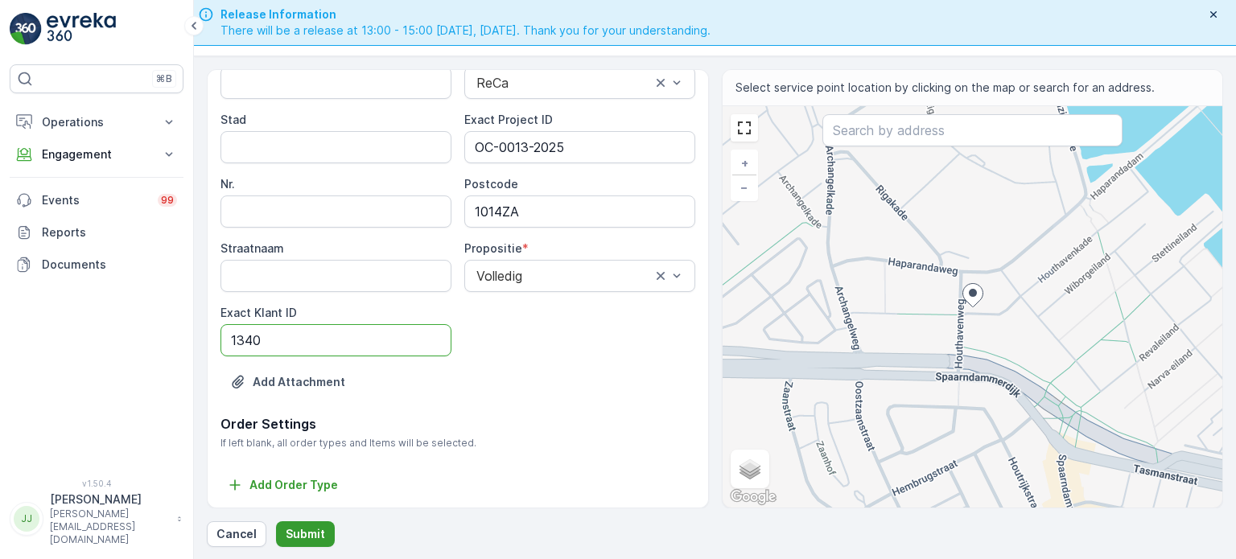
click at [313, 518] on p "Submit" at bounding box center [305, 534] width 39 height 16
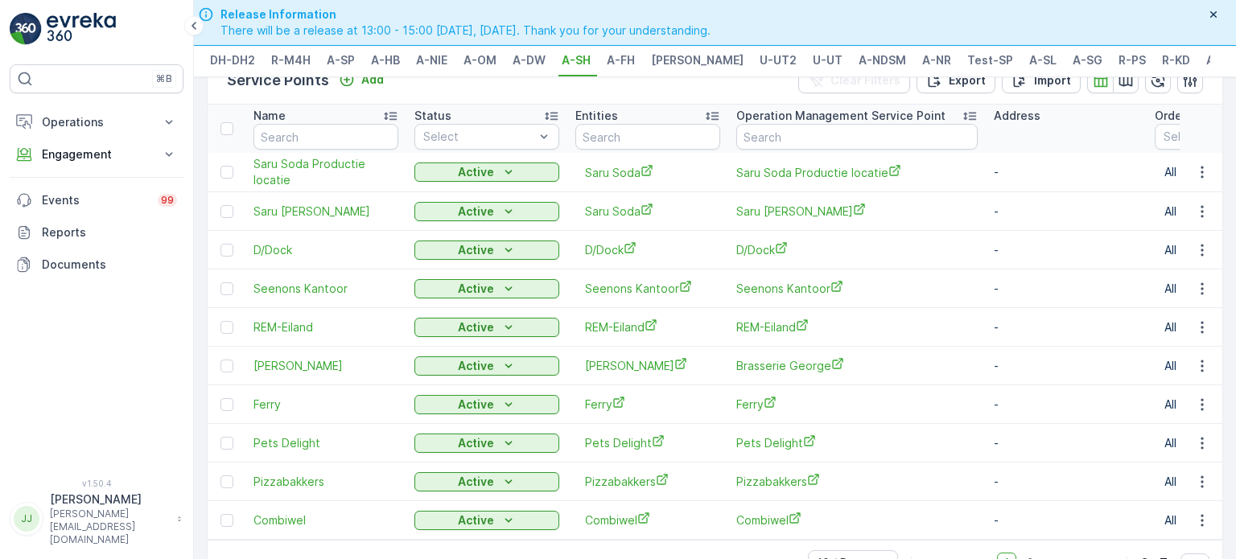
scroll to position [87, 0]
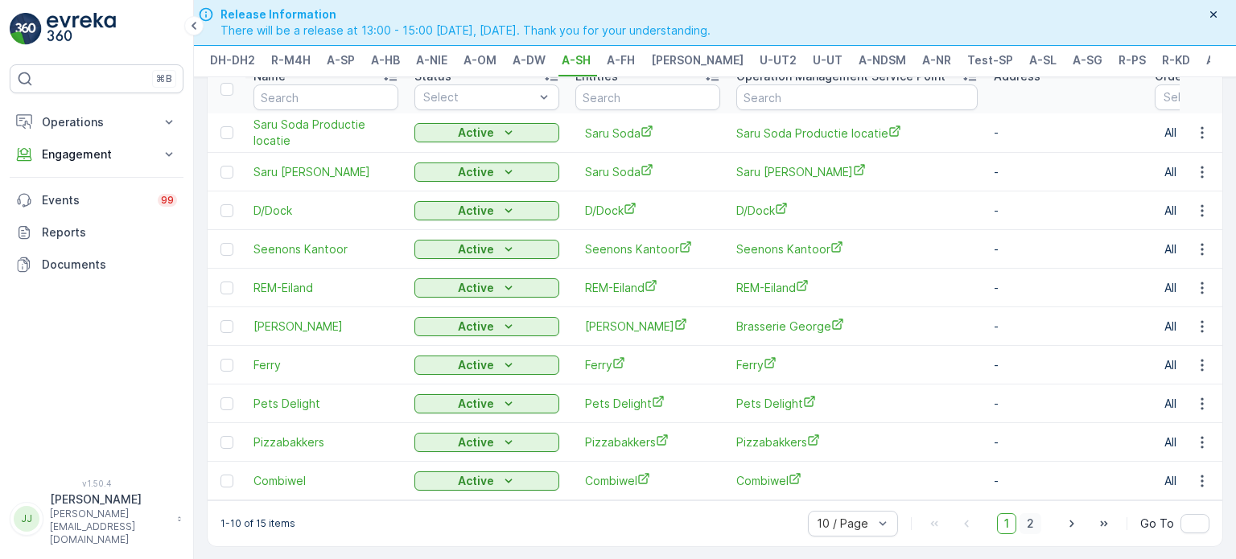
click at [640, 518] on span "2" at bounding box center [1031, 524] width 22 height 21
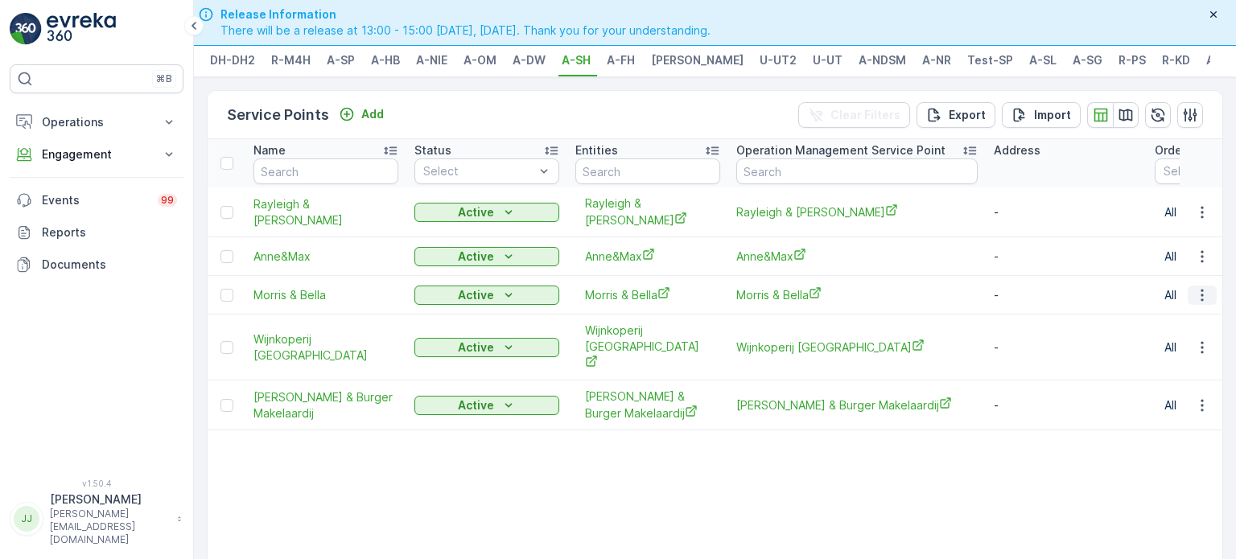
click at [640, 289] on icon "button" at bounding box center [1203, 295] width 16 height 16
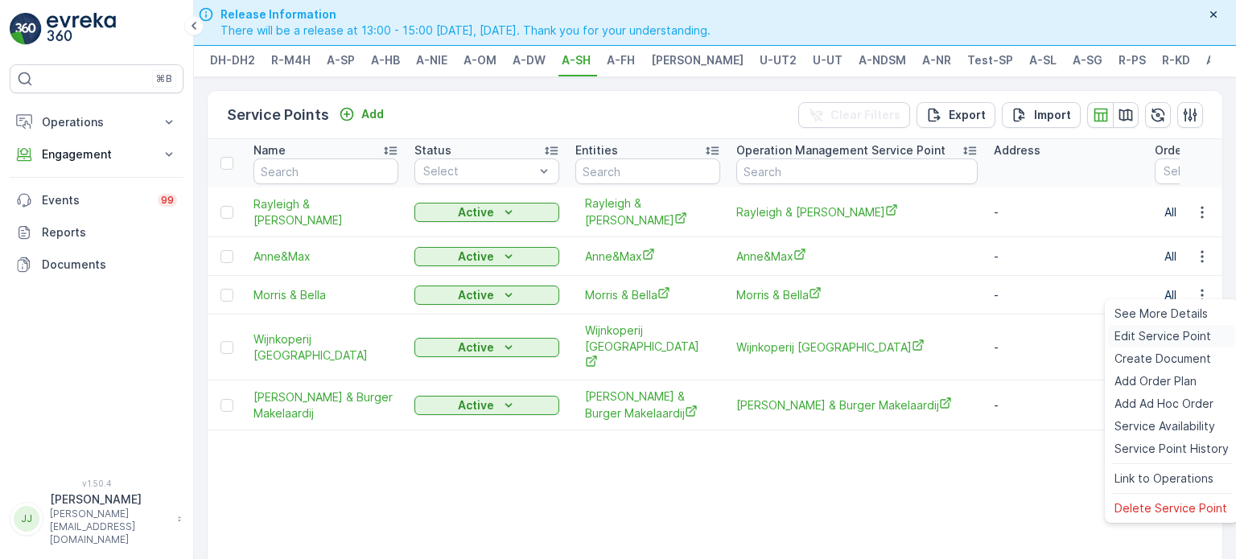
click at [640, 342] on span "Edit Service Point" at bounding box center [1163, 336] width 97 height 16
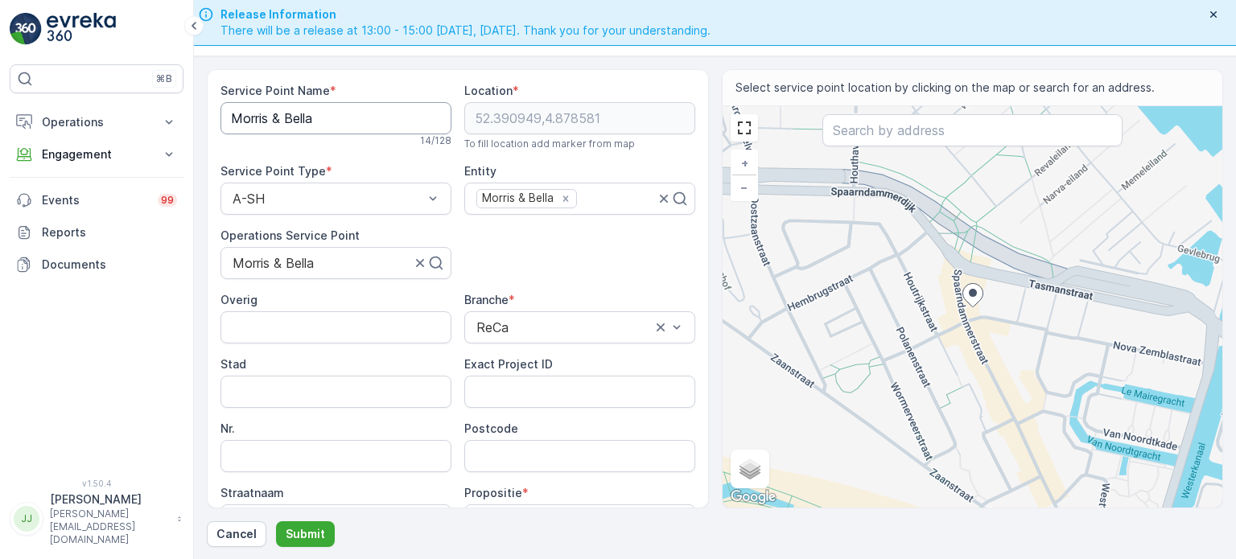
click at [312, 109] on Name "Morris & Bella" at bounding box center [336, 118] width 231 height 32
click at [528, 445] on input "Postcode" at bounding box center [579, 456] width 231 height 32
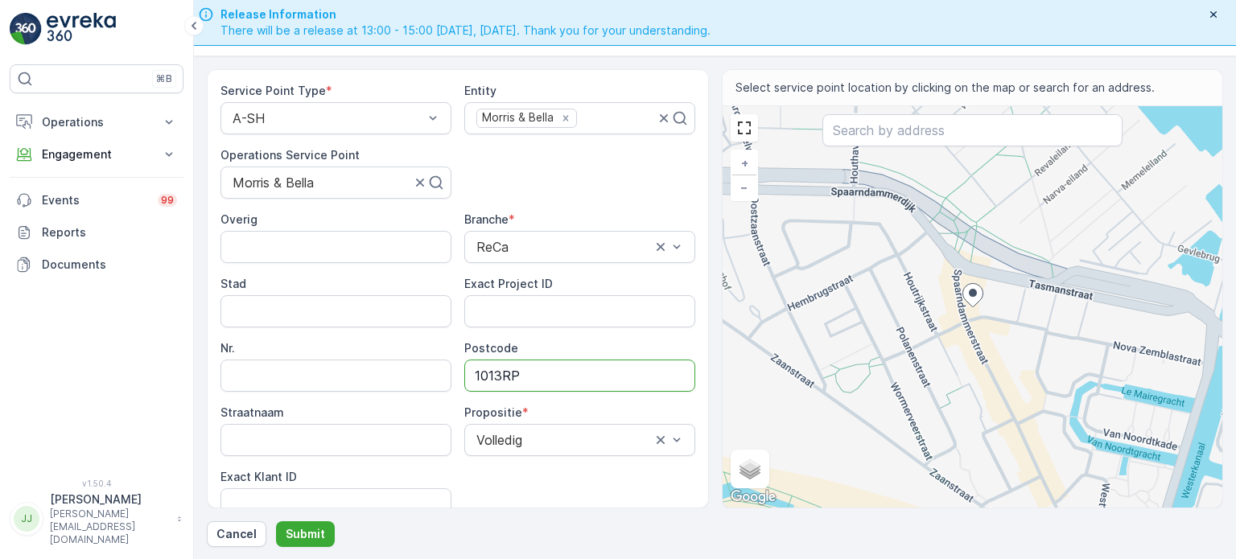
scroll to position [161, 0]
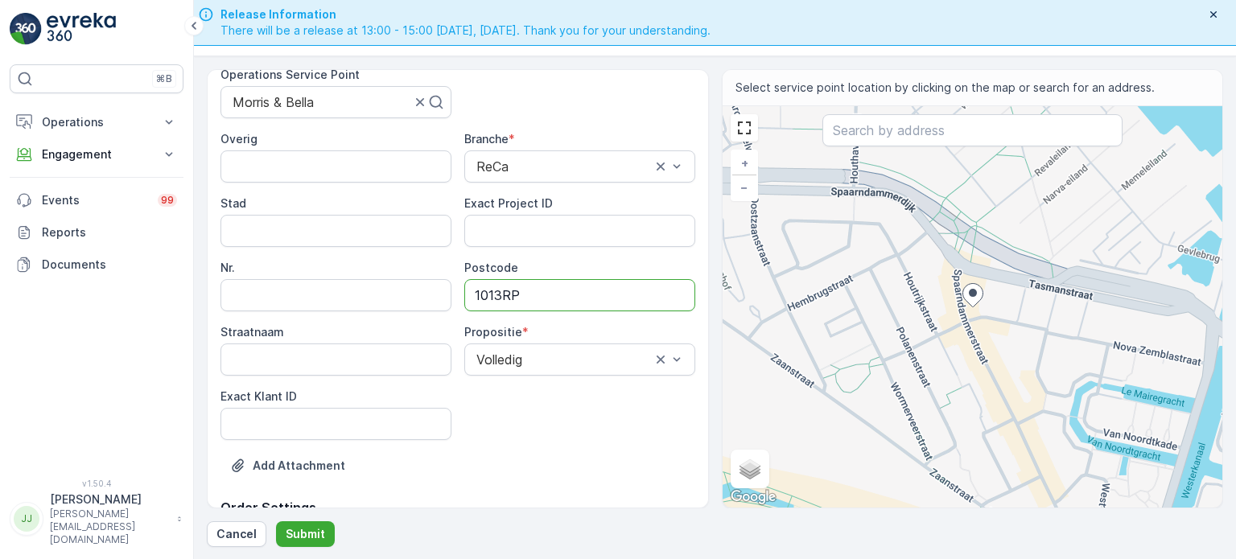
type input "1013RP"
click at [328, 424] on ID "Exact Klant ID" at bounding box center [336, 424] width 231 height 32
paste ID "406"
type ID "406"
click at [555, 233] on ID "Exact Project ID" at bounding box center [579, 231] width 231 height 32
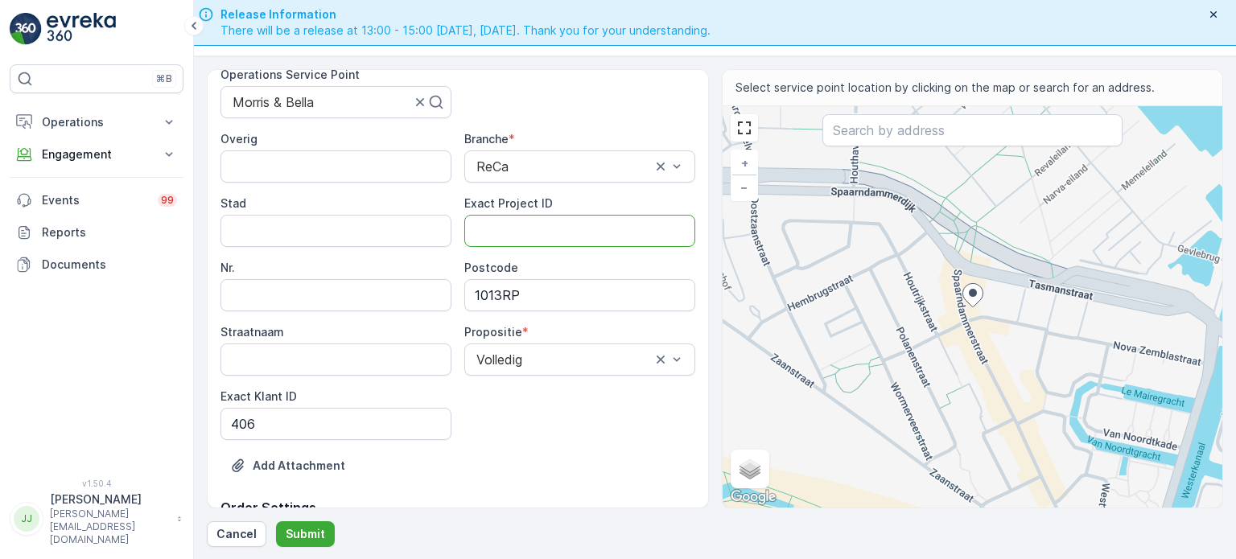
paste ID "OSCAR-2023-085"
type ID "OSCAR-2023-085"
click at [316, 518] on p "Submit" at bounding box center [305, 534] width 39 height 16
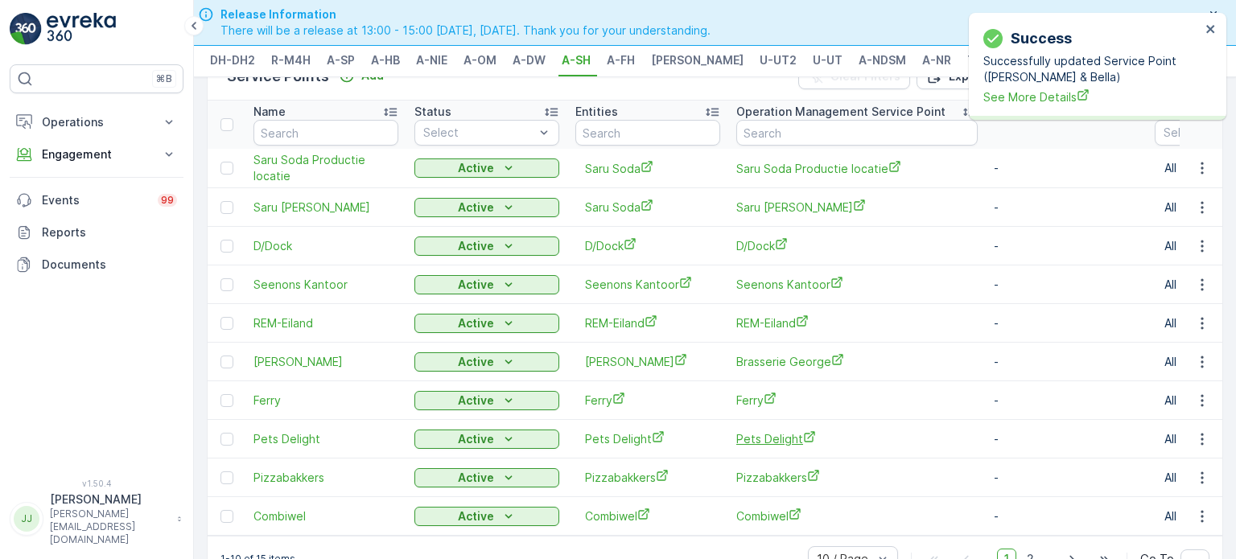
scroll to position [87, 0]
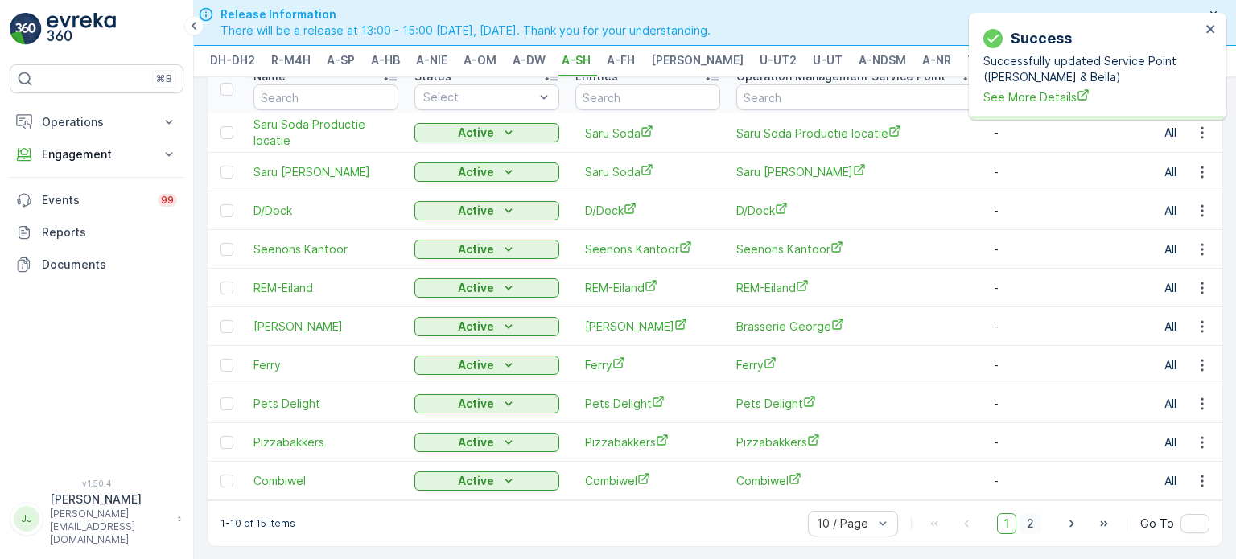
click at [640, 518] on span "2" at bounding box center [1031, 524] width 22 height 21
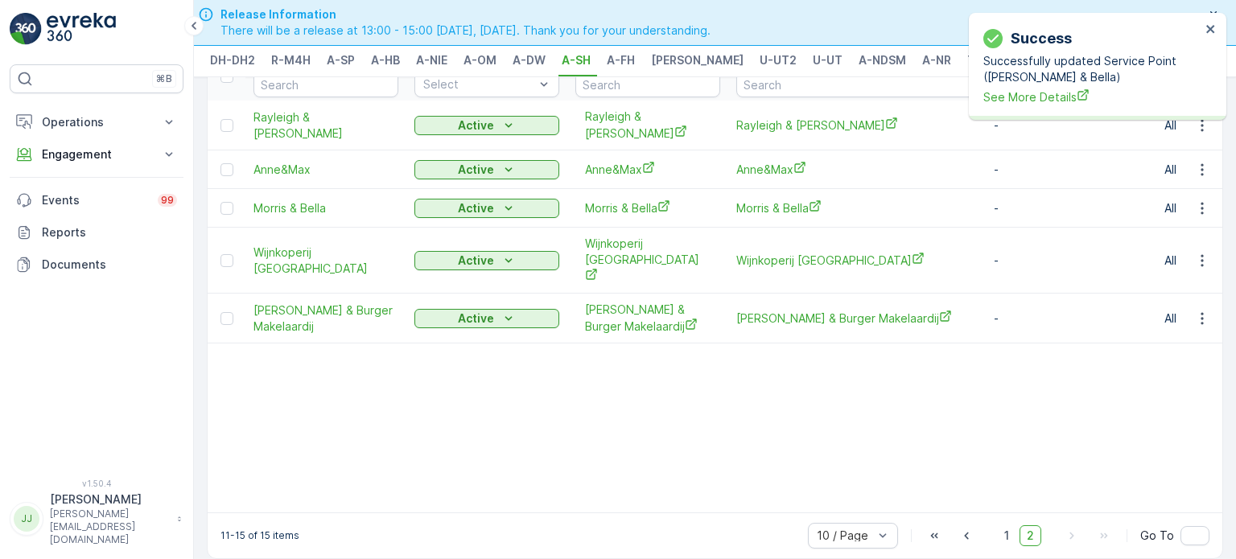
scroll to position [74, 0]
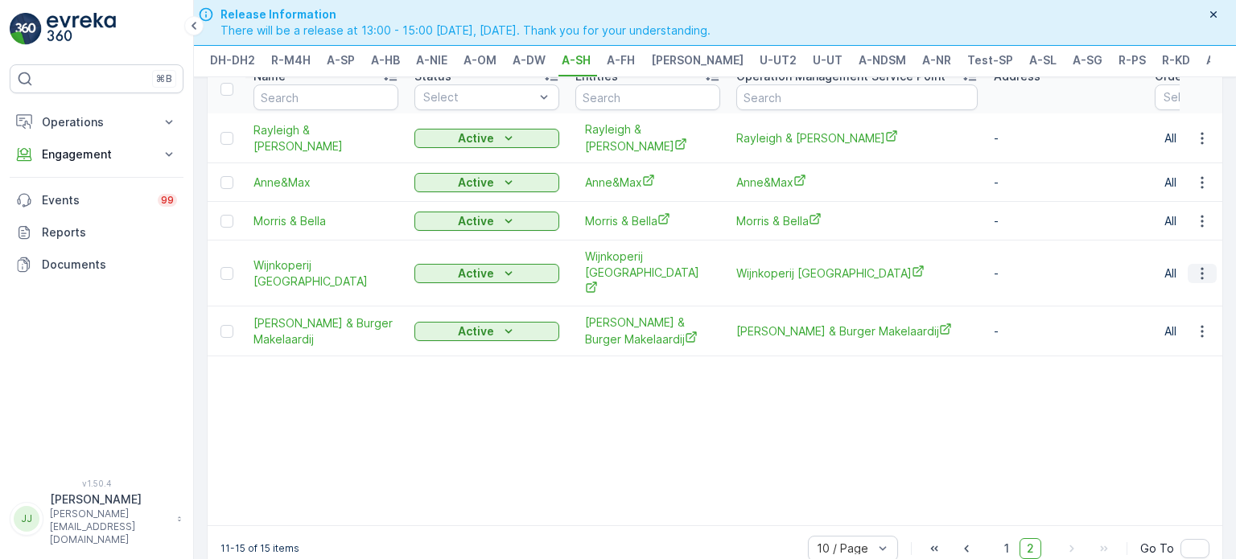
click at [640, 266] on icon "button" at bounding box center [1203, 274] width 16 height 16
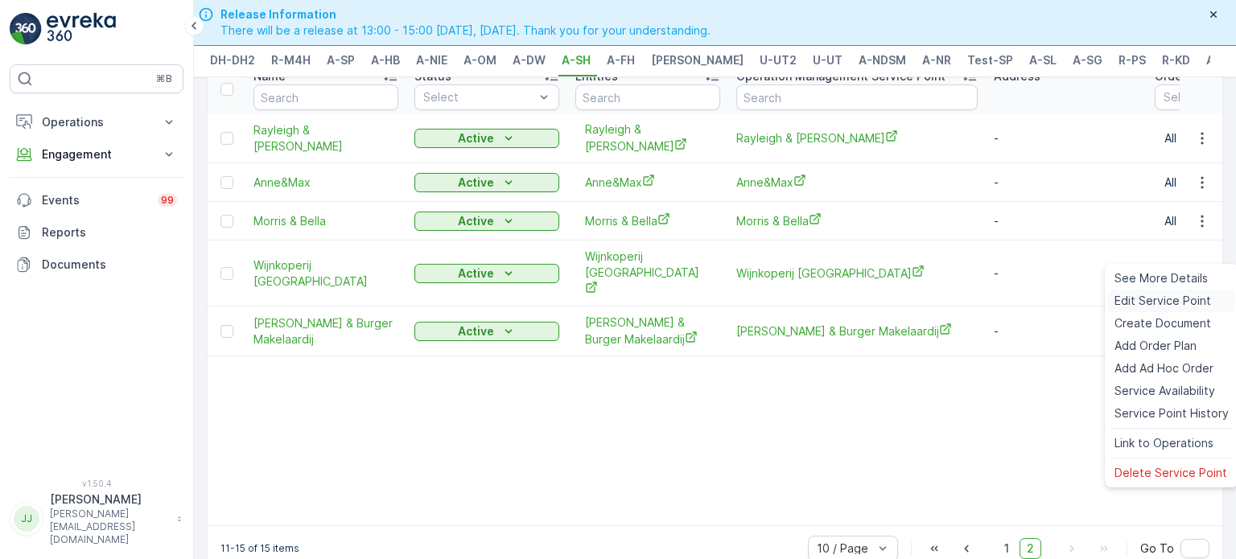
click at [640, 297] on span "Edit Service Point" at bounding box center [1163, 301] width 97 height 16
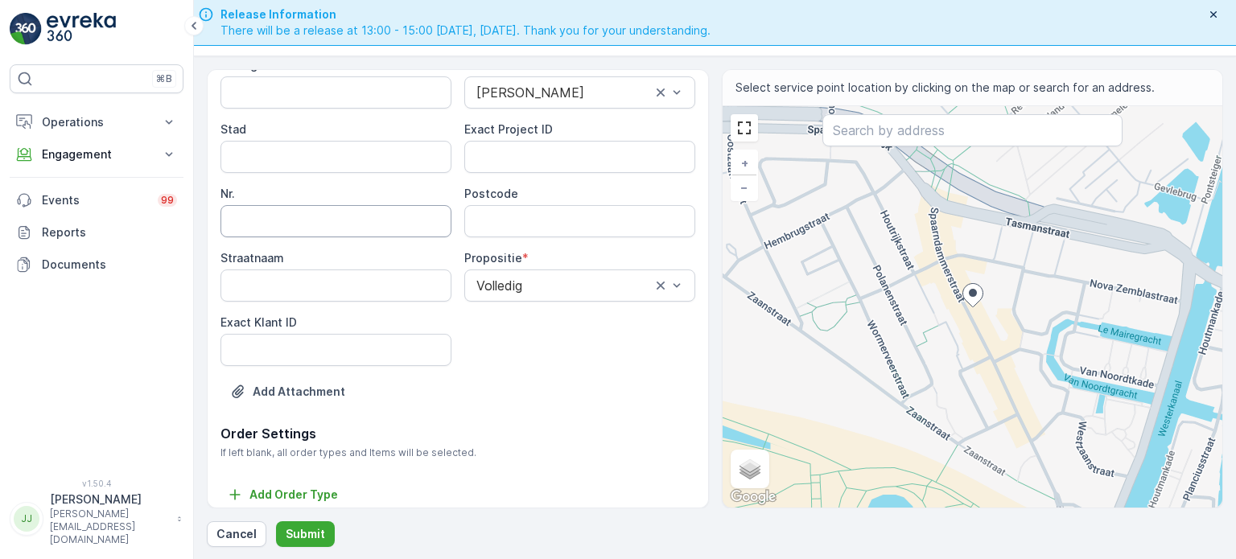
scroll to position [245, 0]
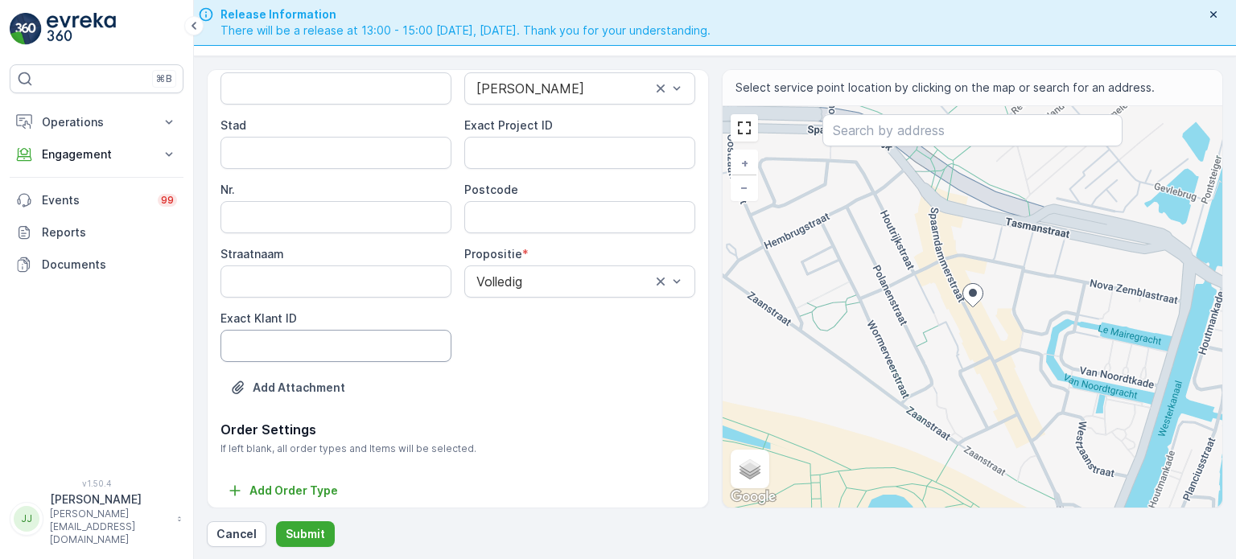
click at [336, 337] on ID "Exact Klant ID" at bounding box center [336, 346] width 231 height 32
paste ID "141"
type ID "141"
click at [539, 147] on ID "Exact Project ID" at bounding box center [579, 153] width 231 height 32
paste ID "OSCAR-2023-082"
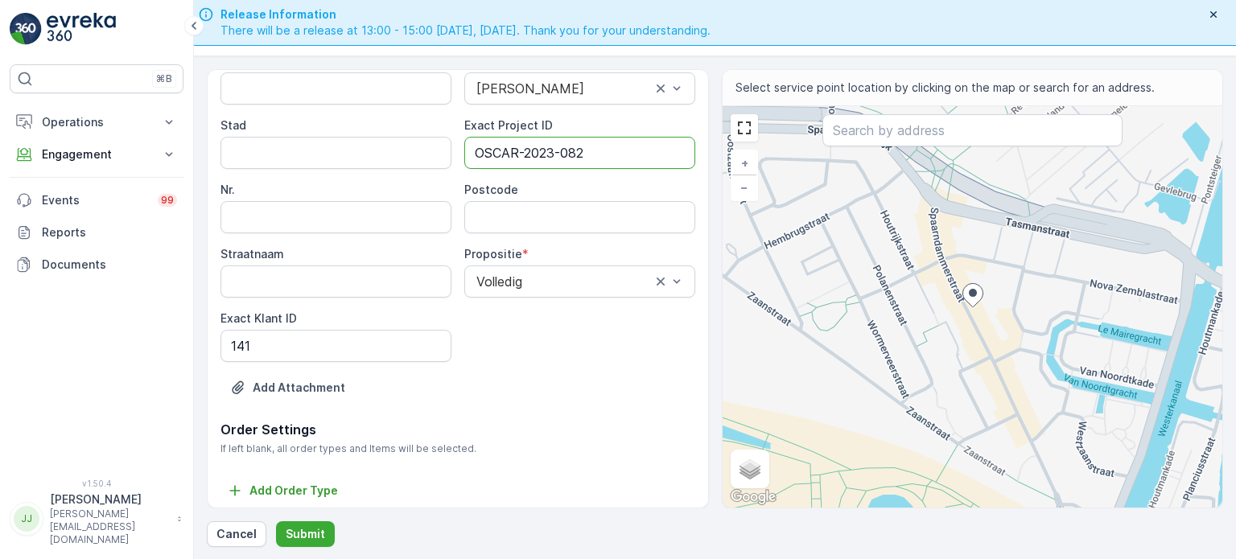
type ID "OSCAR-2023-082"
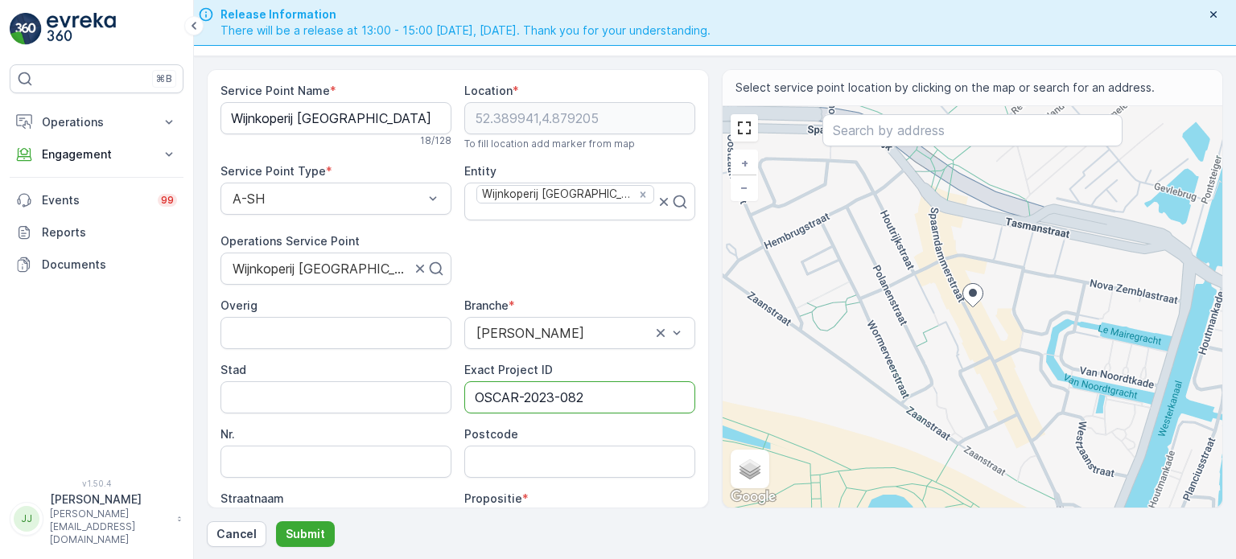
scroll to position [0, 0]
click at [298, 107] on Name "Wijnkoperij [GEOGRAPHIC_DATA]" at bounding box center [336, 118] width 231 height 32
click at [497, 446] on input "Postcode" at bounding box center [579, 462] width 231 height 32
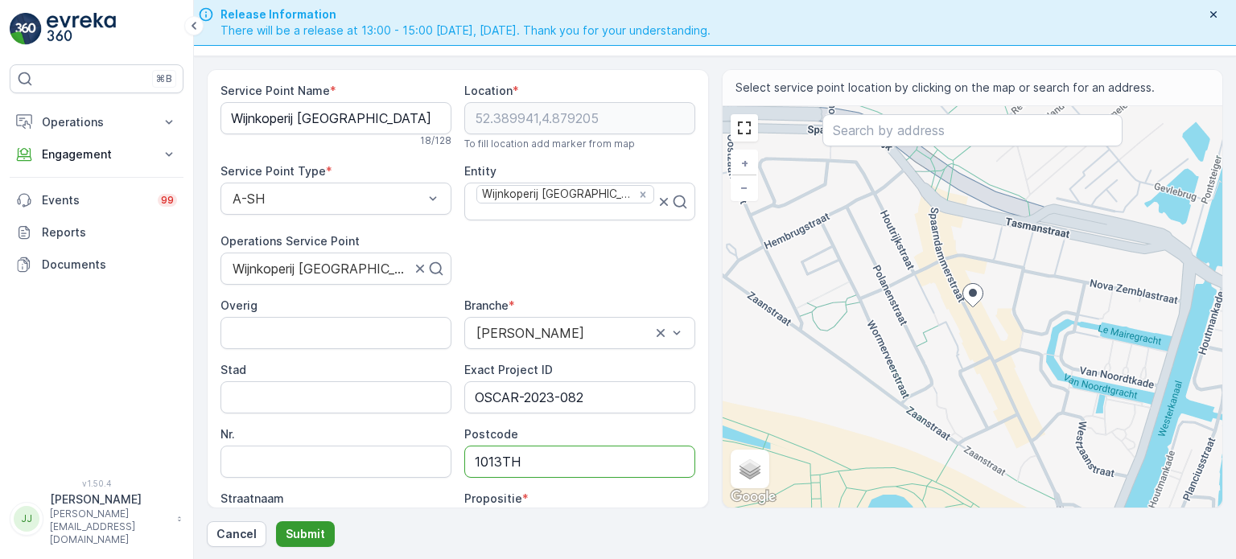
type input "1013TH"
click at [314, 518] on p "Submit" at bounding box center [305, 534] width 39 height 16
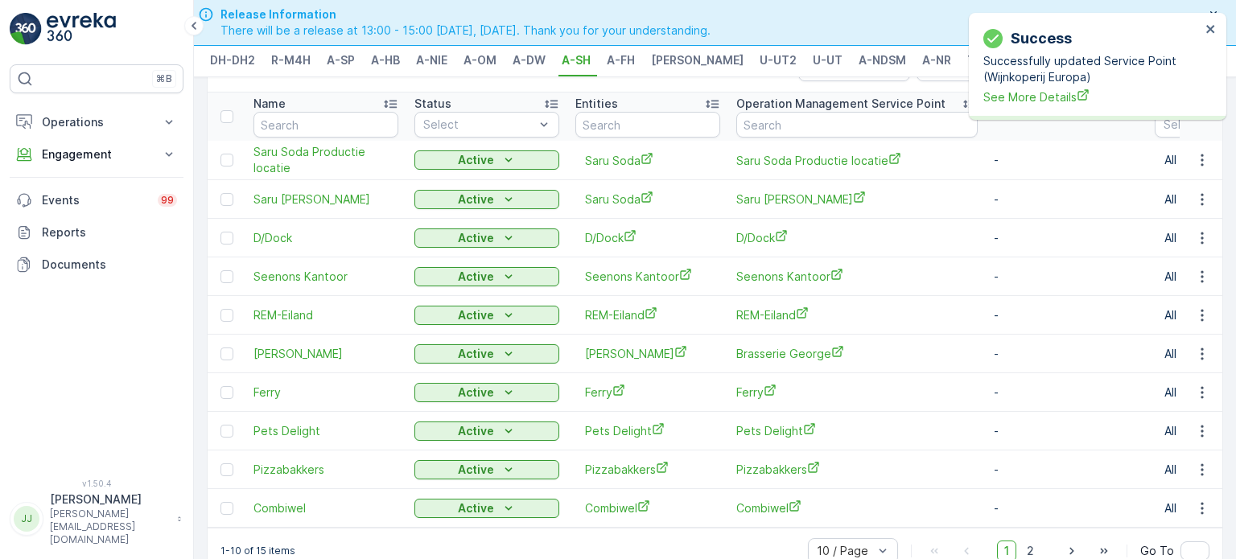
scroll to position [87, 0]
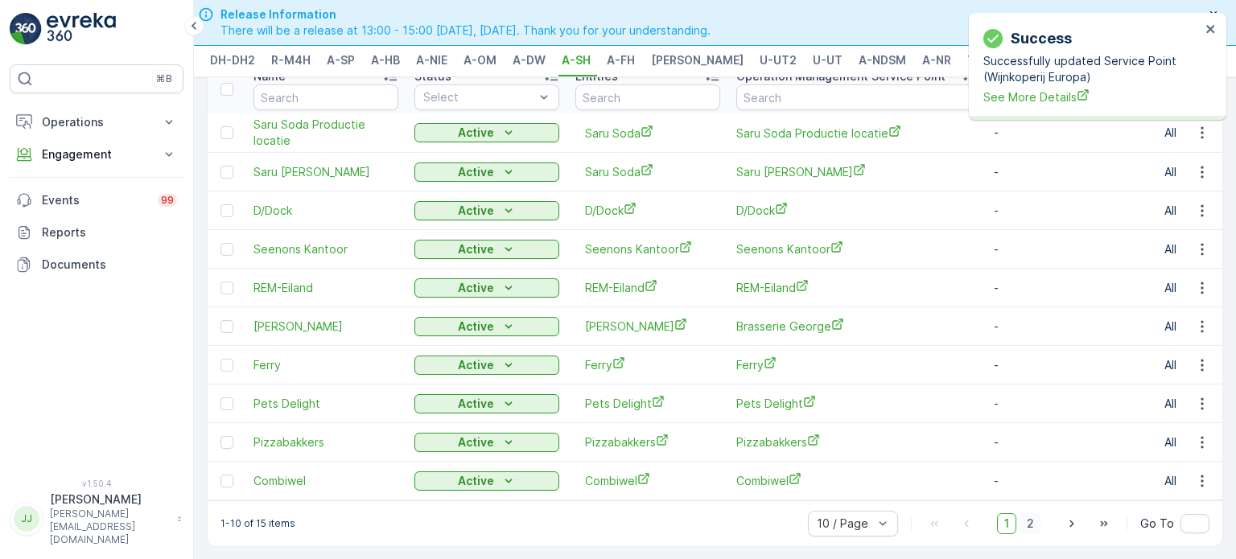
click at [640, 518] on span "2" at bounding box center [1031, 524] width 22 height 21
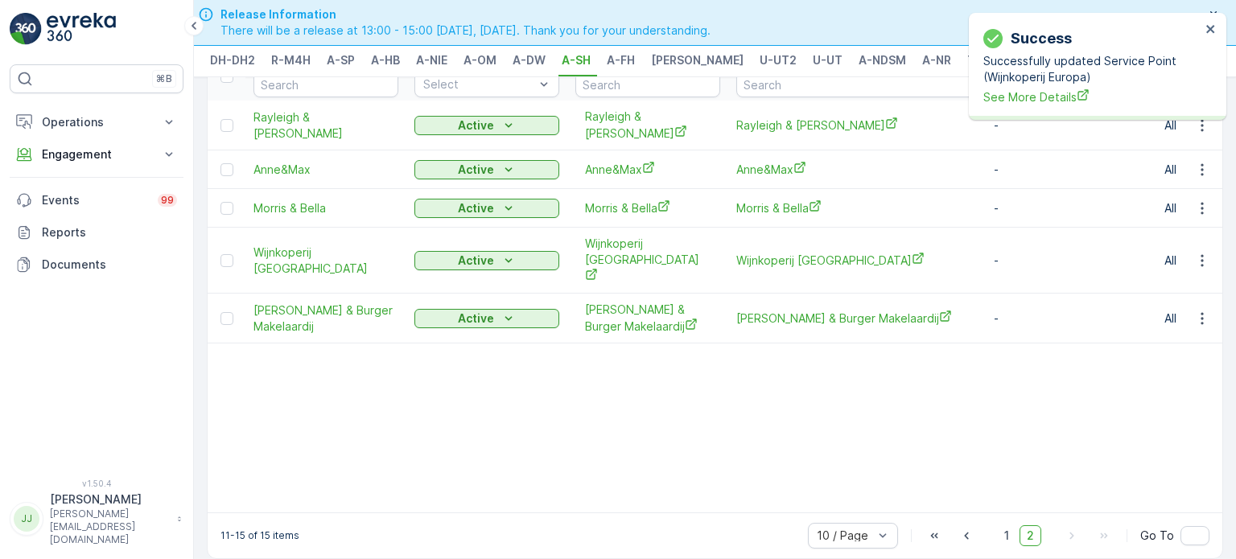
scroll to position [74, 0]
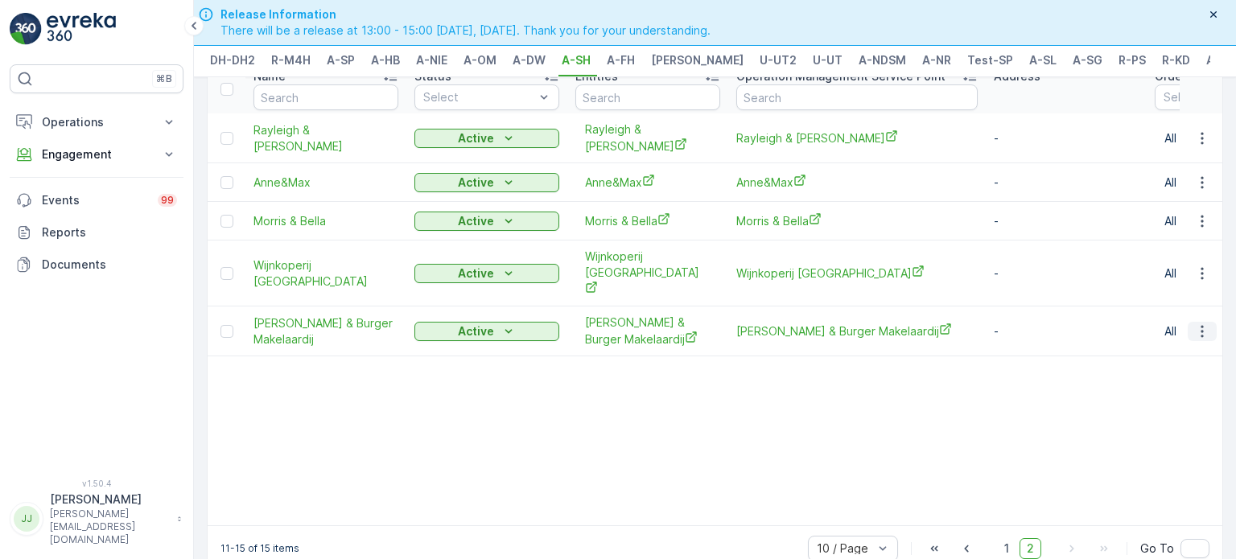
click at [640, 324] on icon "button" at bounding box center [1203, 332] width 16 height 16
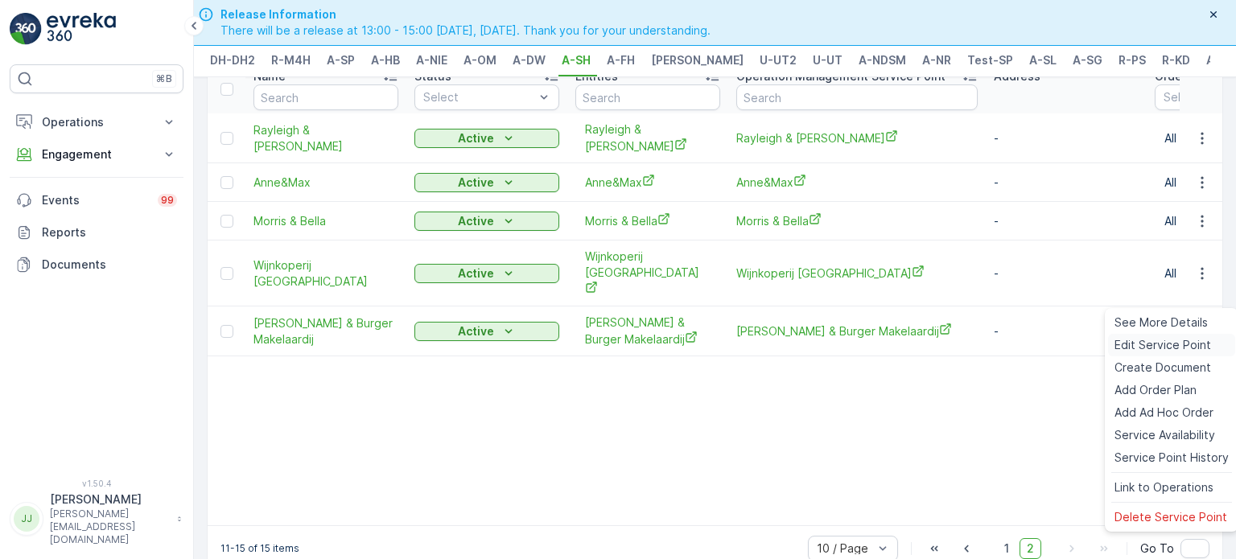
click at [640, 351] on span "Edit Service Point" at bounding box center [1163, 345] width 97 height 16
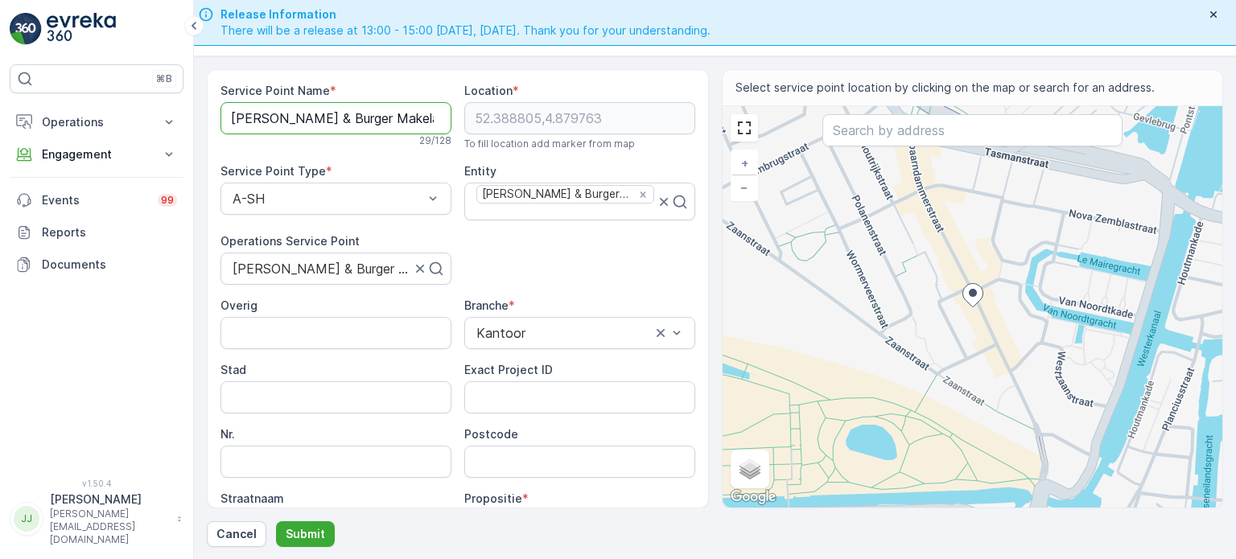
click at [342, 122] on Name "[PERSON_NAME] & Burger Makelaardij" at bounding box center [336, 118] width 231 height 32
click at [482, 247] on div "Service Point Name * [PERSON_NAME] & Burger Makelaardij 29 / 128 Location * [GE…" at bounding box center [458, 374] width 475 height 582
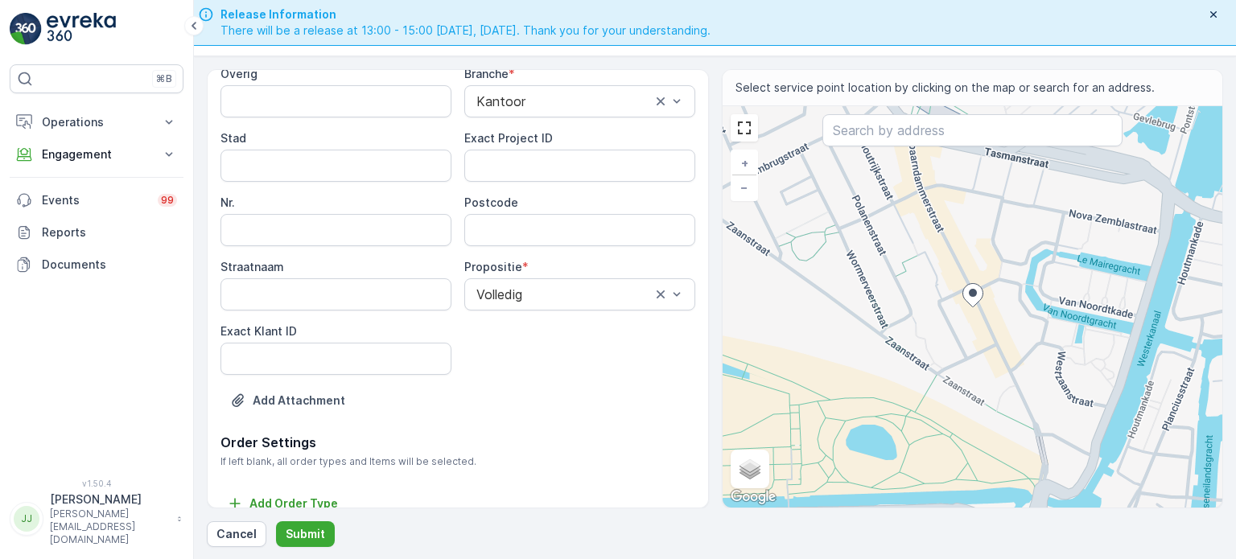
scroll to position [241, 0]
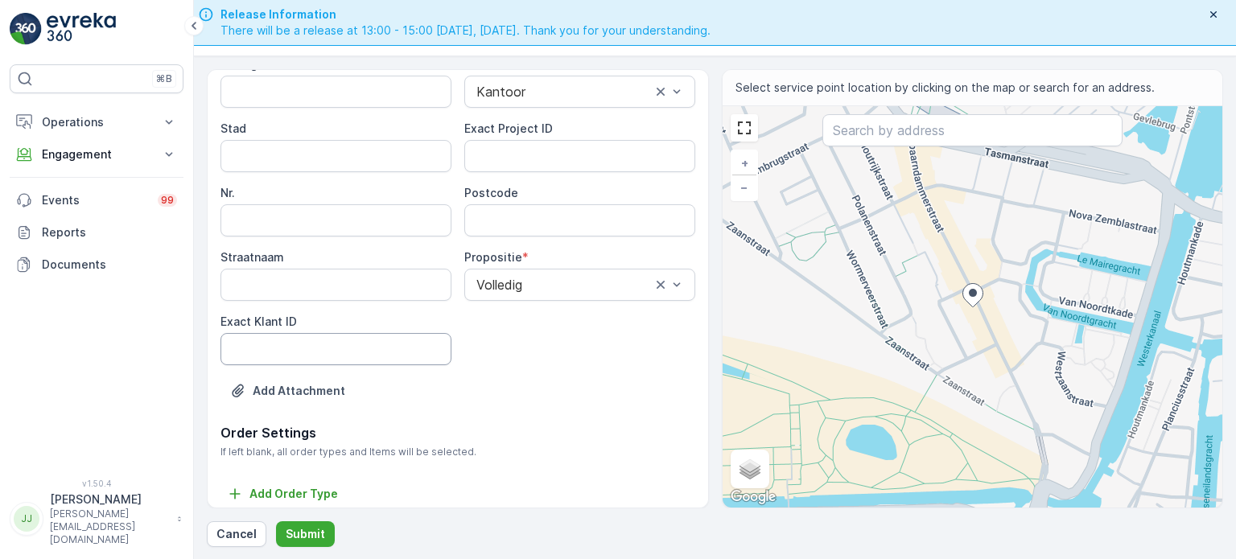
click at [348, 345] on ID "Exact Klant ID" at bounding box center [336, 349] width 231 height 32
paste ID "97"
type ID "97"
click at [518, 159] on ID "Exact Project ID" at bounding box center [579, 156] width 231 height 32
paste ID "OSCAR-2023-081"
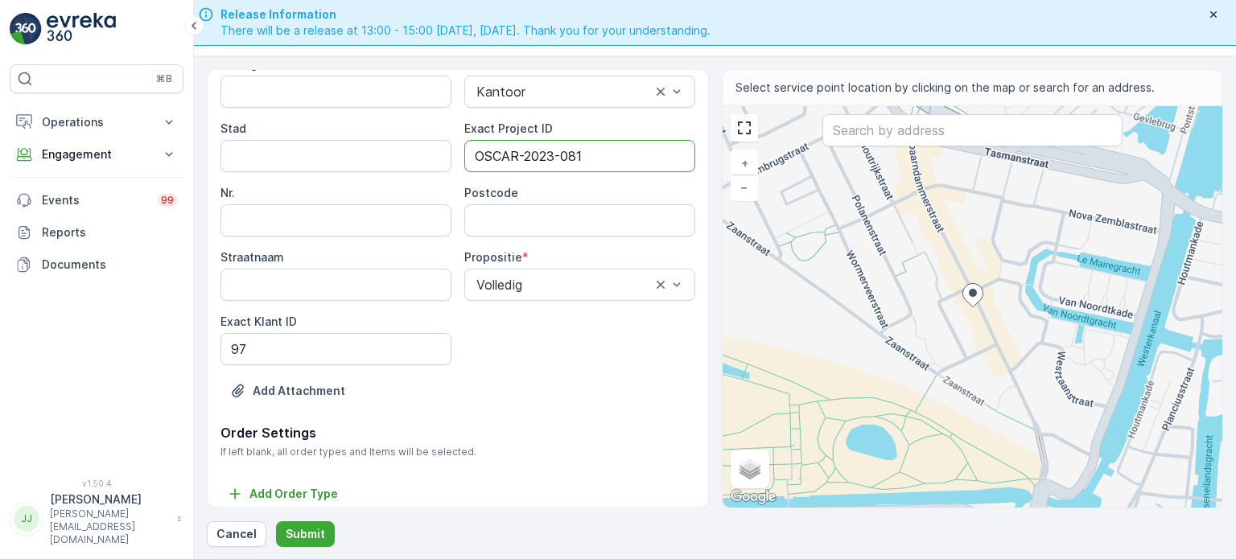
type ID "OSCAR-2023-081"
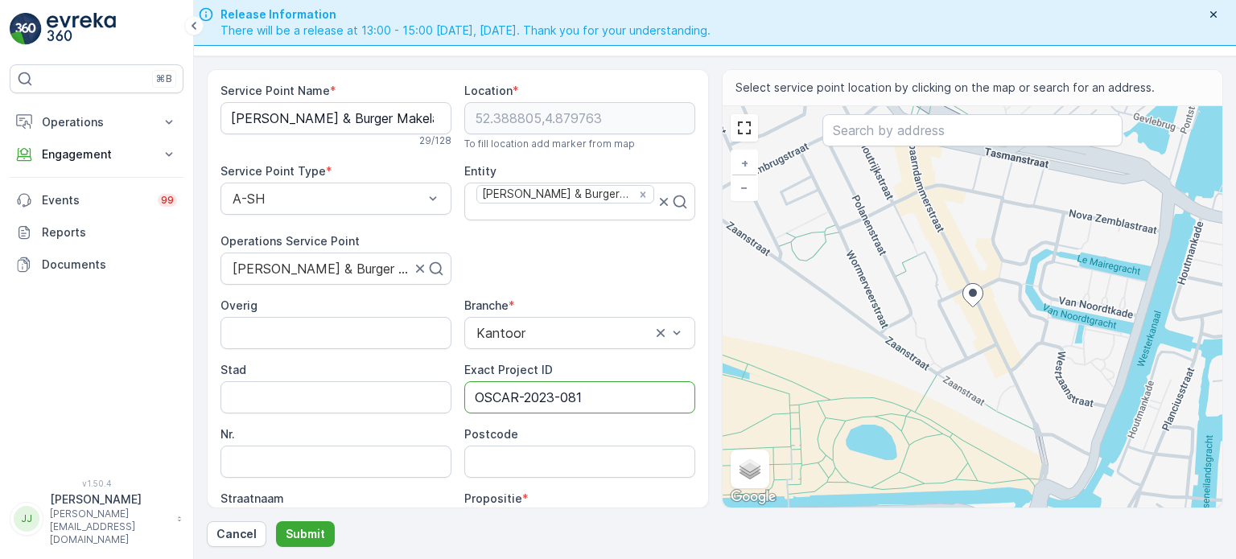
scroll to position [0, 0]
click at [307, 122] on Name "[PERSON_NAME] & Burger Makelaardij" at bounding box center [336, 118] width 231 height 32
click at [579, 468] on input "Postcode" at bounding box center [579, 462] width 231 height 32
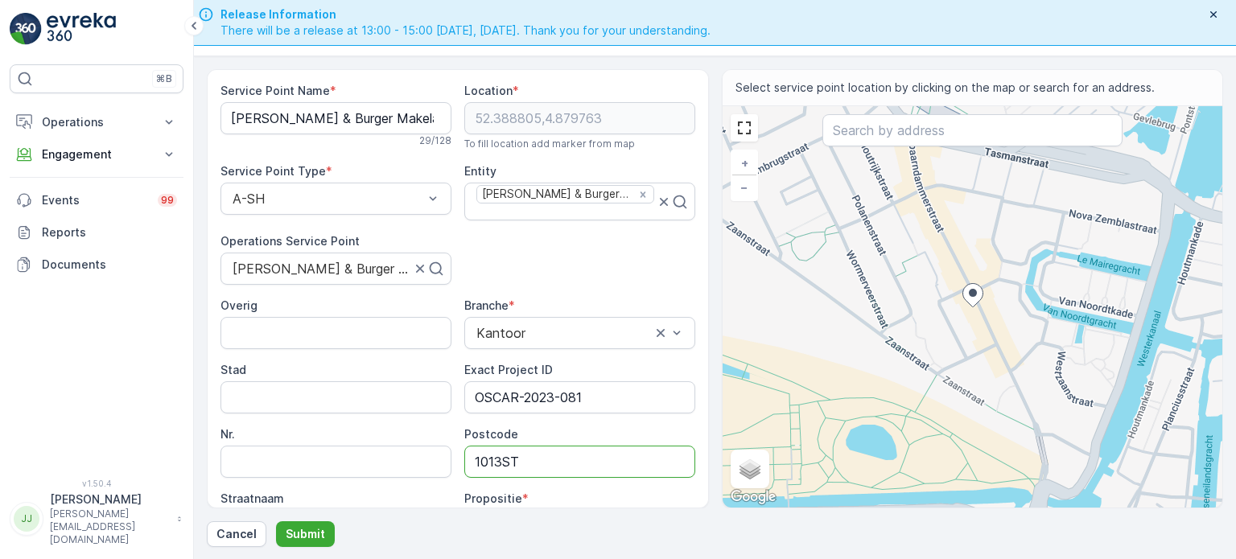
scroll to position [241, 0]
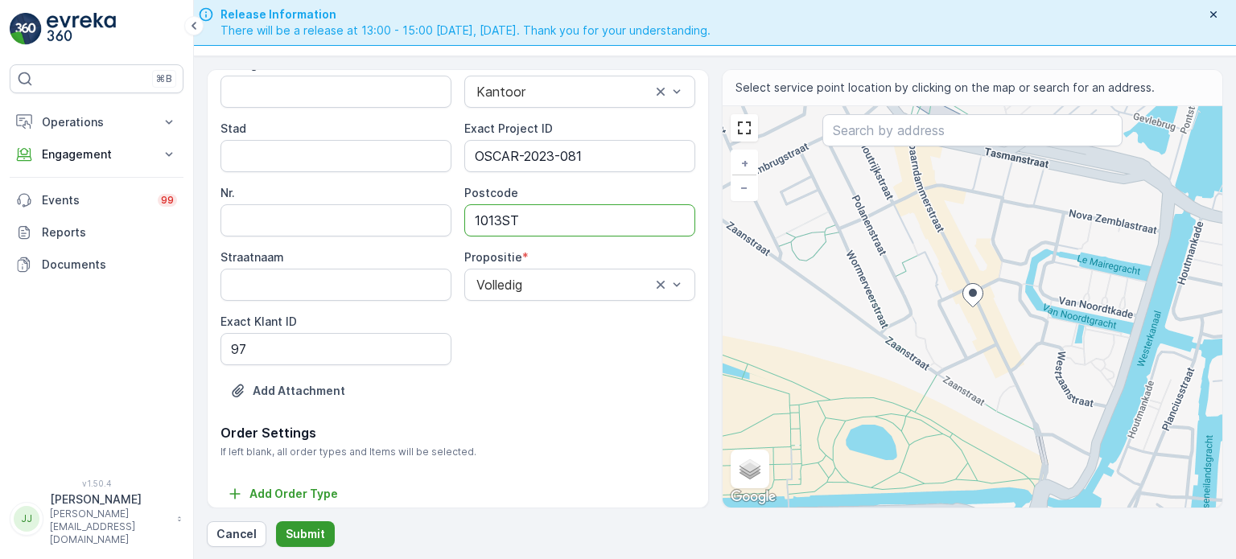
type input "1013ST"
click at [297, 518] on p "Submit" at bounding box center [305, 534] width 39 height 16
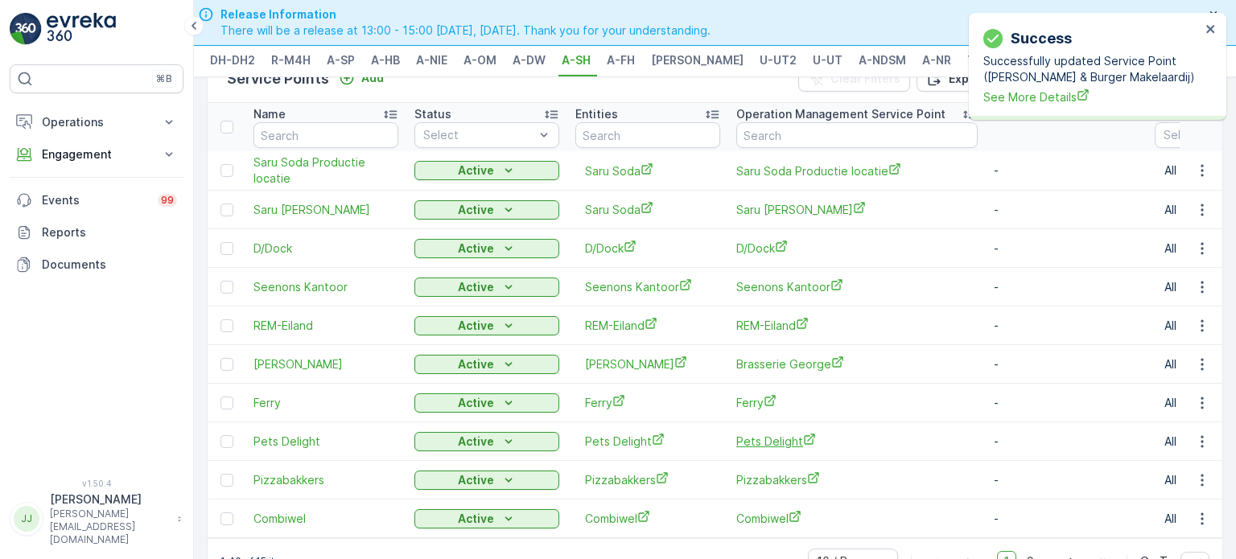
scroll to position [87, 0]
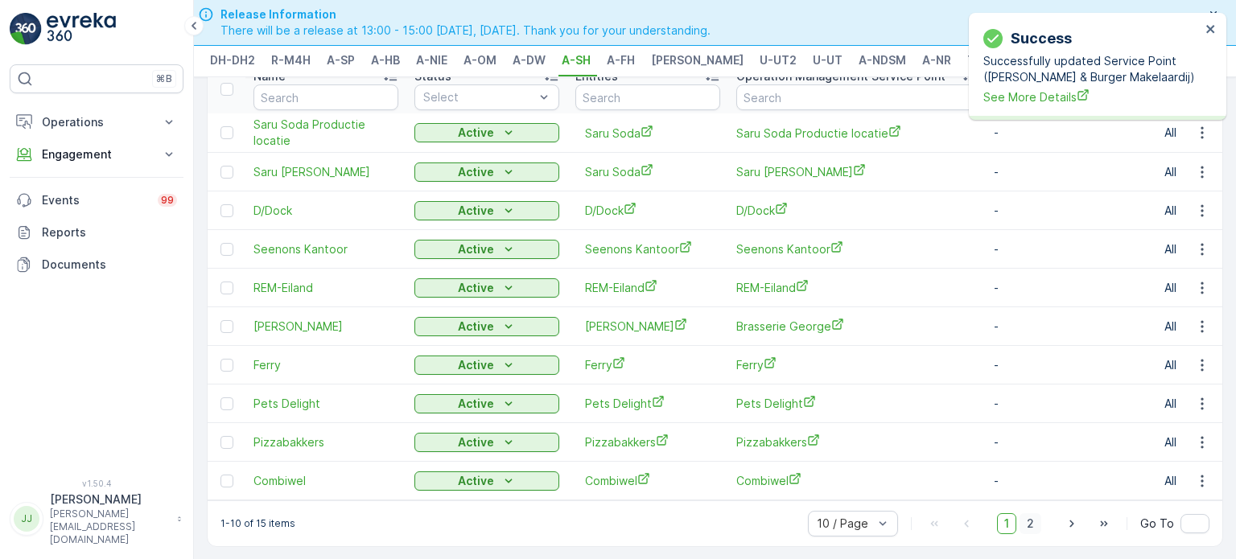
click at [640, 517] on span "2" at bounding box center [1031, 524] width 22 height 21
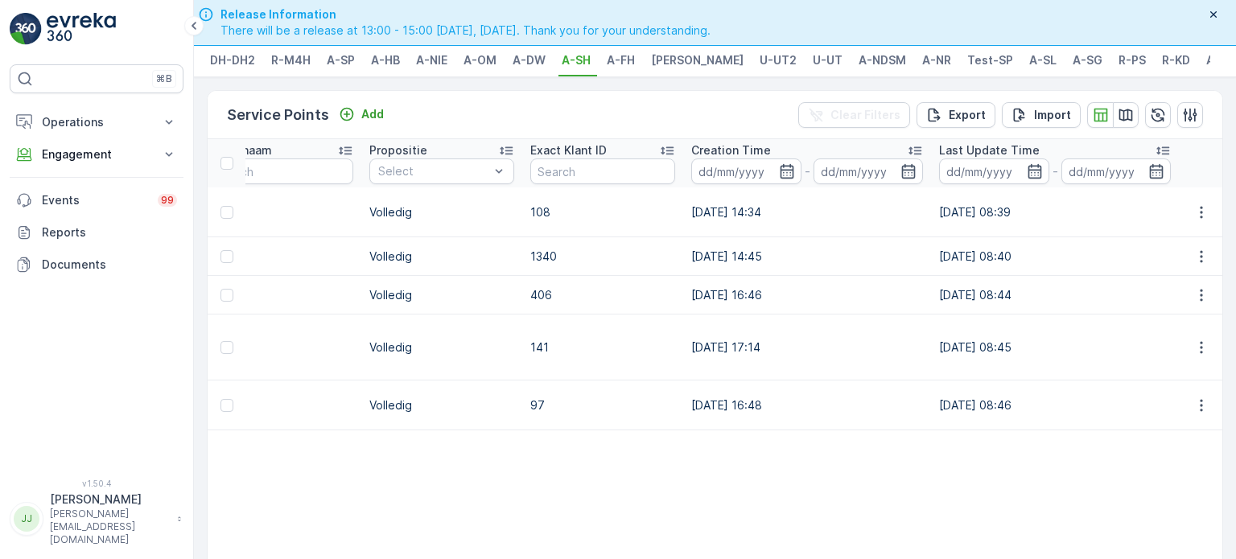
click at [621, 67] on span "A-FH" at bounding box center [621, 60] width 28 height 16
